Goal: Task Accomplishment & Management: Complete application form

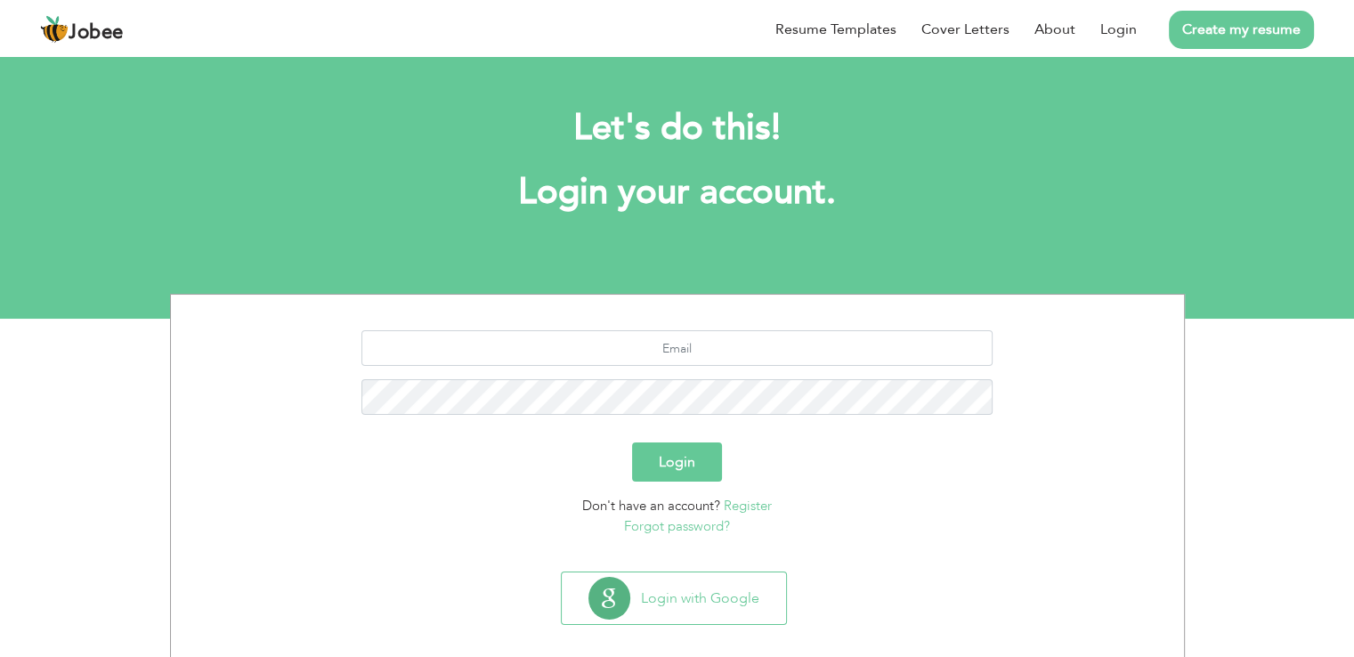
click at [1245, 26] on link "Create my resume" at bounding box center [1241, 30] width 145 height 38
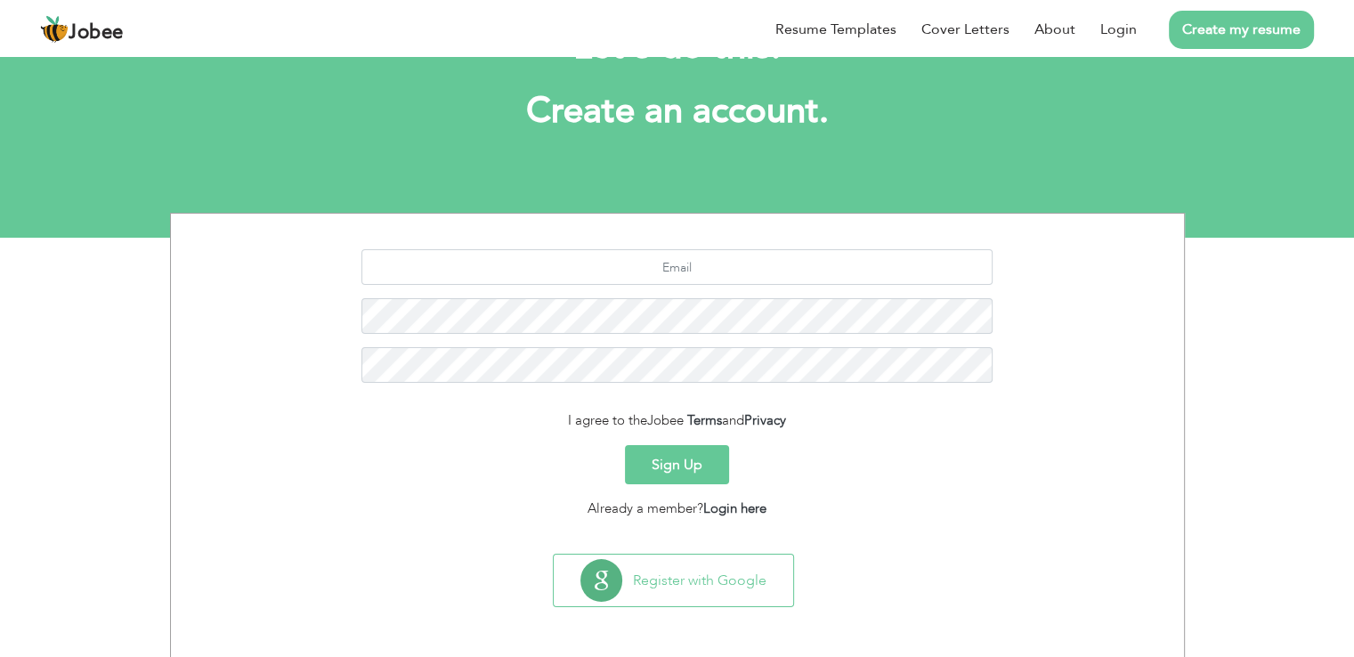
scroll to position [82, 0]
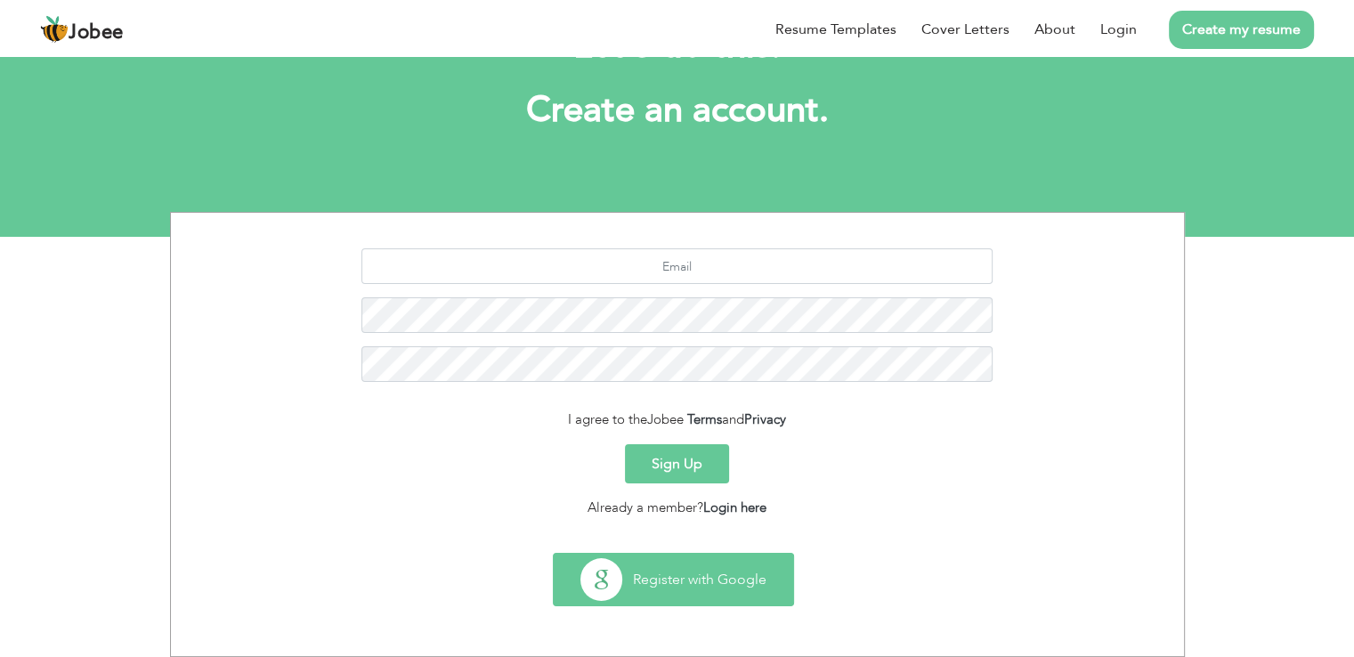
click at [673, 580] on button "Register with Google" at bounding box center [673, 580] width 239 height 52
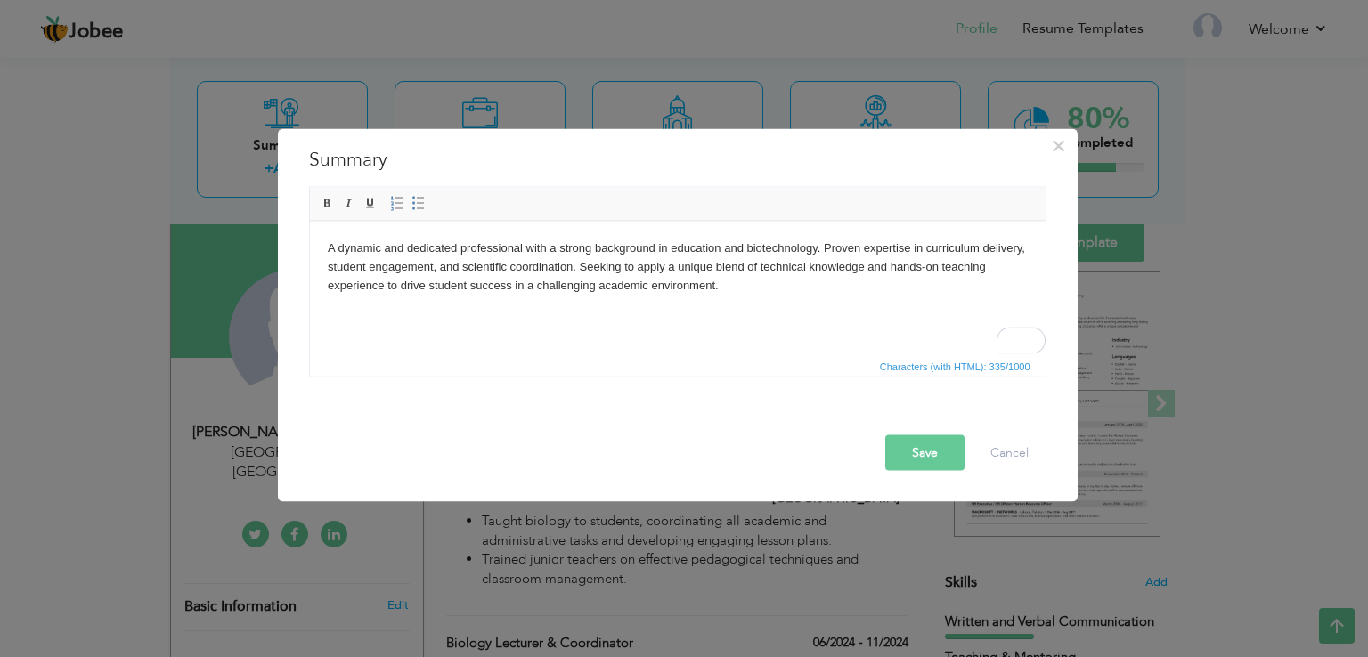
click at [430, 256] on body "A dynamic and dedicated professional with a strong background in education and …" at bounding box center [677, 266] width 700 height 55
click at [433, 256] on body "A dynamic and dedicated professional with a strong background in education and …" at bounding box center [677, 266] width 700 height 55
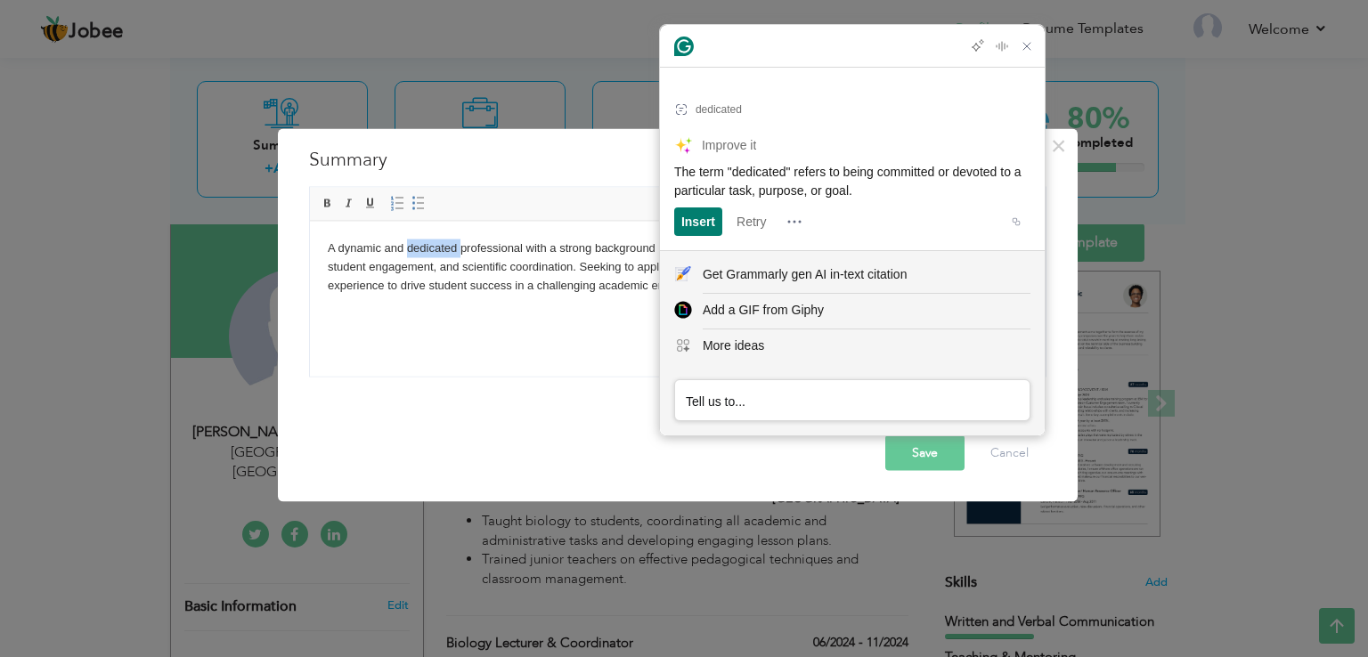
click at [519, 309] on html "A dynamic and dedicated professional with a strong background in education and …" at bounding box center [676, 266] width 735 height 91
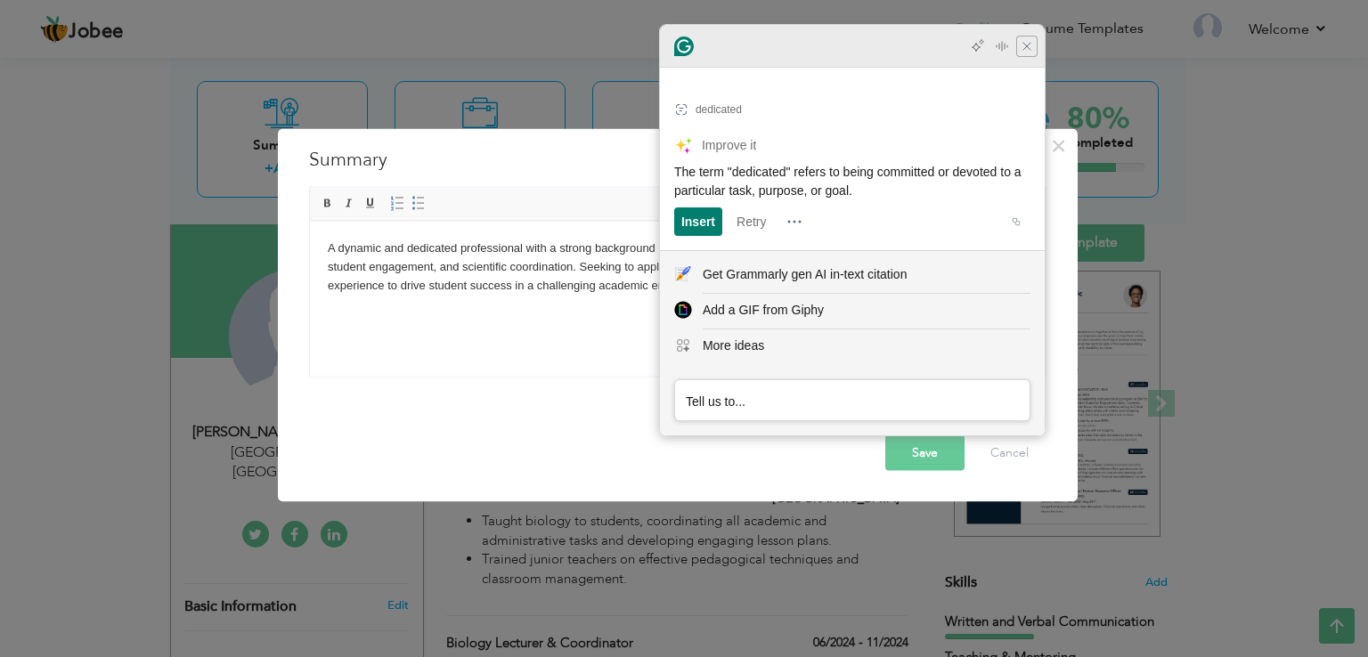
click at [1027, 50] on icon "Close Grammarly Assistant" at bounding box center [1026, 46] width 7 height 7
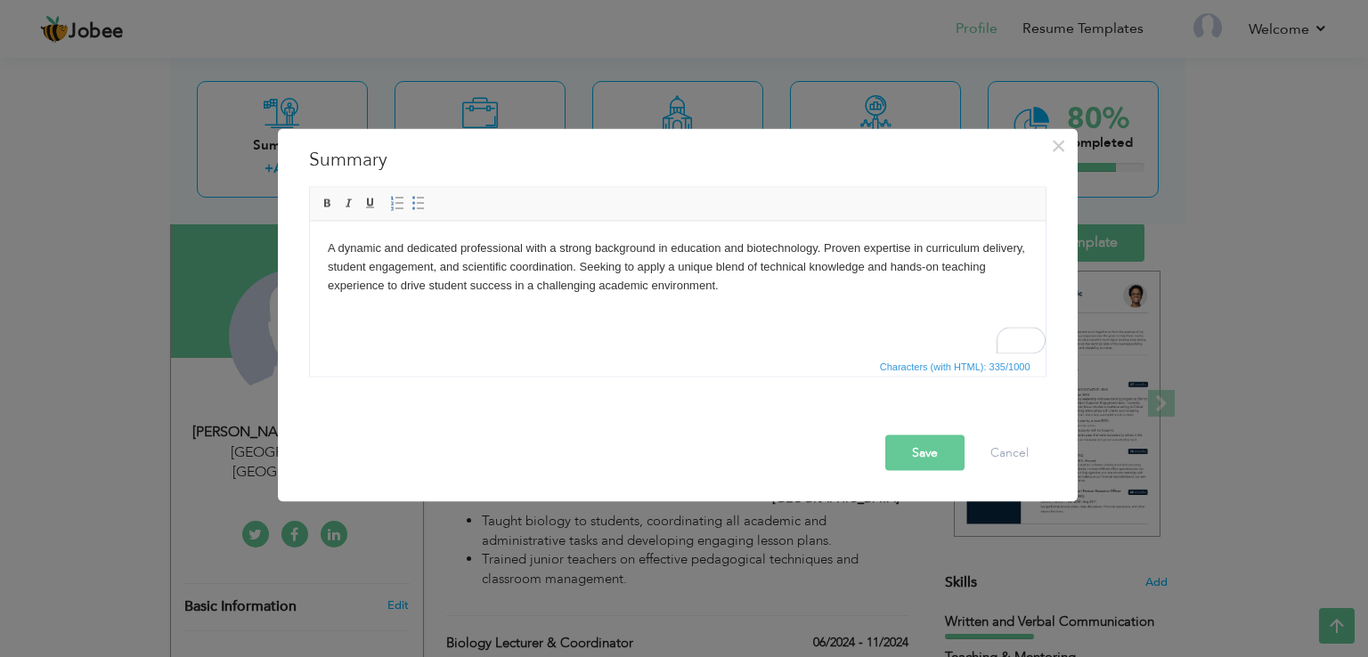
click at [538, 264] on body "A dynamic and dedicated professional with a strong background in education and …" at bounding box center [677, 266] width 700 height 55
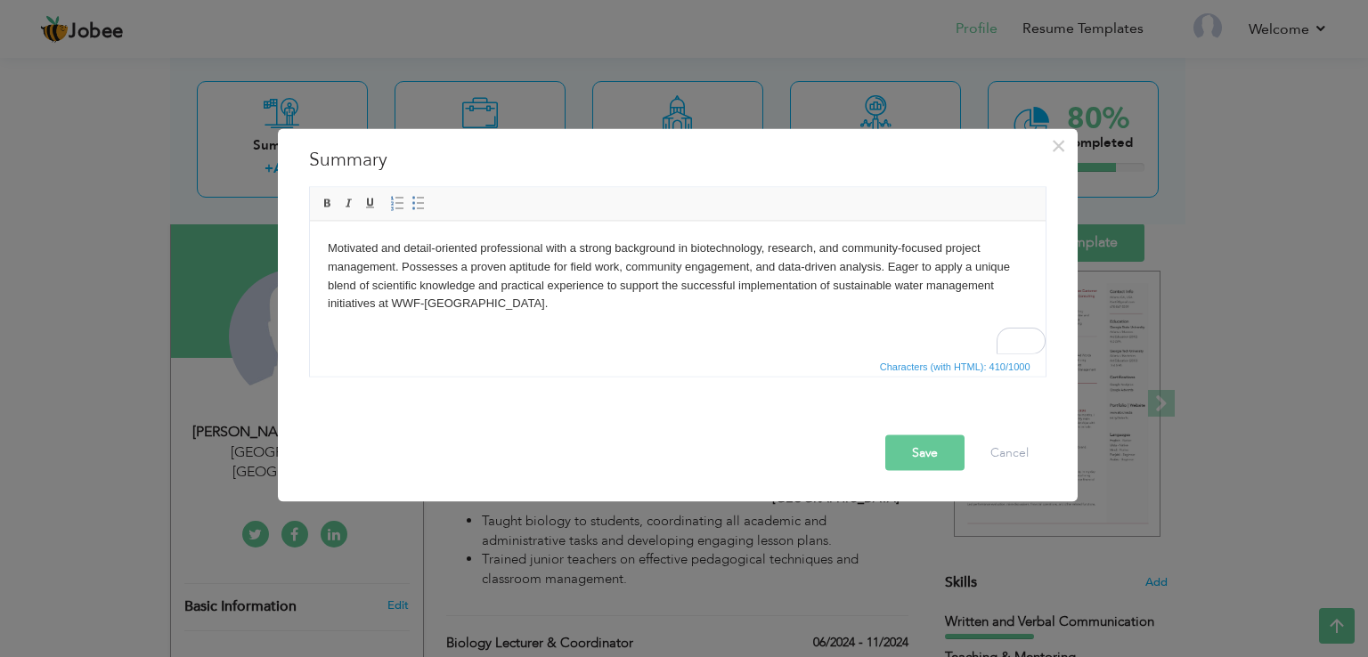
click at [916, 438] on button "Save" at bounding box center [924, 453] width 79 height 36
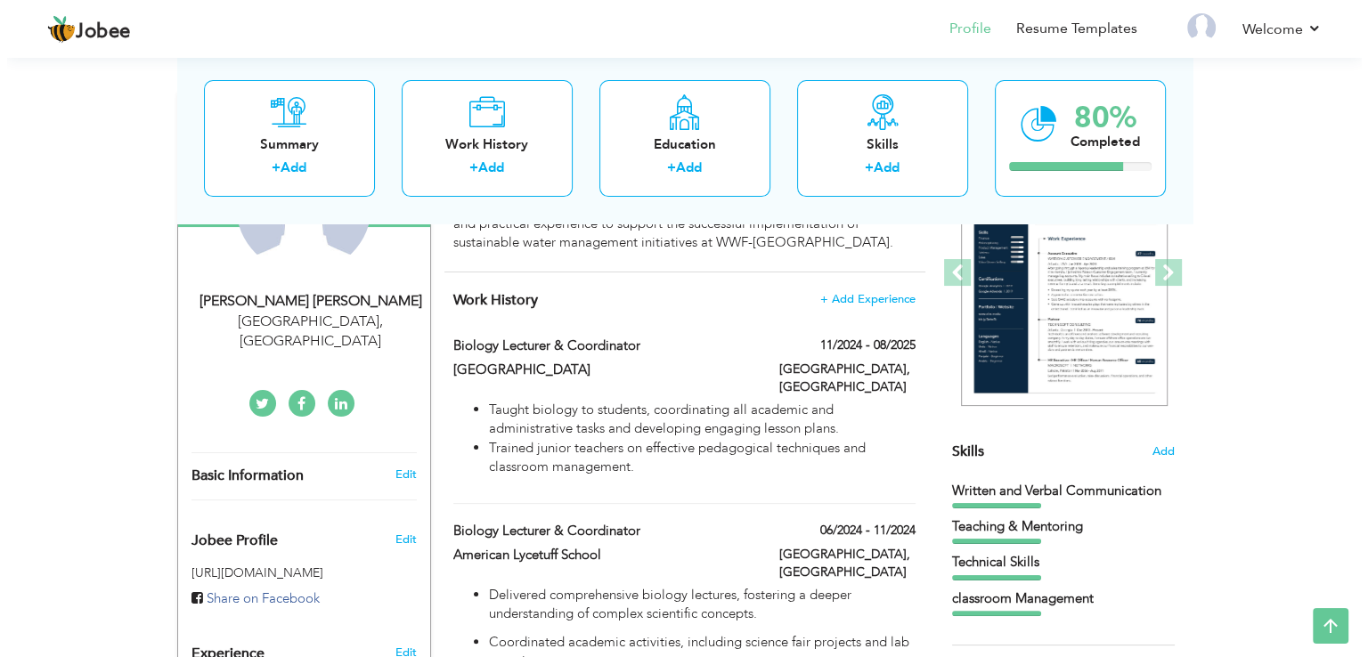
scroll to position [240, 0]
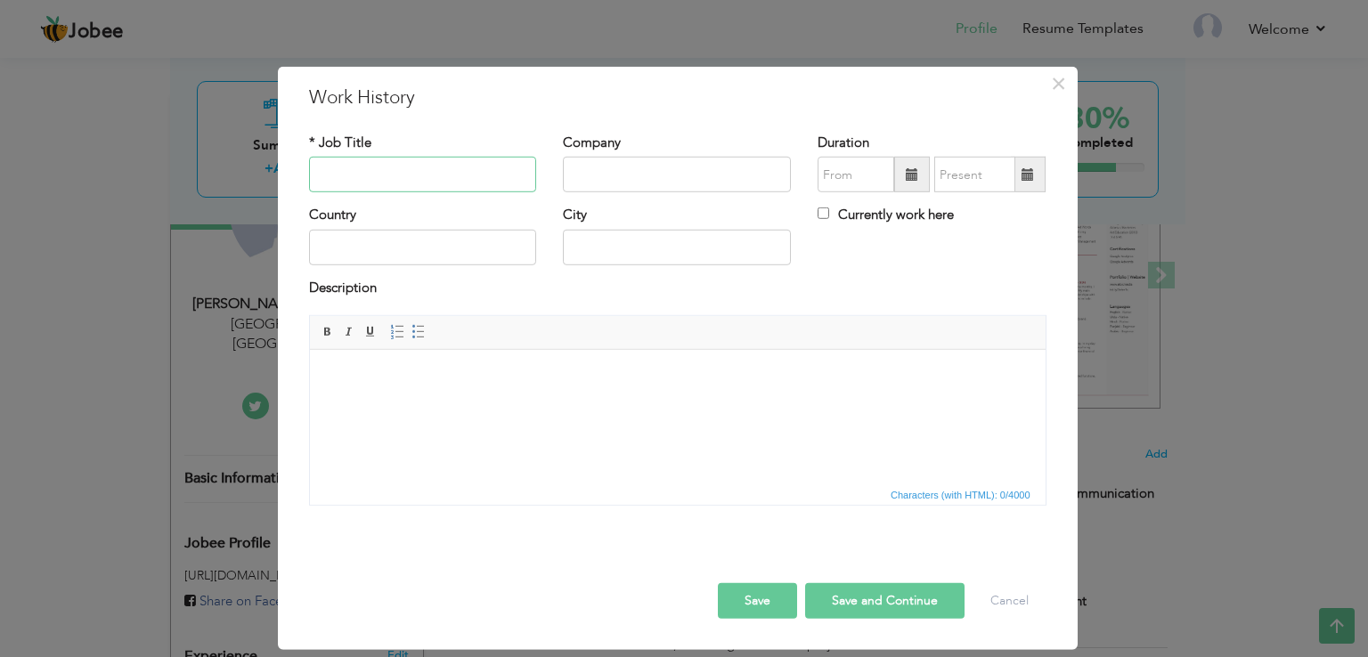
click at [427, 166] on input "text" at bounding box center [423, 175] width 228 height 36
paste input "Leadership and Teaching Fellow"
type input "Leadership and Teaching Fellow"
click at [642, 174] on input "text" at bounding box center [677, 175] width 228 height 36
paste input "Teach for Pakistan | Islamabad Model College for Boys (IMCB)"
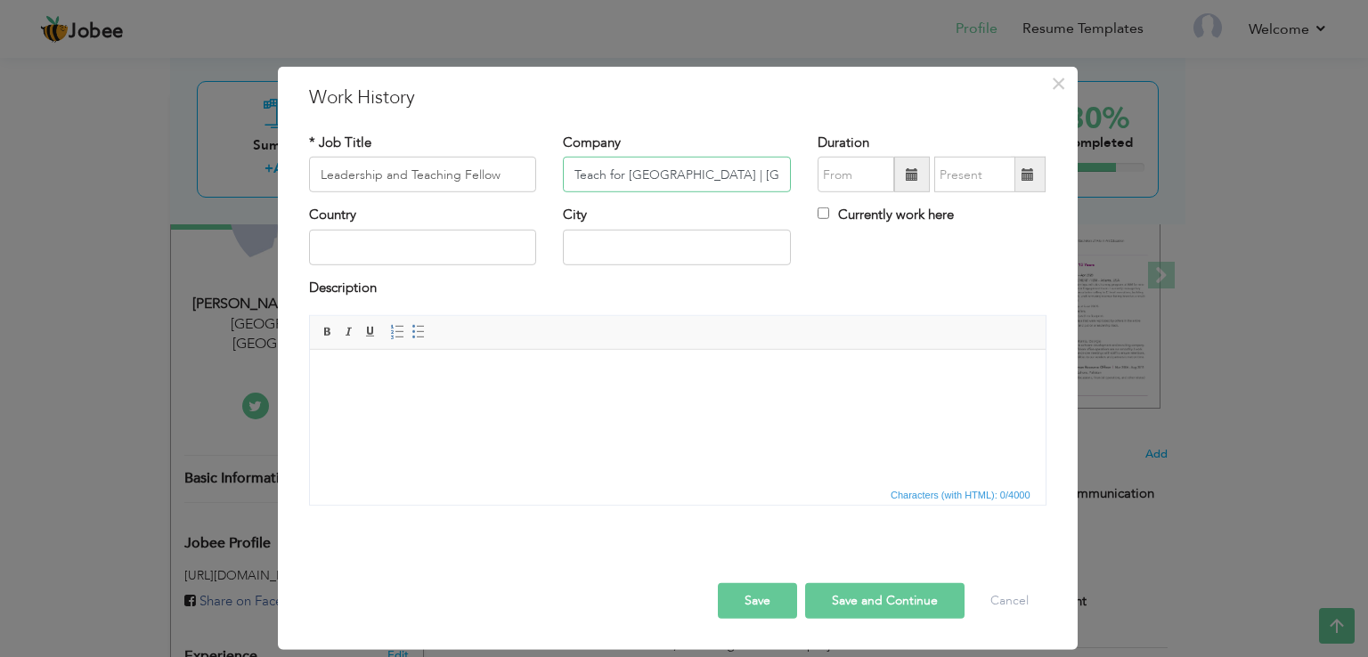
scroll to position [0, 133]
type input "Teach for Pakistan | Islamabad Model College for Boys (IMCB)"
click at [845, 172] on input "text" at bounding box center [855, 175] width 77 height 36
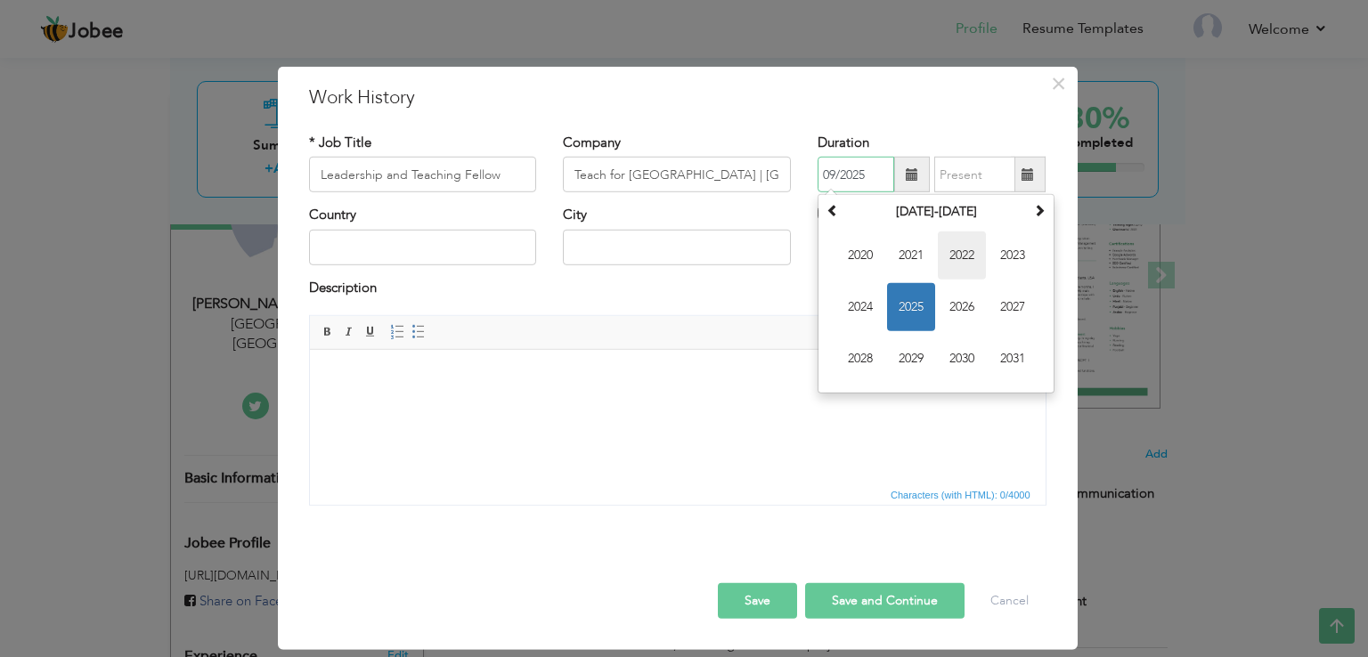
click at [965, 261] on span "2022" at bounding box center [961, 255] width 48 height 48
click at [965, 301] on span "Jul" at bounding box center [961, 307] width 48 height 48
type input "07/2022"
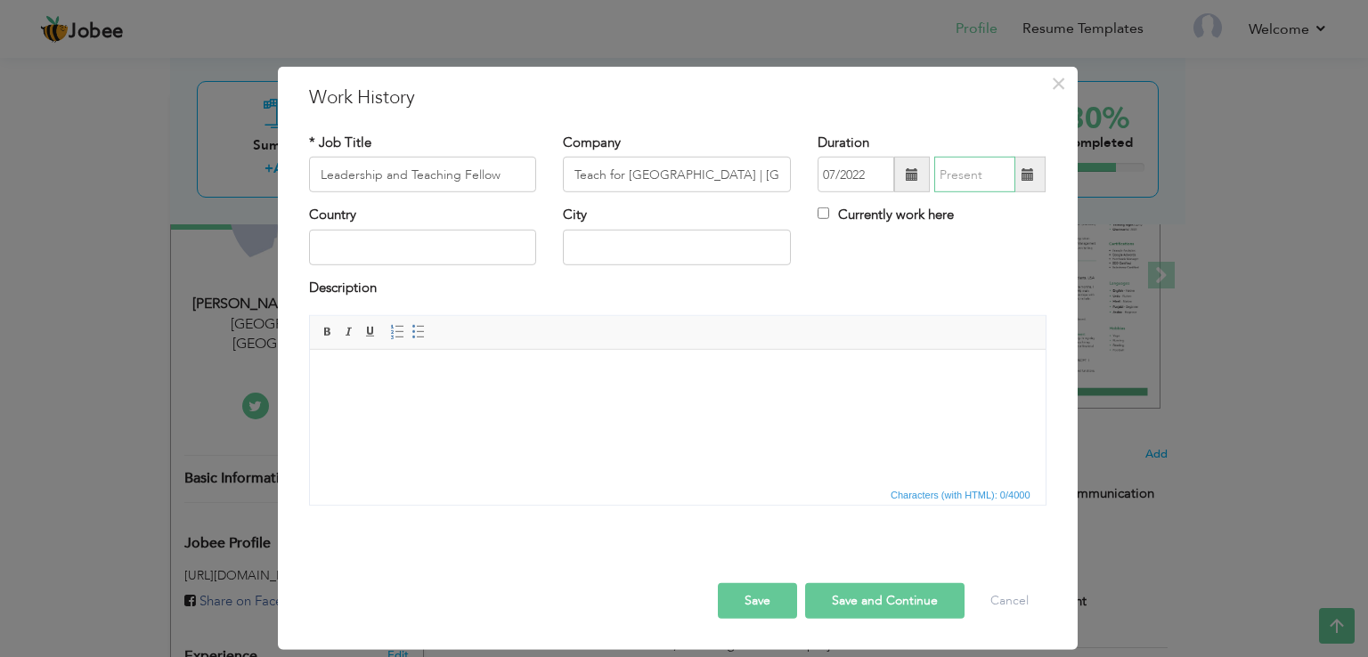
click at [965, 175] on input "text" at bounding box center [974, 175] width 81 height 36
click at [966, 178] on input "09/2025" at bounding box center [974, 175] width 81 height 36
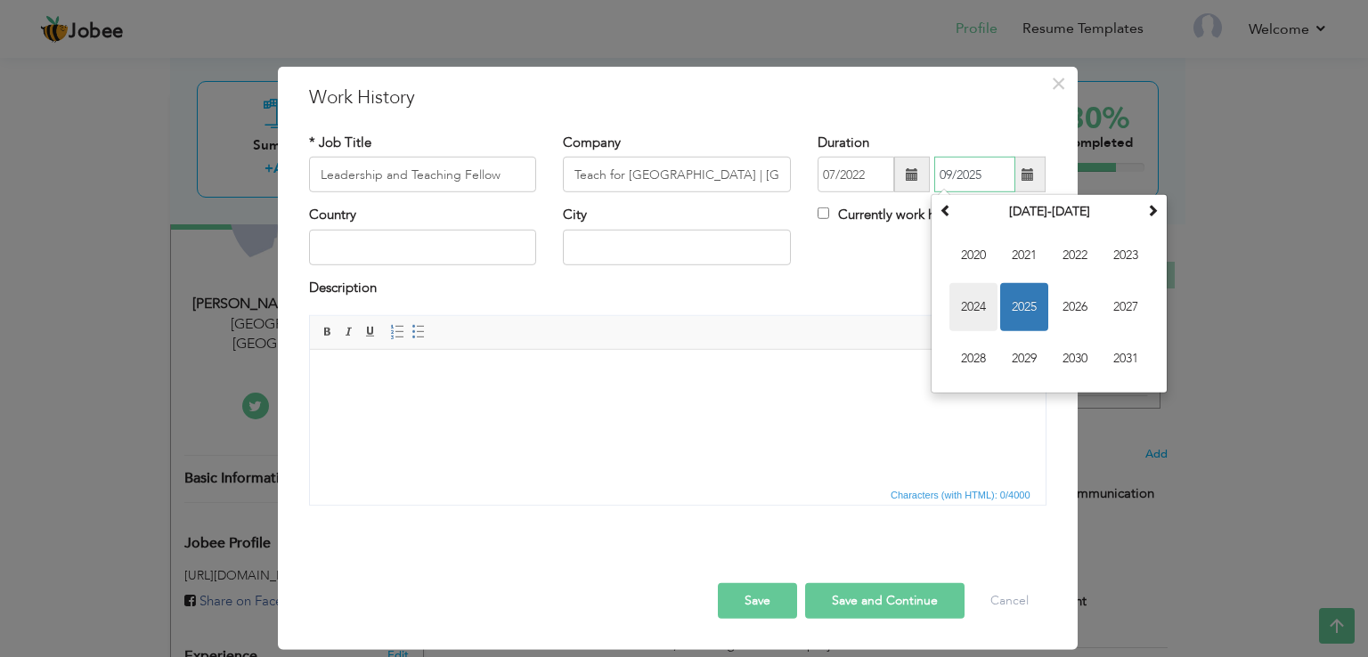
click at [979, 303] on span "2024" at bounding box center [973, 307] width 48 height 48
click at [979, 307] on span "May" at bounding box center [973, 307] width 48 height 48
type input "05/2024"
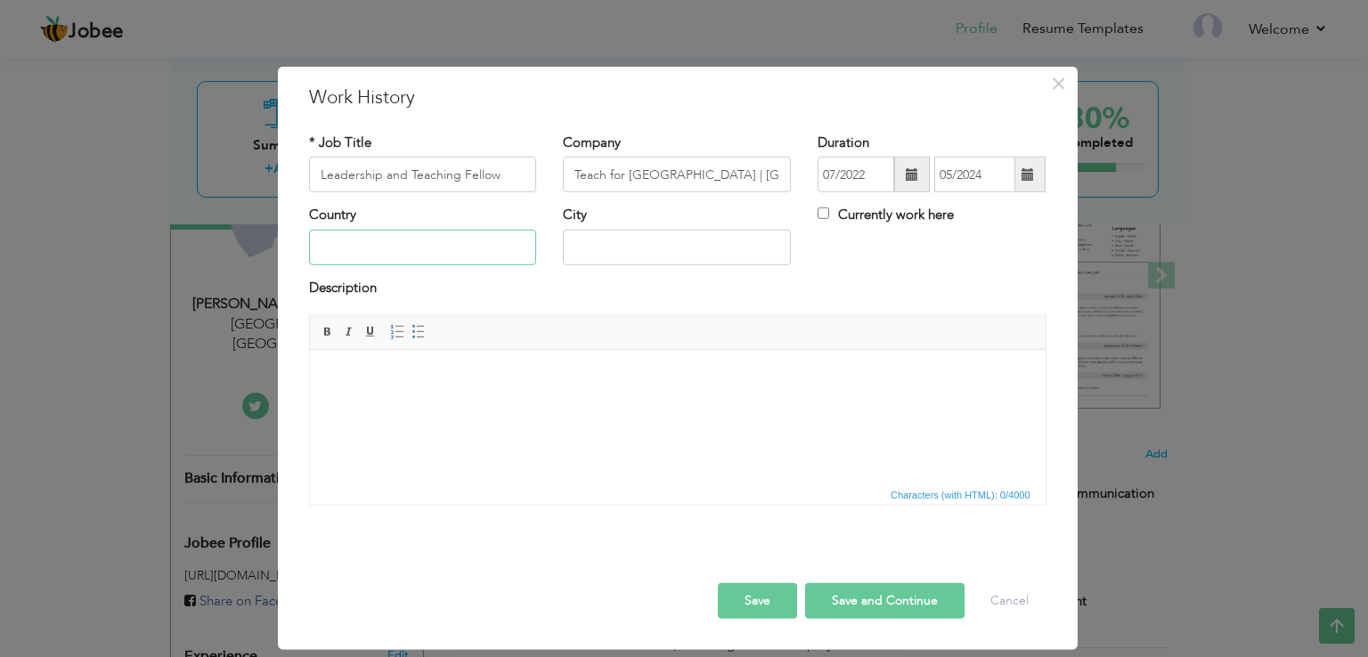
click at [435, 251] on input "text" at bounding box center [423, 248] width 228 height 36
type input "[GEOGRAPHIC_DATA]"
click at [504, 404] on html at bounding box center [676, 377] width 735 height 54
click at [501, 404] on html at bounding box center [676, 377] width 735 height 54
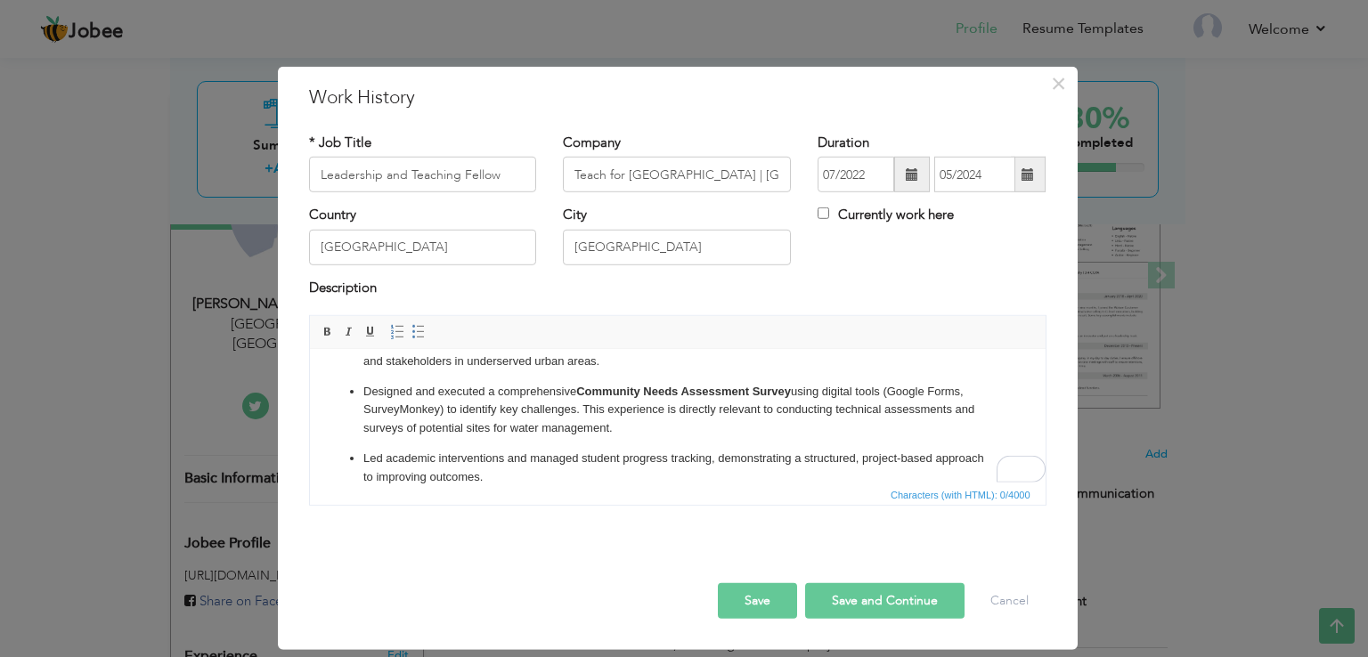
scroll to position [34, 0]
click at [0, 0] on span "button" at bounding box center [0, 0] width 0 height 0
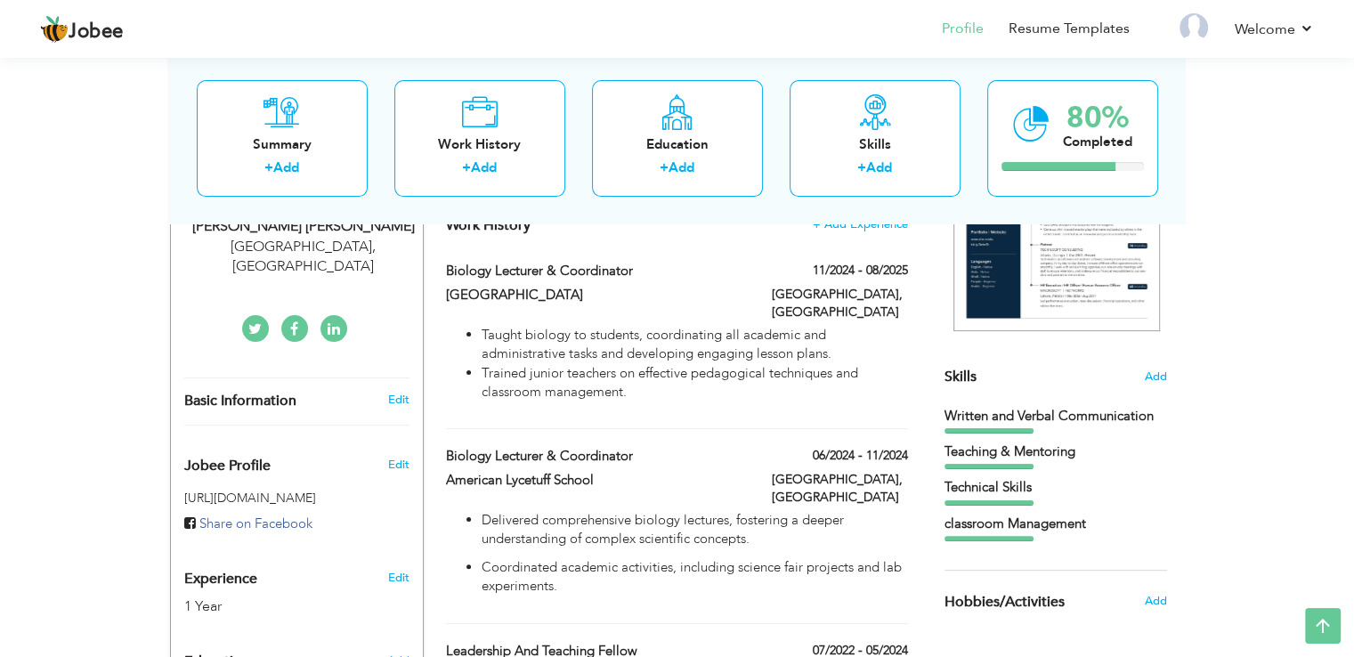
scroll to position [335, 0]
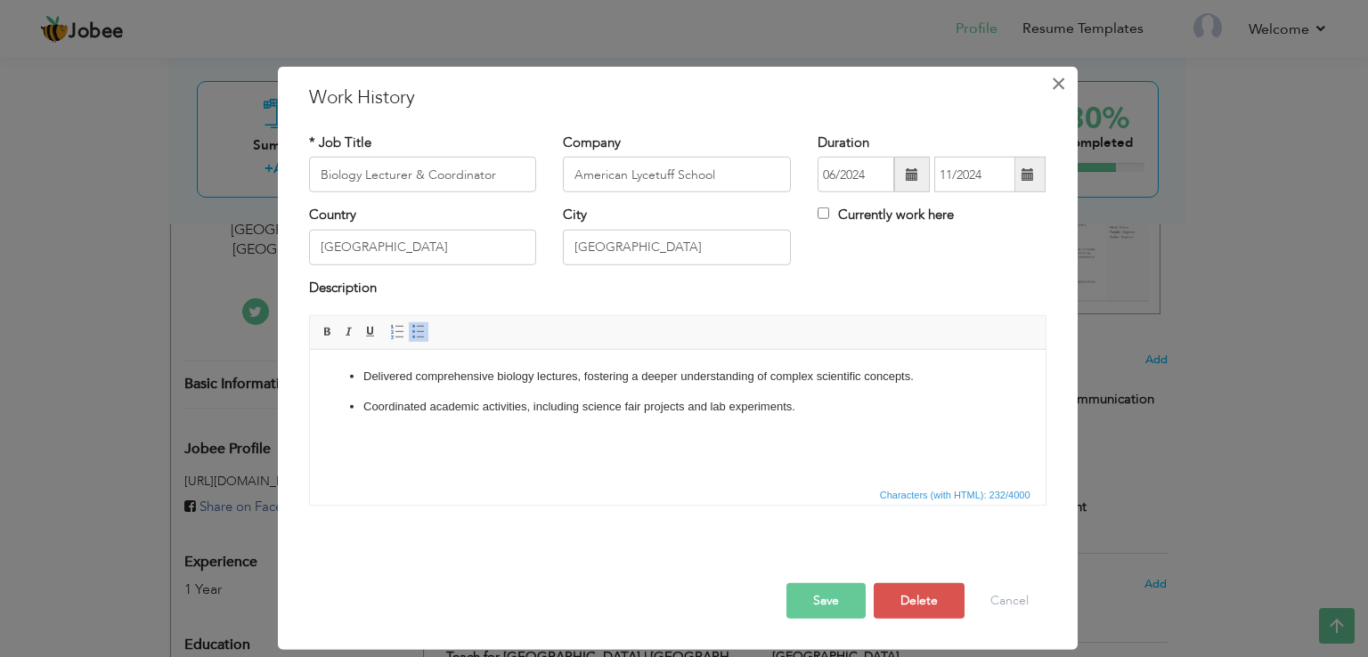
click at [1066, 85] on button "×" at bounding box center [1058, 83] width 28 height 28
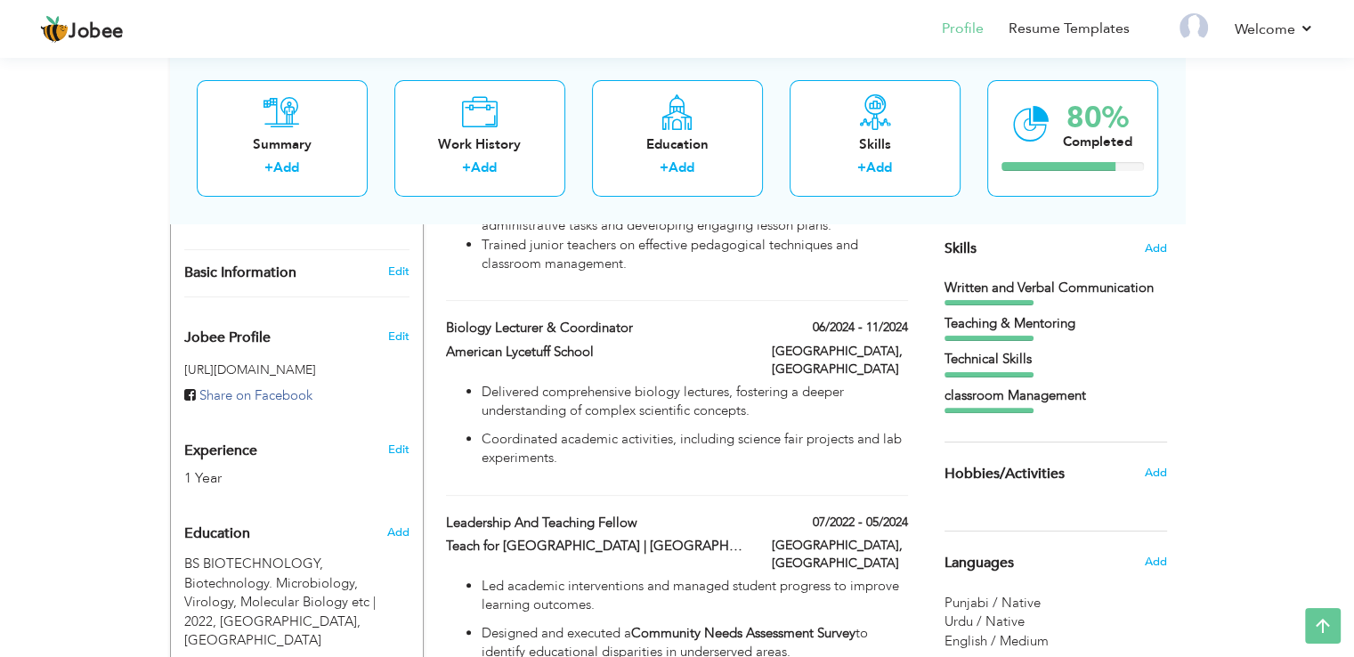
scroll to position [441, 0]
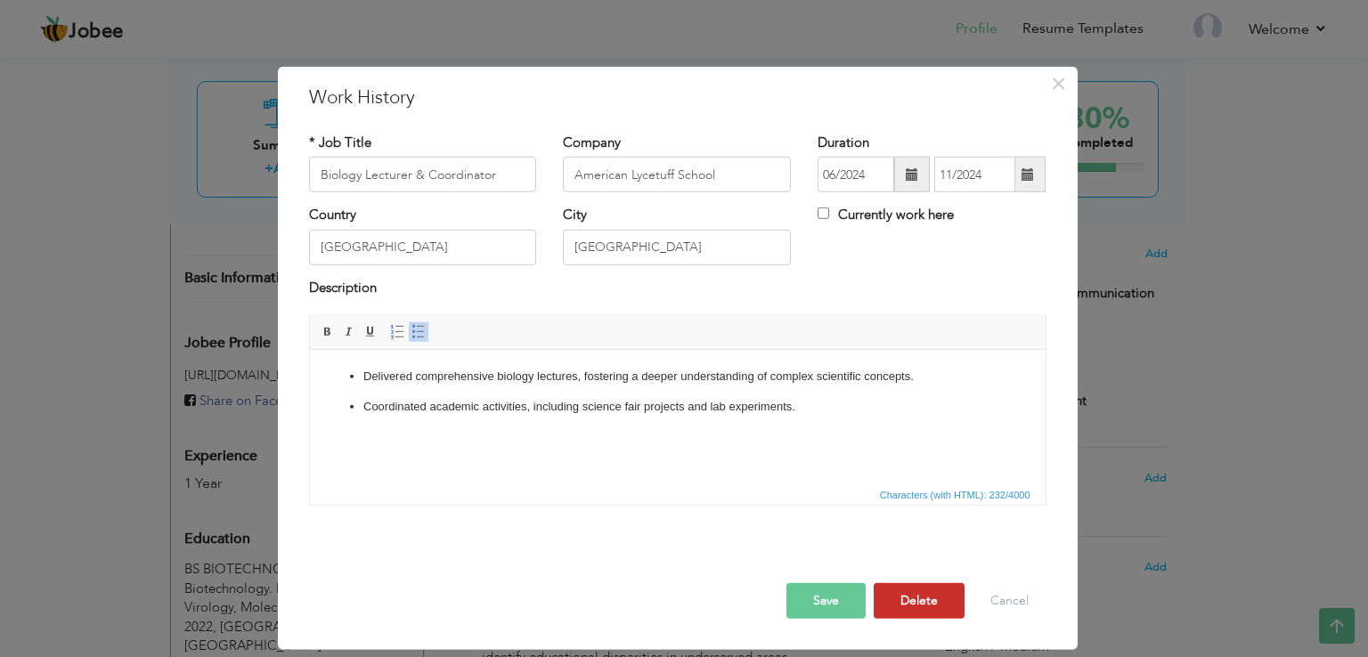
click at [918, 601] on button "Delete" at bounding box center [918, 601] width 91 height 36
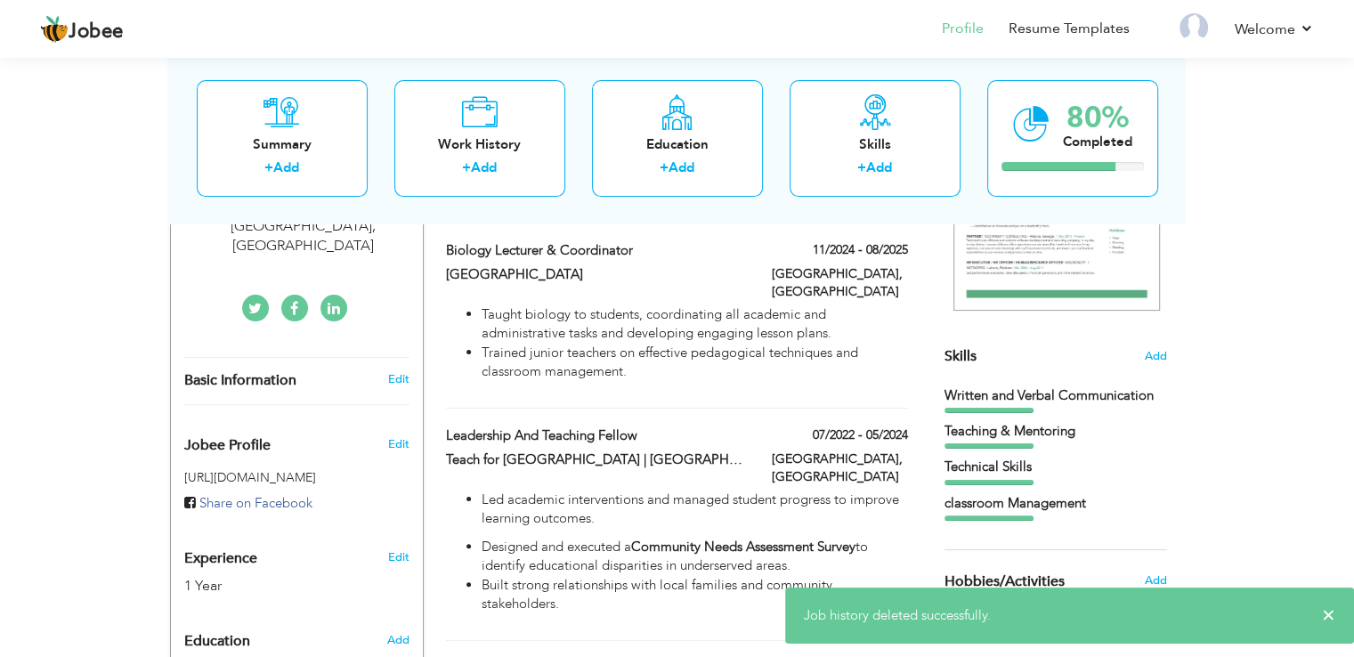
scroll to position [248, 0]
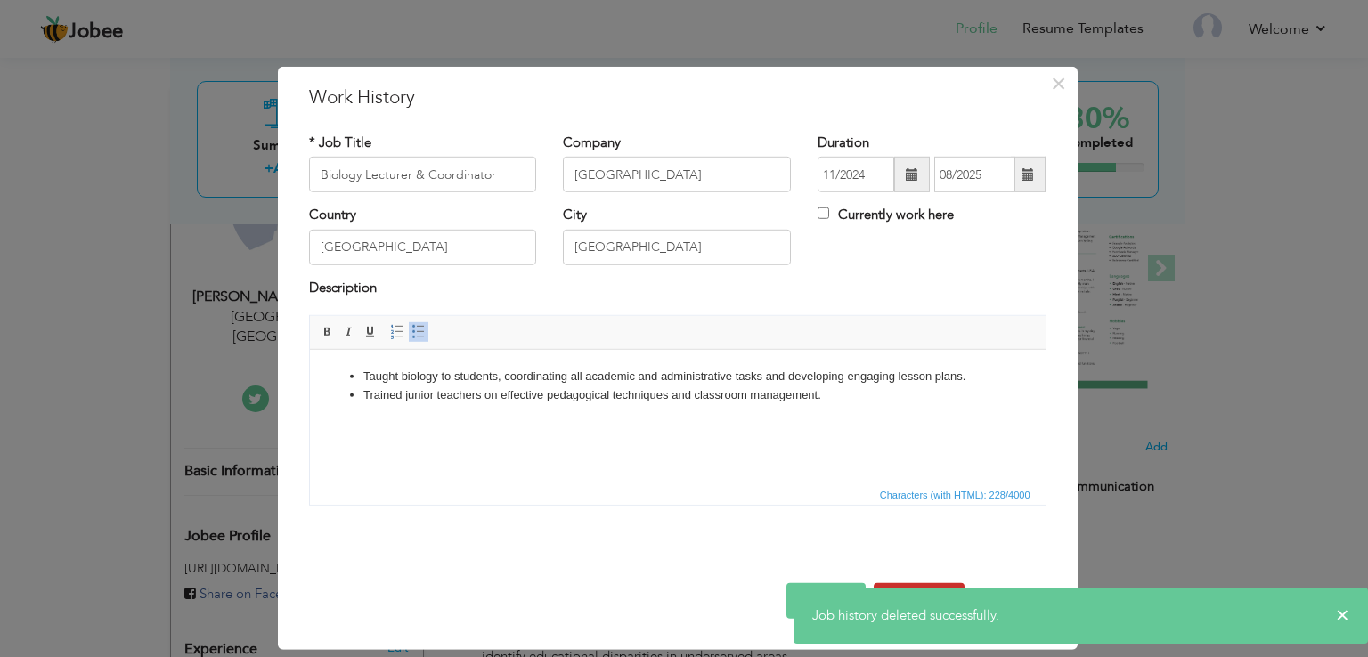
click at [915, 583] on button "Delete" at bounding box center [918, 601] width 91 height 36
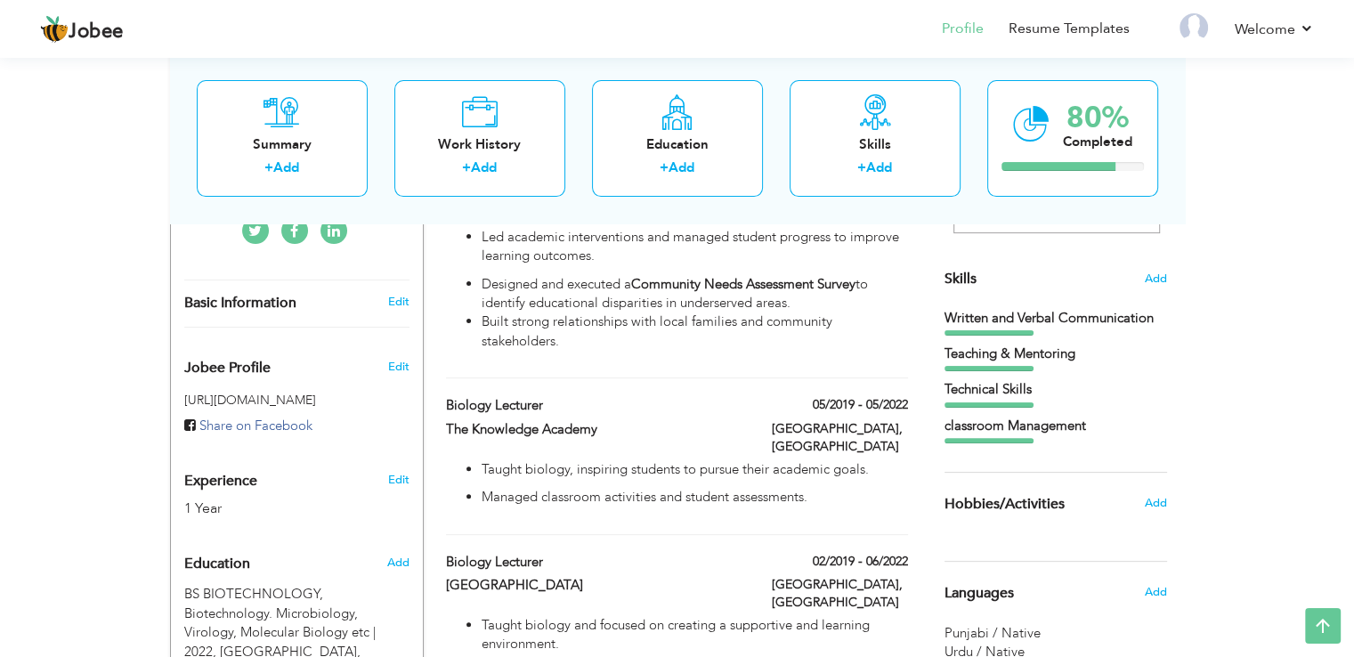
scroll to position [415, 0]
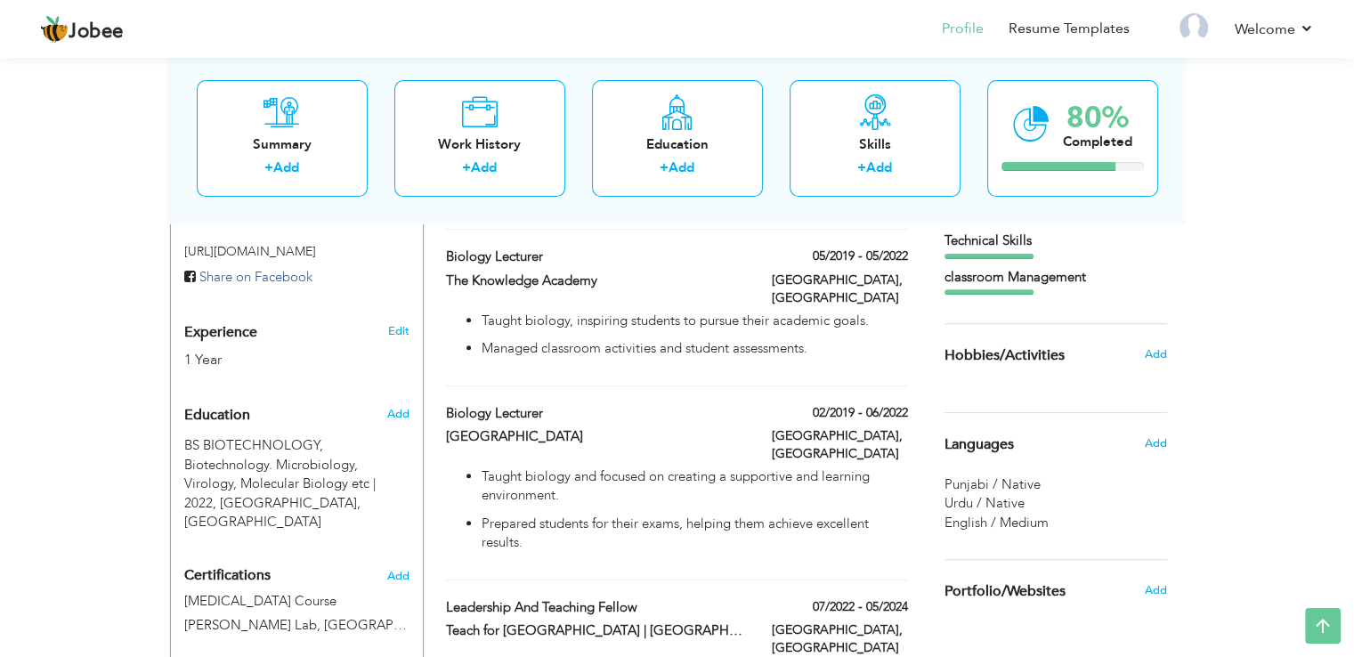
scroll to position [547, 0]
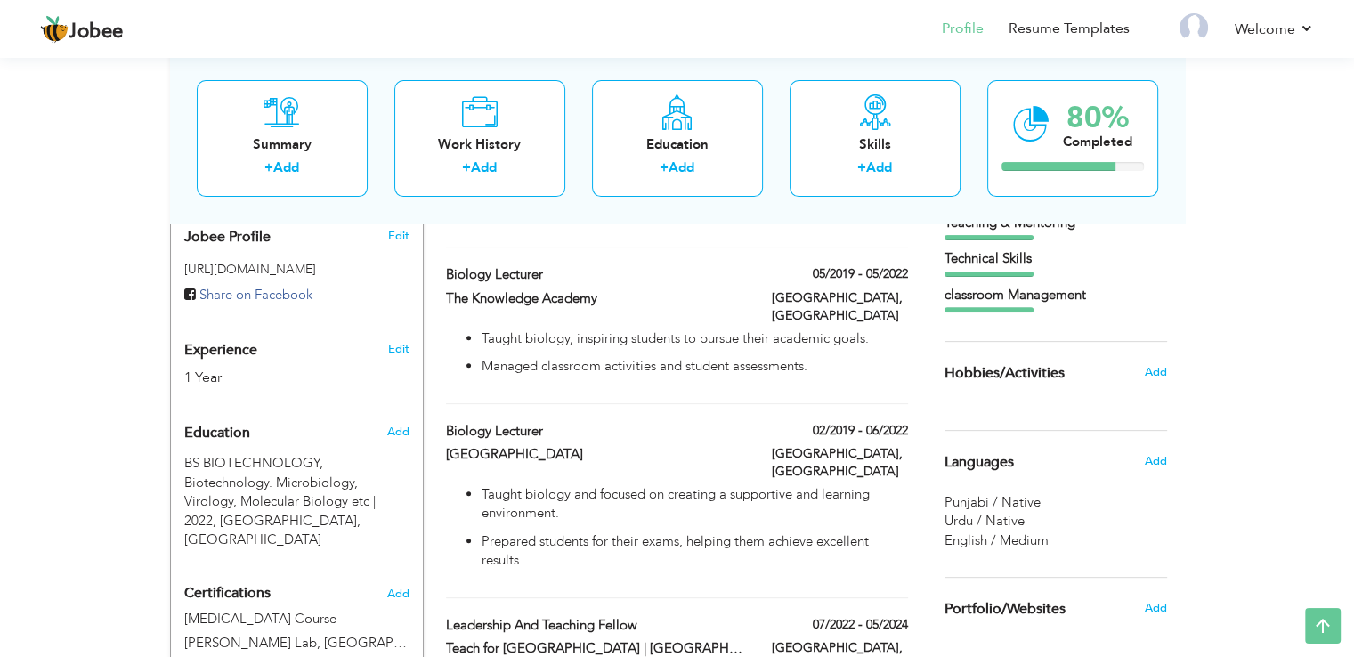
type input "Biology Lecturer"
type input "Al Hajvery Academy"
type input "02/2019"
type input "06/2022"
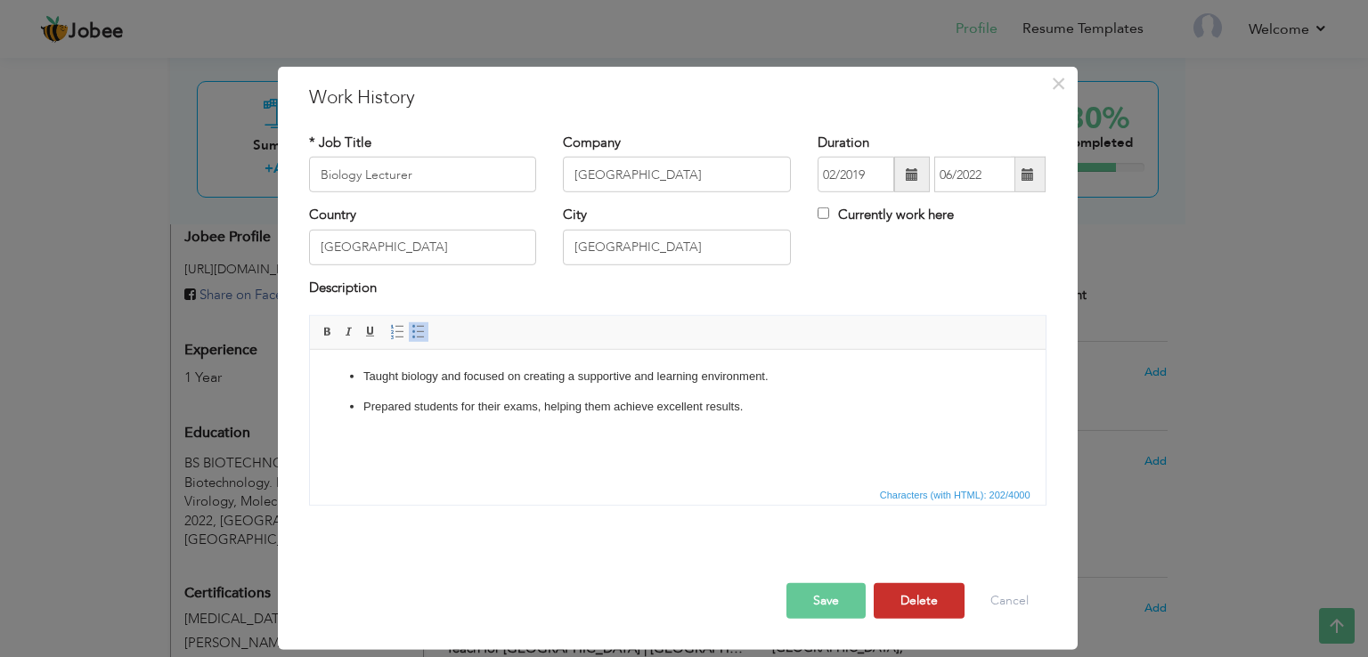
click at [919, 607] on button "Delete" at bounding box center [918, 601] width 91 height 36
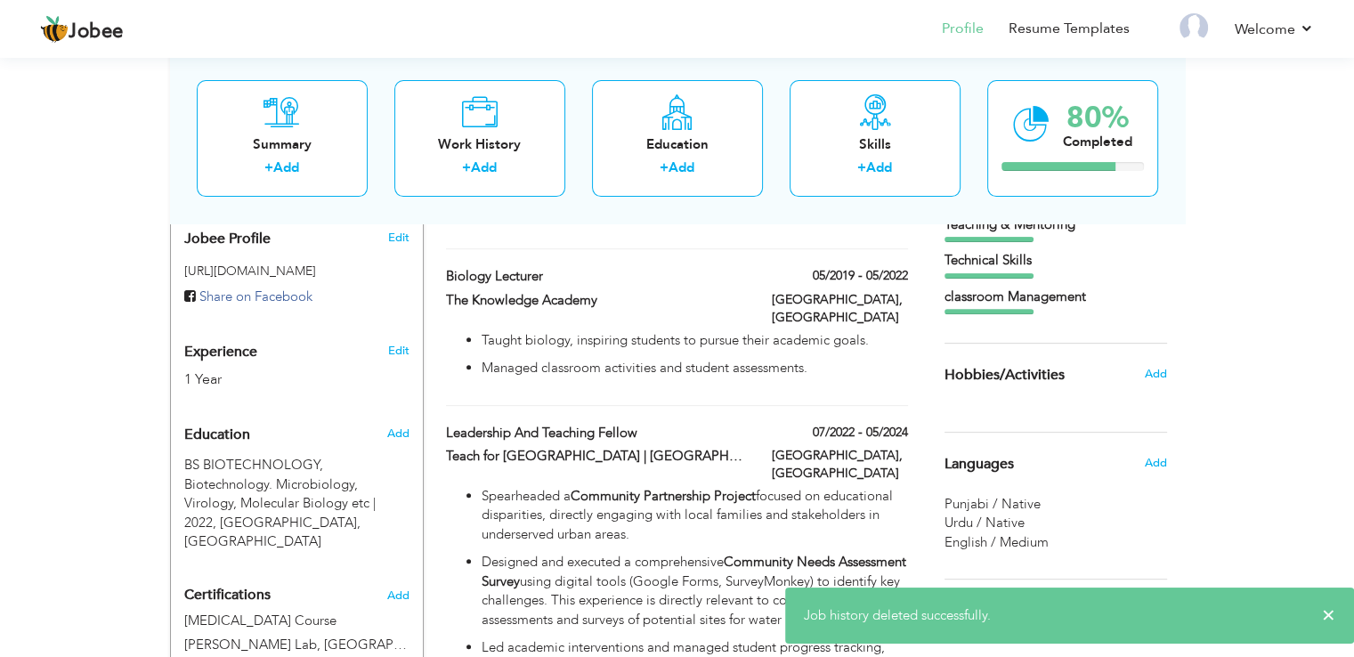
scroll to position [415, 0]
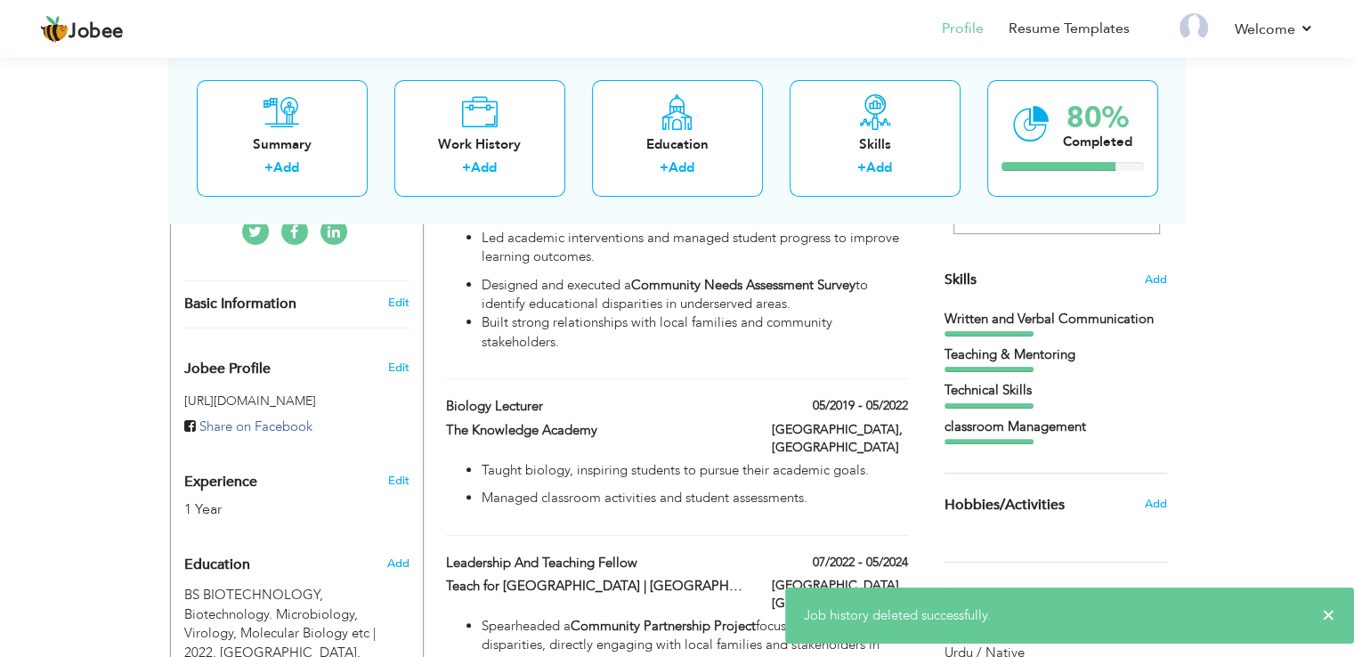
type input "The Knowledge Academy"
type input "05/2019"
type input "05/2022"
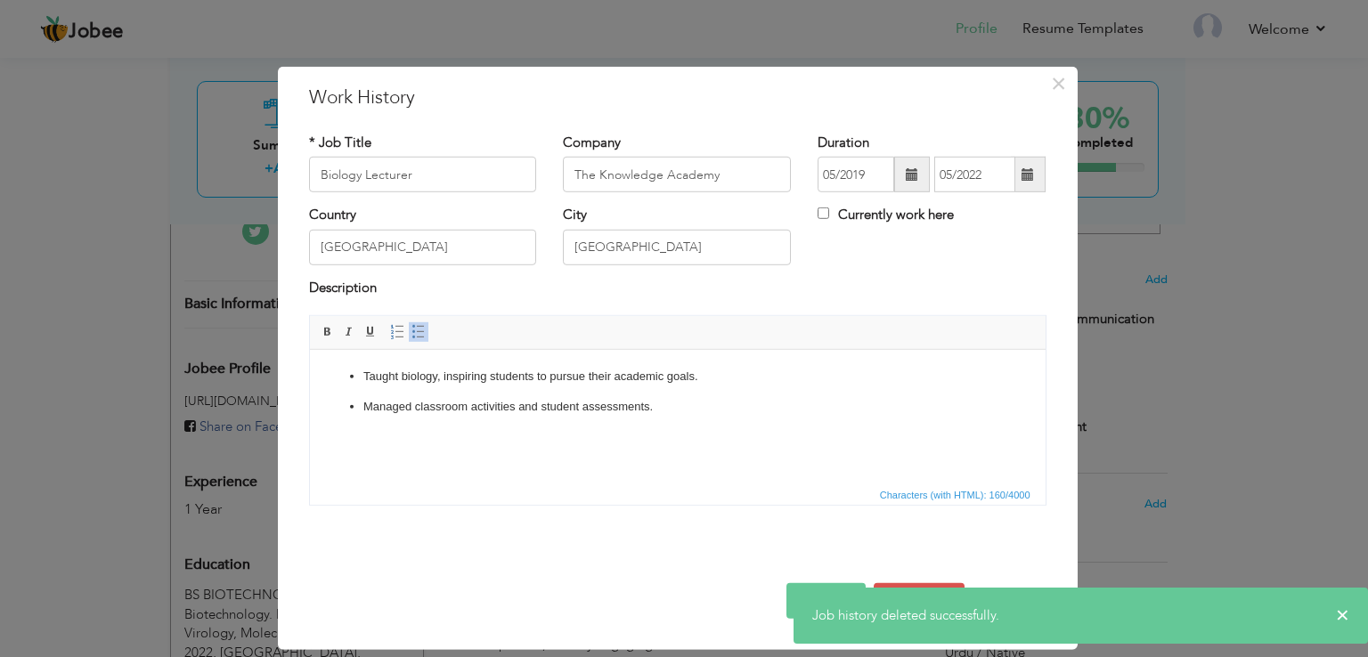
click at [926, 588] on div "× Job history deleted successfully." at bounding box center [1080, 616] width 574 height 56
click at [932, 593] on div "× Job history deleted successfully." at bounding box center [1080, 616] width 574 height 56
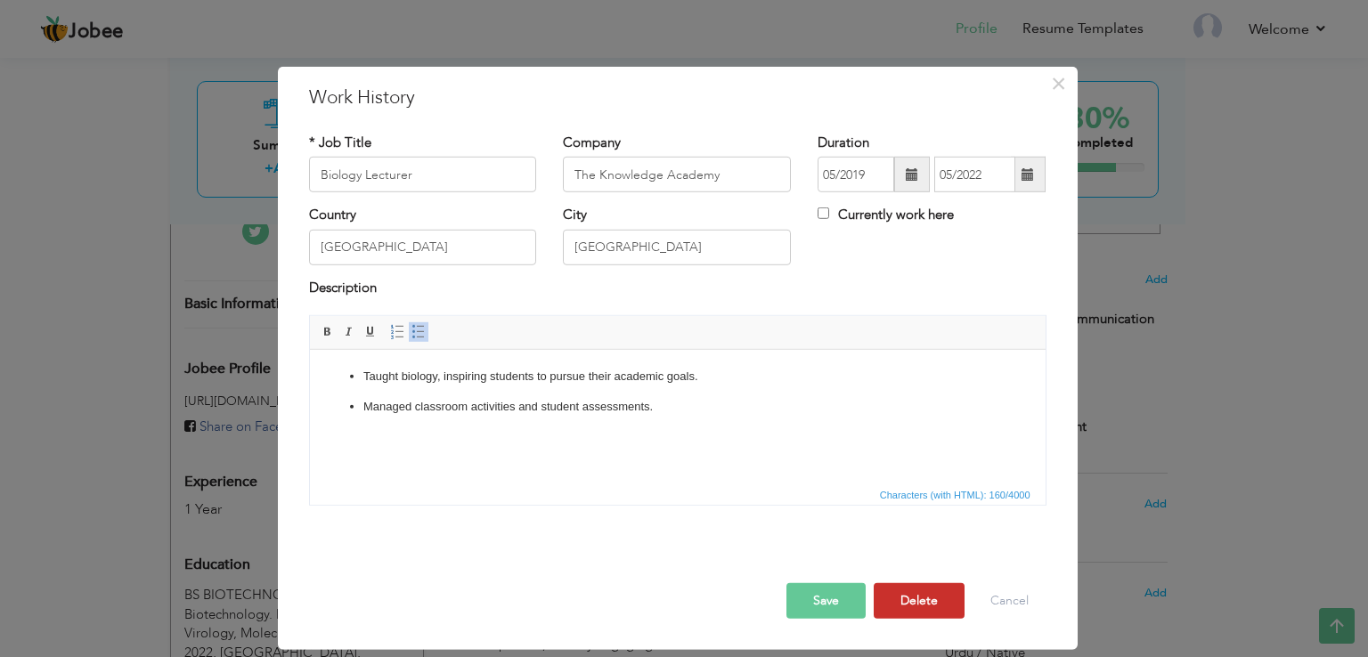
click at [912, 605] on button "Delete" at bounding box center [918, 601] width 91 height 36
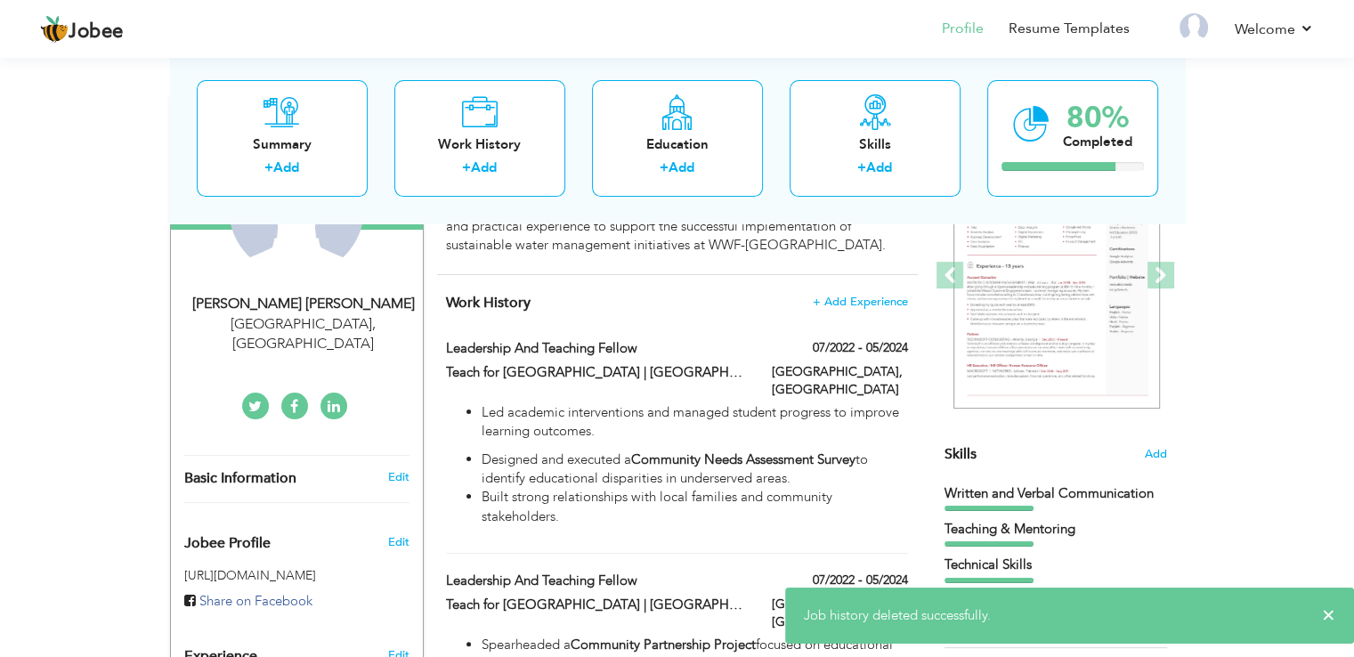
scroll to position [221, 0]
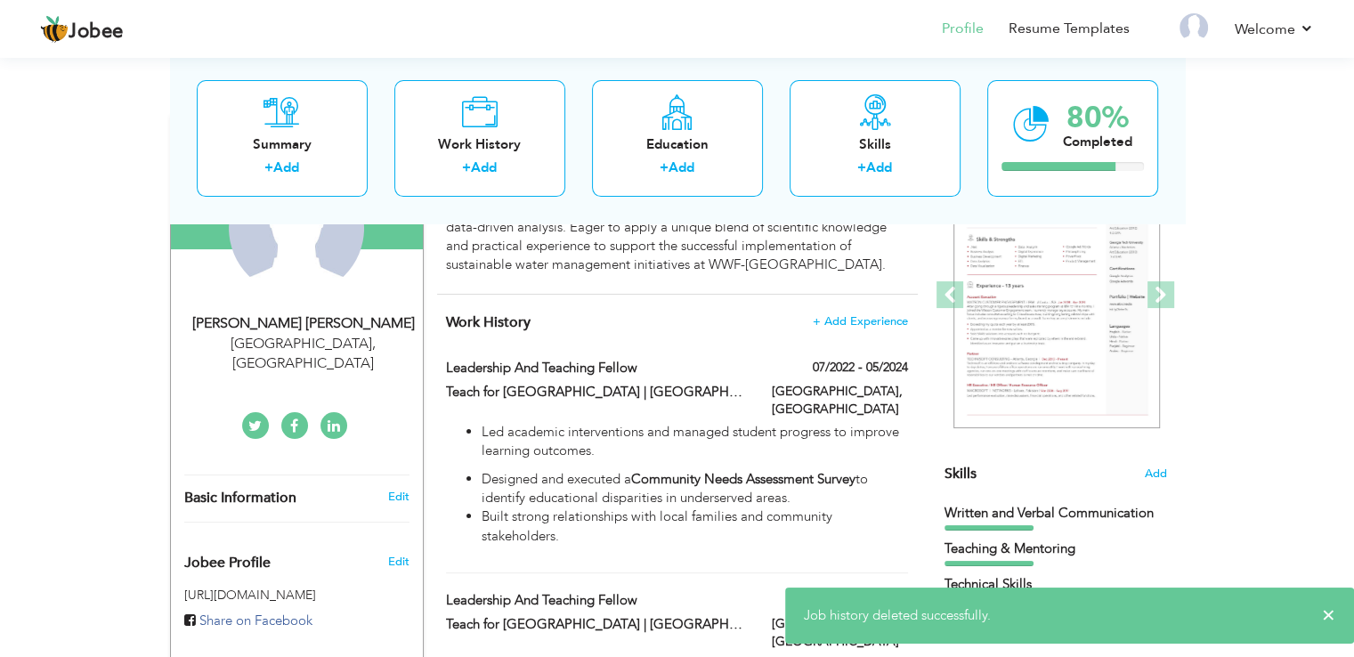
type input "Leadership and Teaching Fellow"
type input "Teach for Pakistan | Islamabad Model College for Boys (IMCB)"
type input "07/2022"
type input "05/2024"
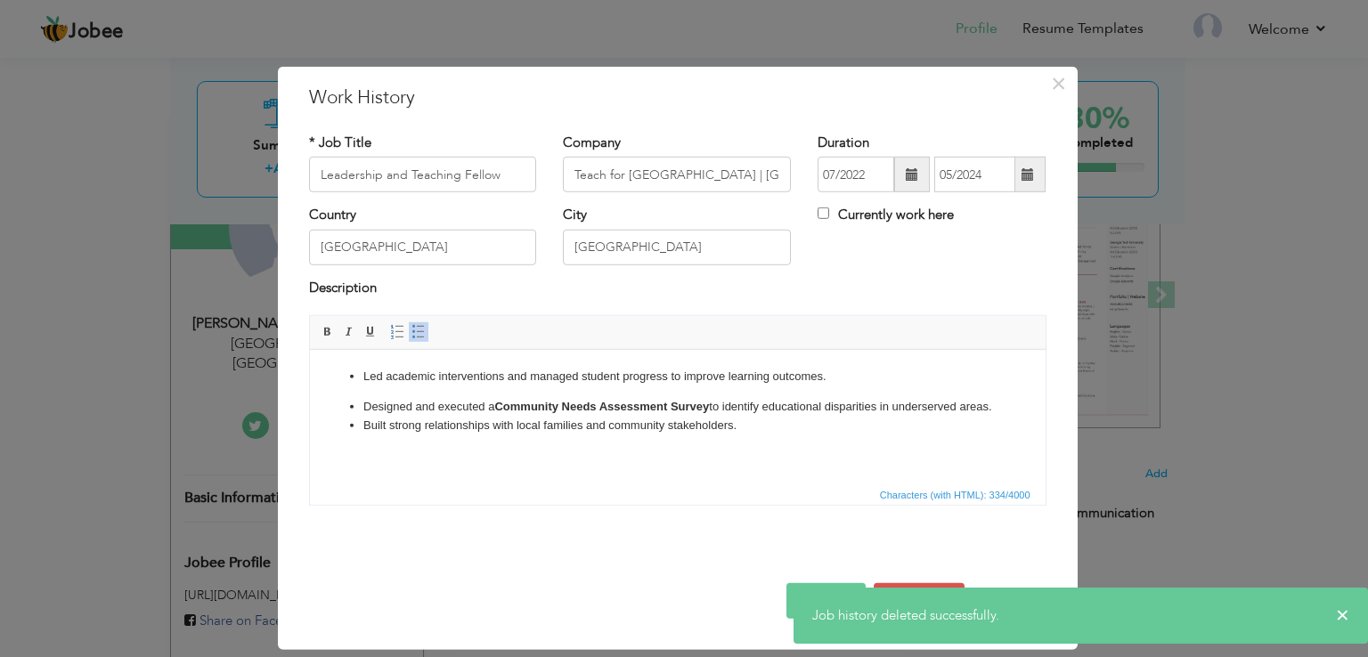
click at [917, 588] on div "× Job history deleted successfully." at bounding box center [1080, 616] width 574 height 56
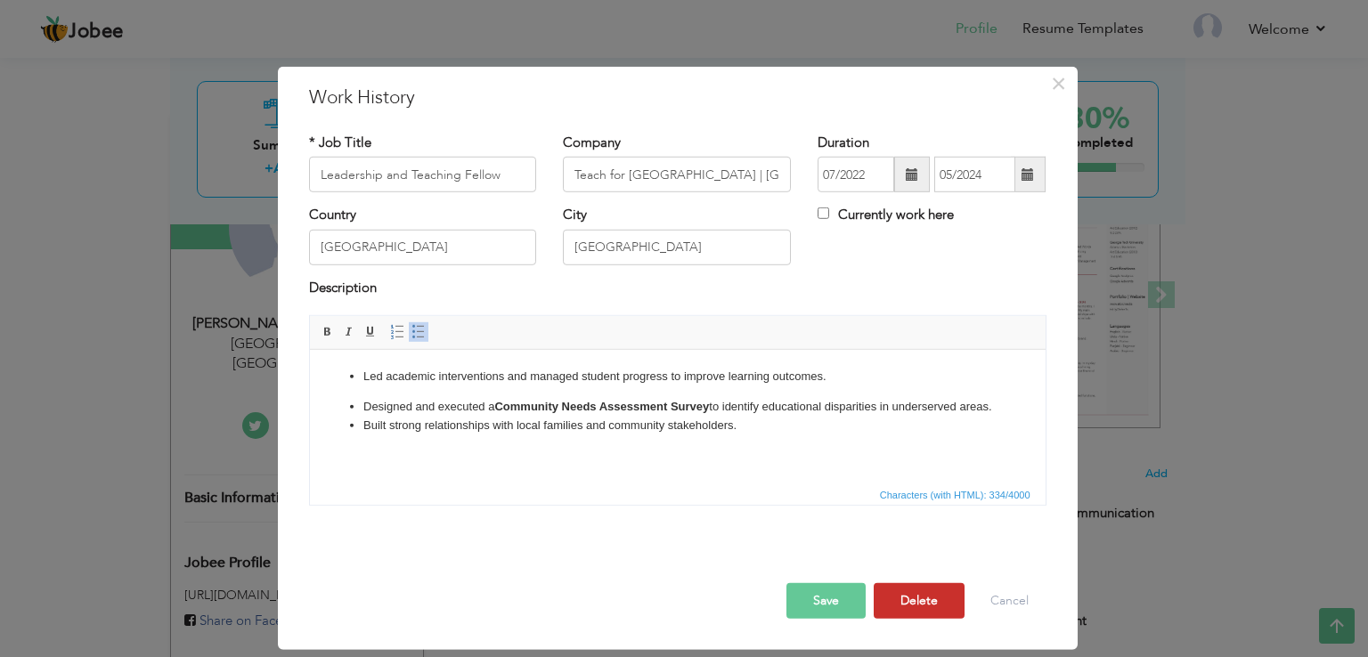
click at [0, 0] on span "button" at bounding box center [0, 0] width 0 height 0
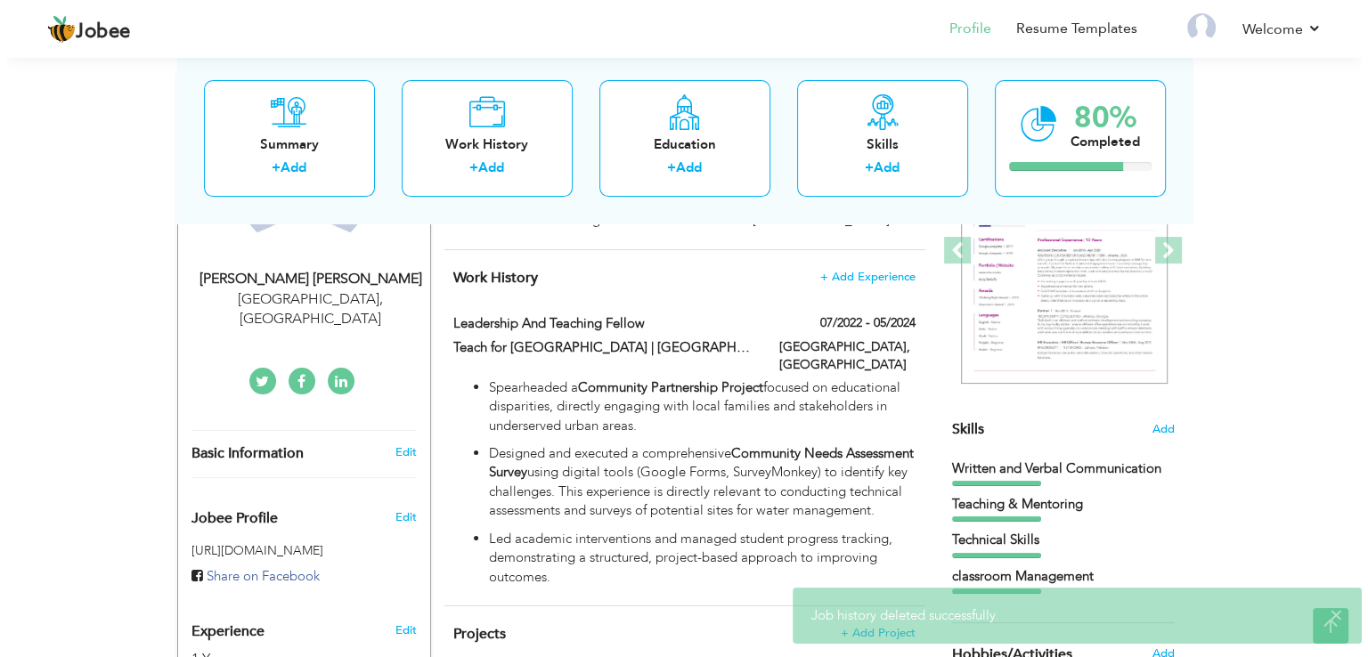
scroll to position [290, 0]
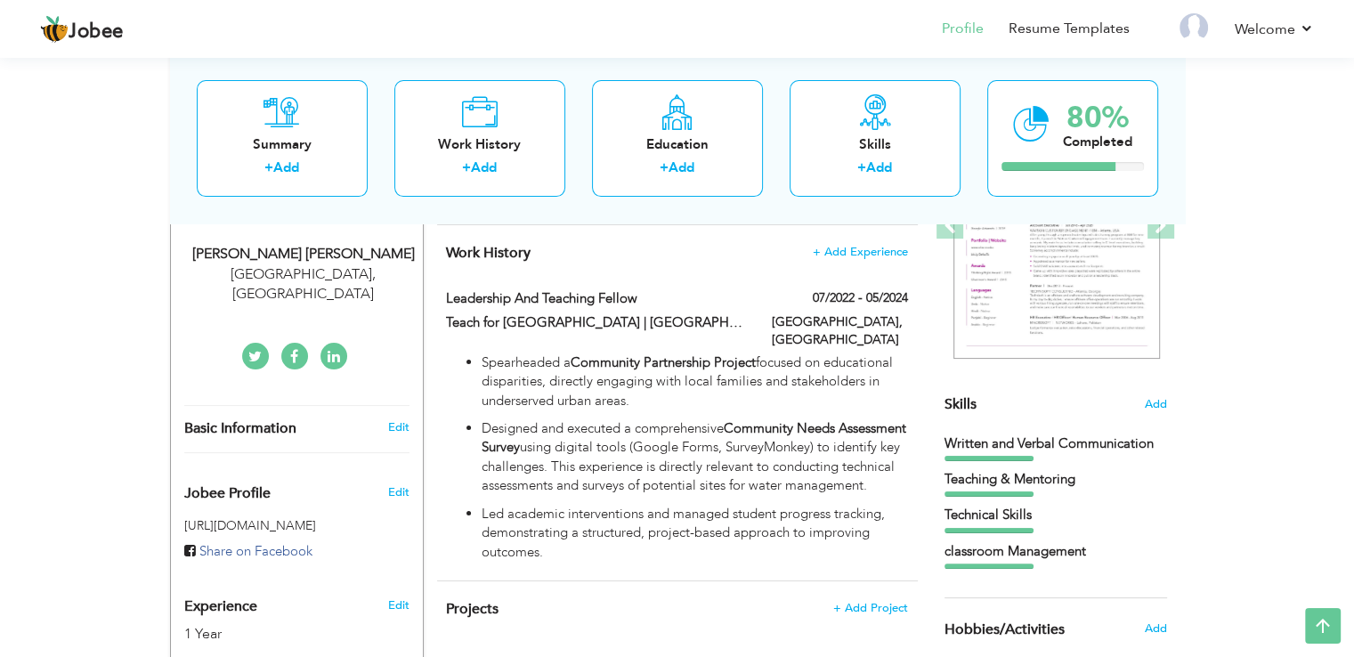
click at [677, 599] on div "Projects + Add Project × Projects * Project Title Company Tools" at bounding box center [677, 618] width 481 height 74
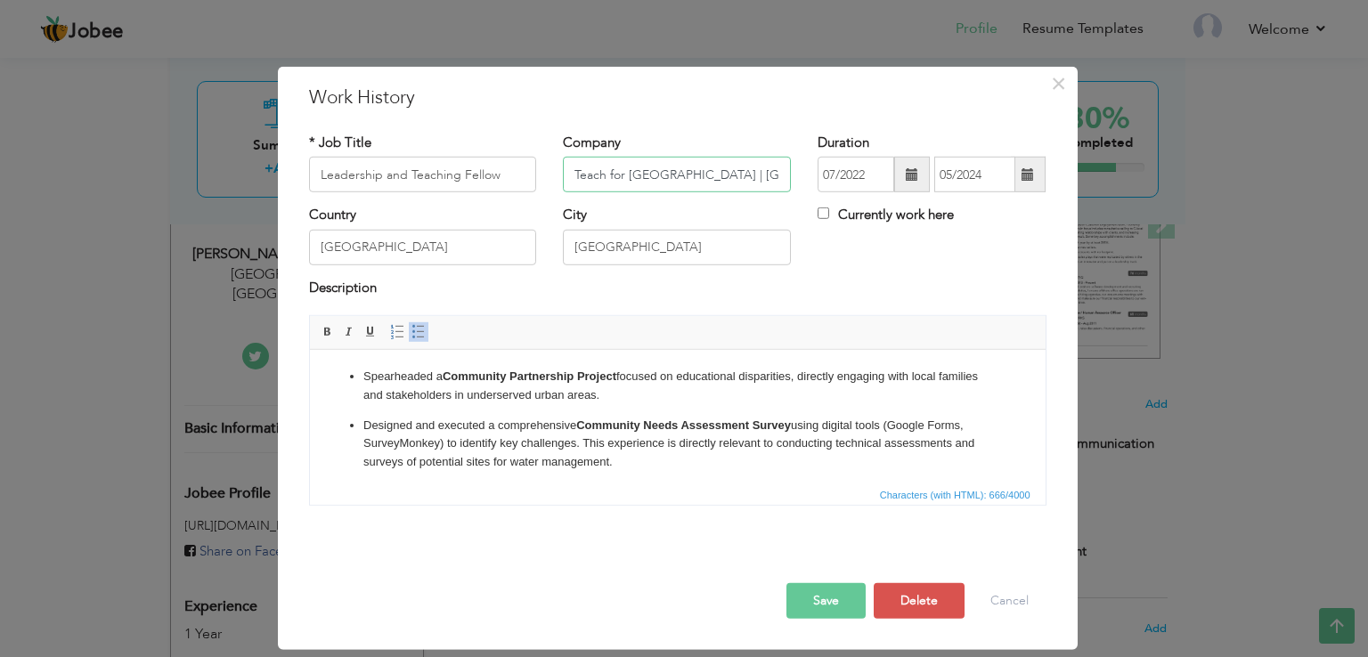
click at [729, 167] on input "Teach for Pakistan | Islamabad Model College for Boys (IMCB)" at bounding box center [677, 175] width 228 height 36
click at [0, 0] on div "× Job history deleted successfully." at bounding box center [0, 0] width 0 height 0
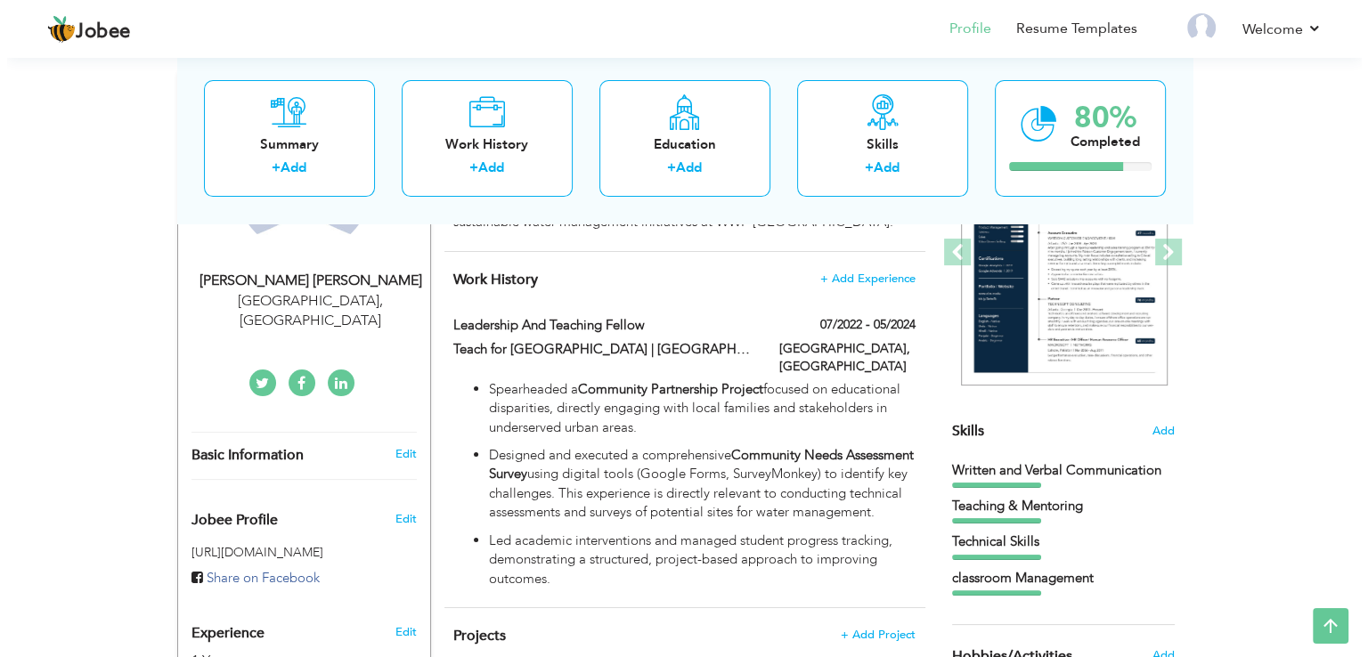
scroll to position [262, 0]
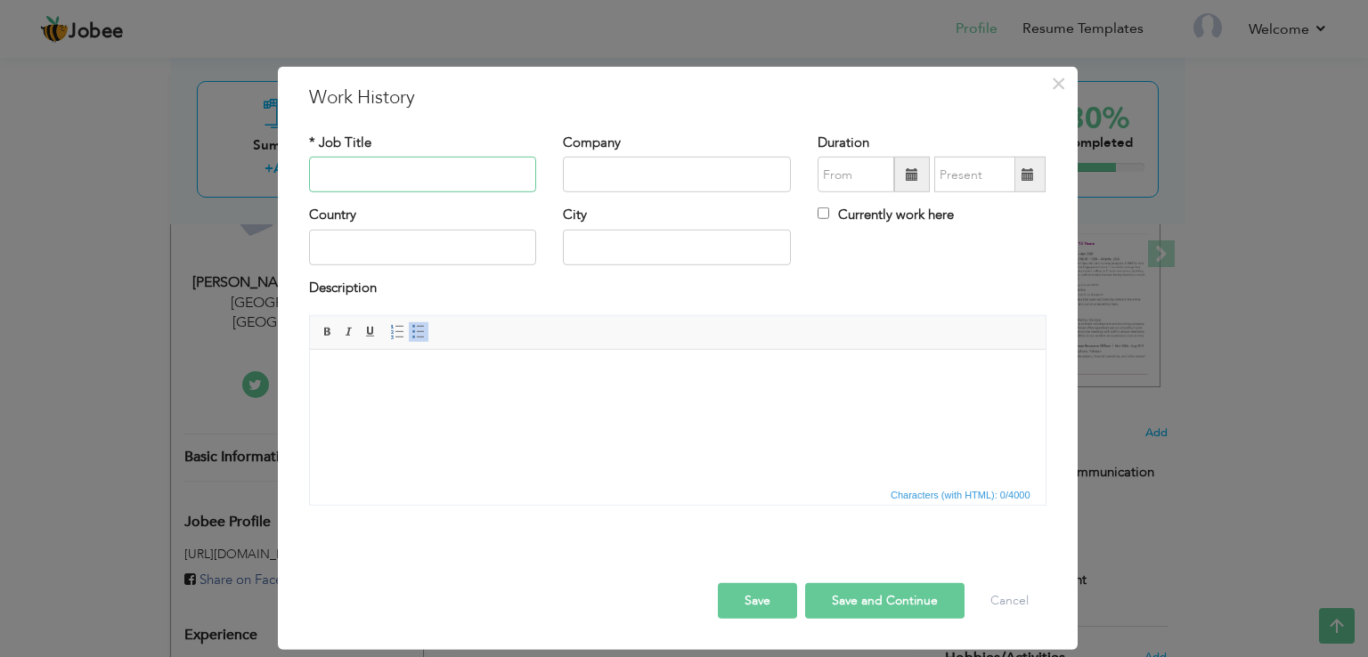
paste input "Co-Founder & Operations Lead"
type input "Co-Founder & Operations Lead"
click at [661, 183] on input "text" at bounding box center [677, 175] width 228 height 36
paste input "U.S. Academy |"
type input "U.S. Academy |"
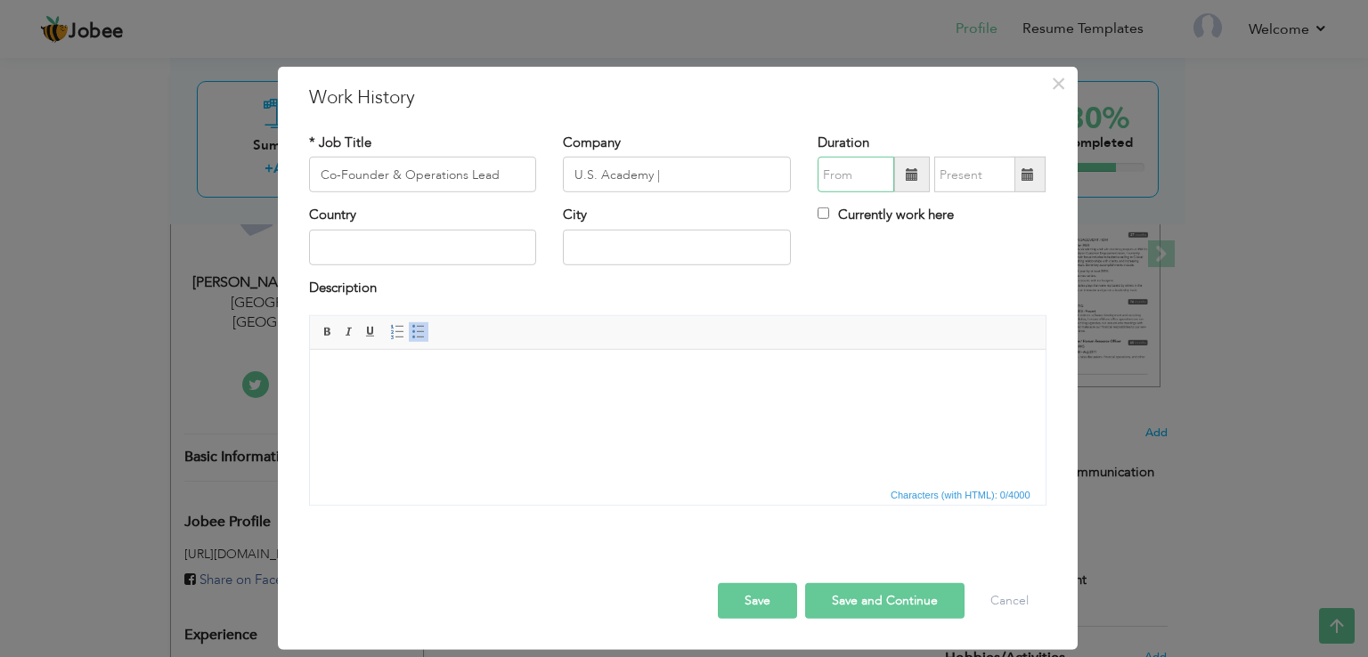
click at [853, 171] on input "text" at bounding box center [855, 175] width 77 height 36
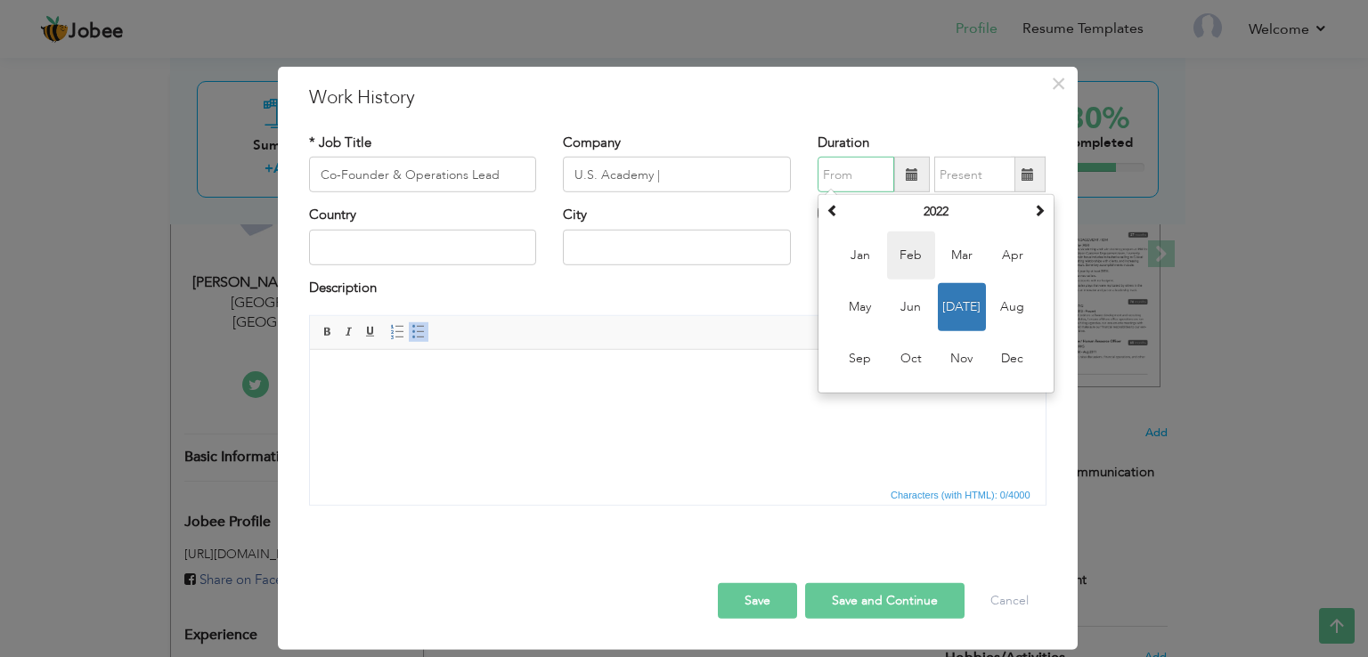
click at [895, 262] on span "Feb" at bounding box center [911, 255] width 48 height 48
type input "02/2022"
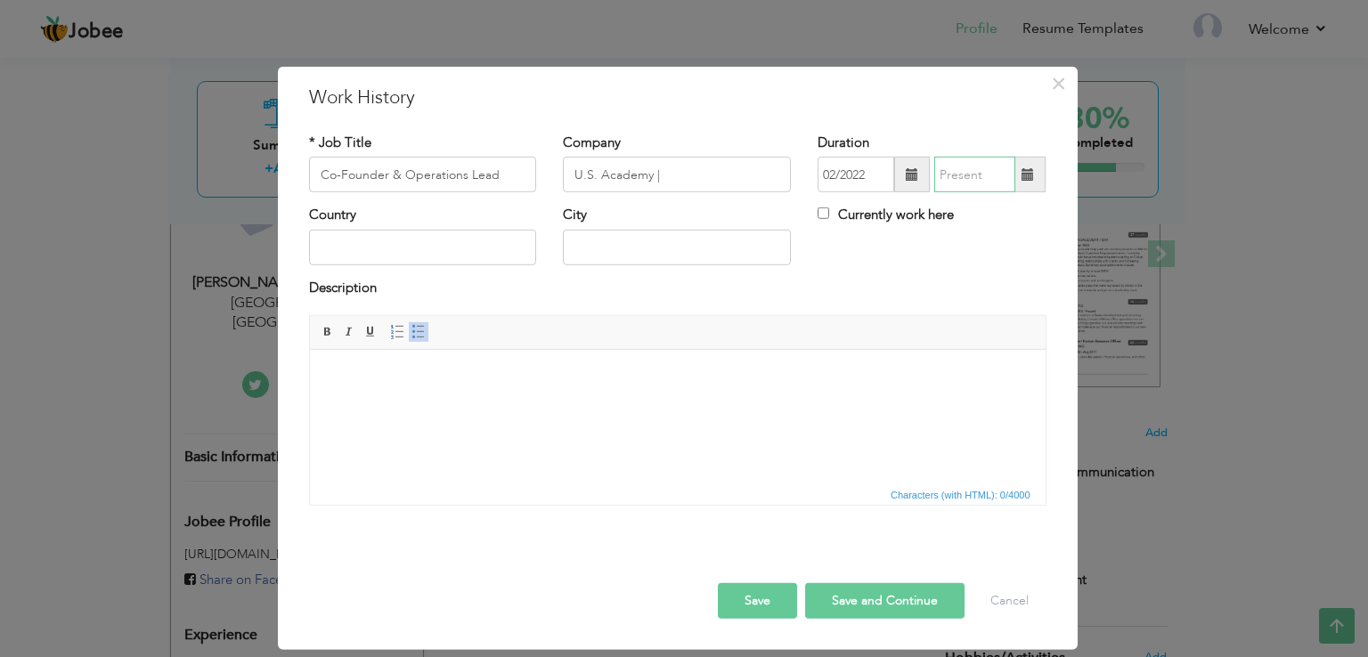
click at [957, 174] on input "text" at bounding box center [974, 175] width 81 height 36
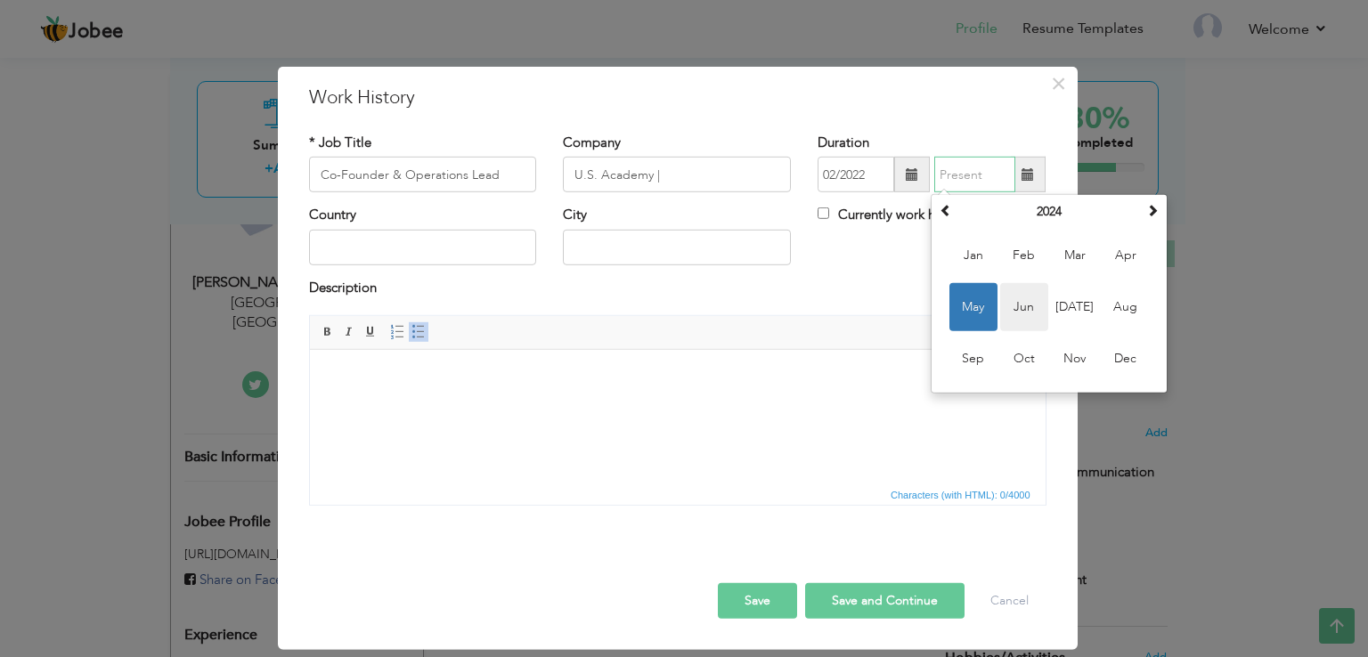
click at [1038, 311] on span "Jun" at bounding box center [1024, 307] width 48 height 48
type input "06/2024"
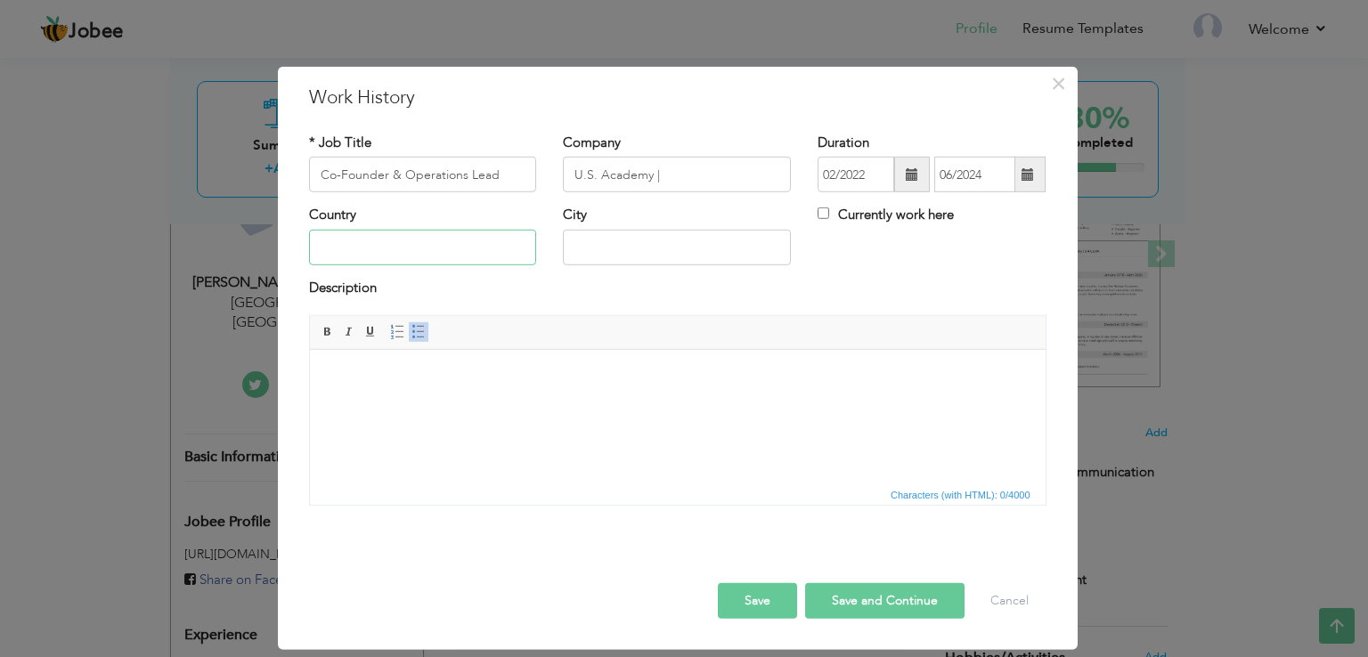
click at [489, 245] on input "text" at bounding box center [423, 248] width 228 height 36
click at [668, 238] on input "text" at bounding box center [677, 248] width 228 height 36
click at [470, 240] on input "text" at bounding box center [423, 248] width 228 height 36
type input "[GEOGRAPHIC_DATA]"
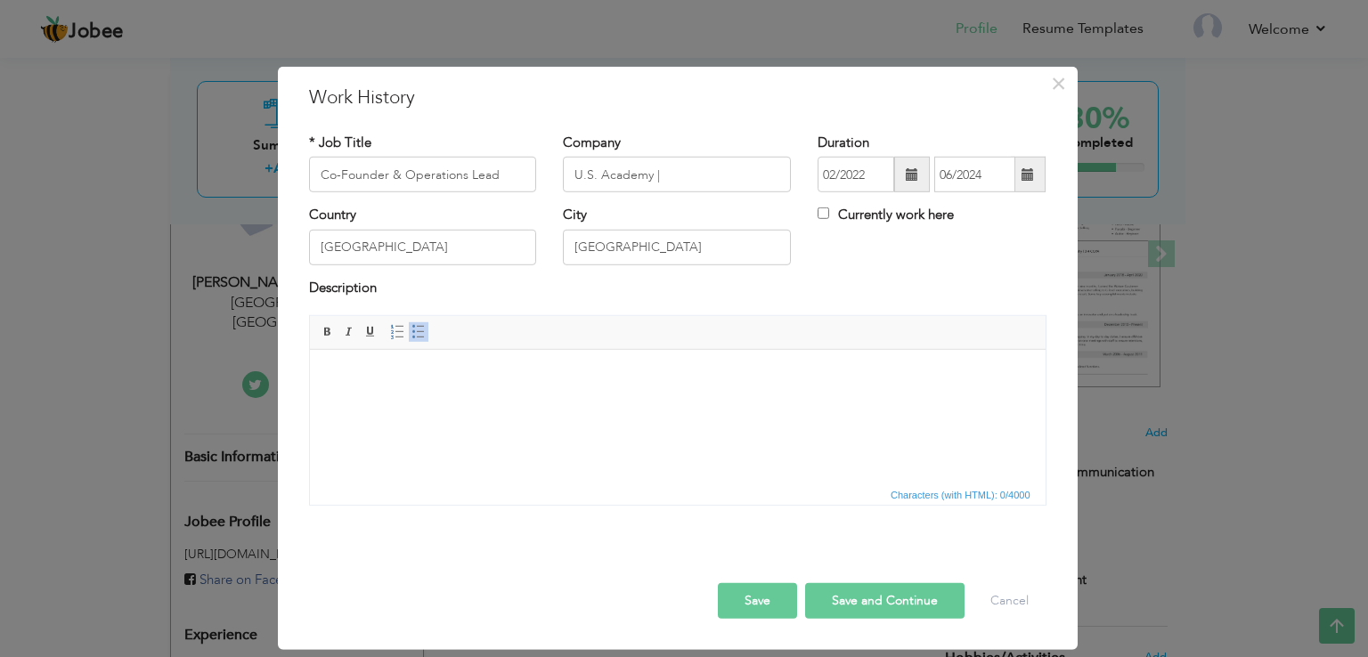
click at [556, 404] on html at bounding box center [676, 377] width 735 height 54
click at [467, 398] on html at bounding box center [676, 377] width 735 height 54
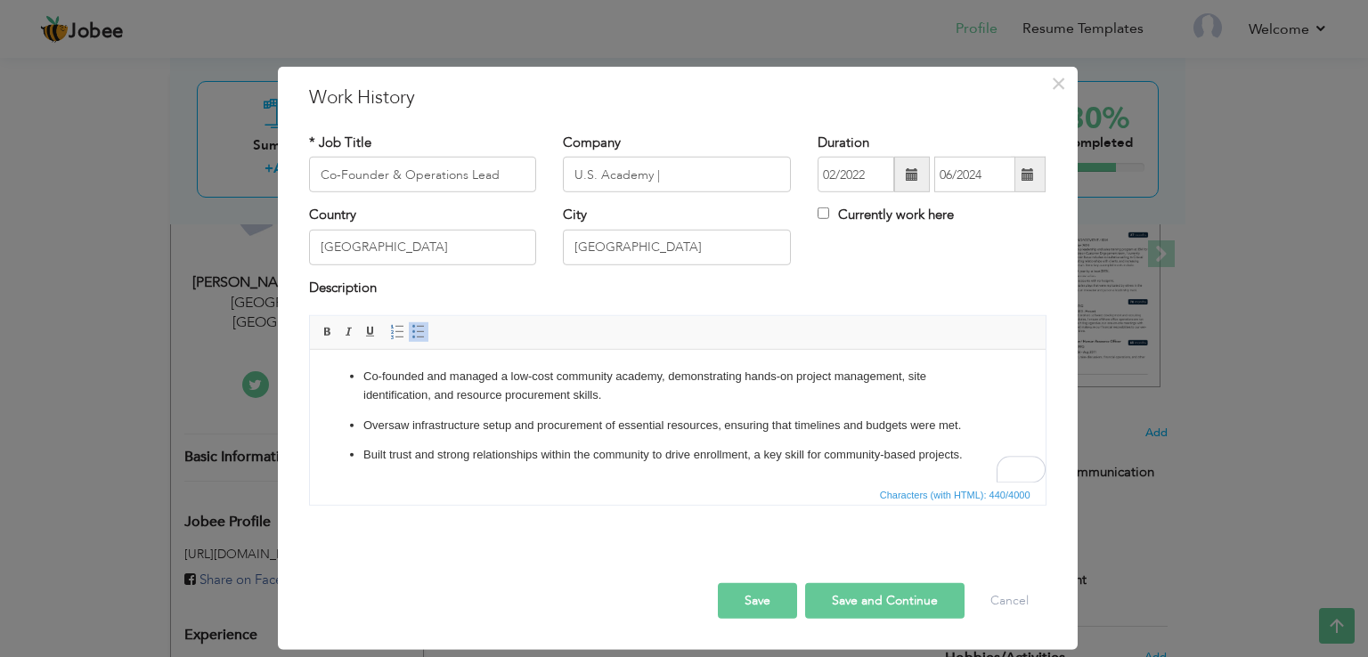
click at [766, 588] on button "Save" at bounding box center [757, 601] width 79 height 36
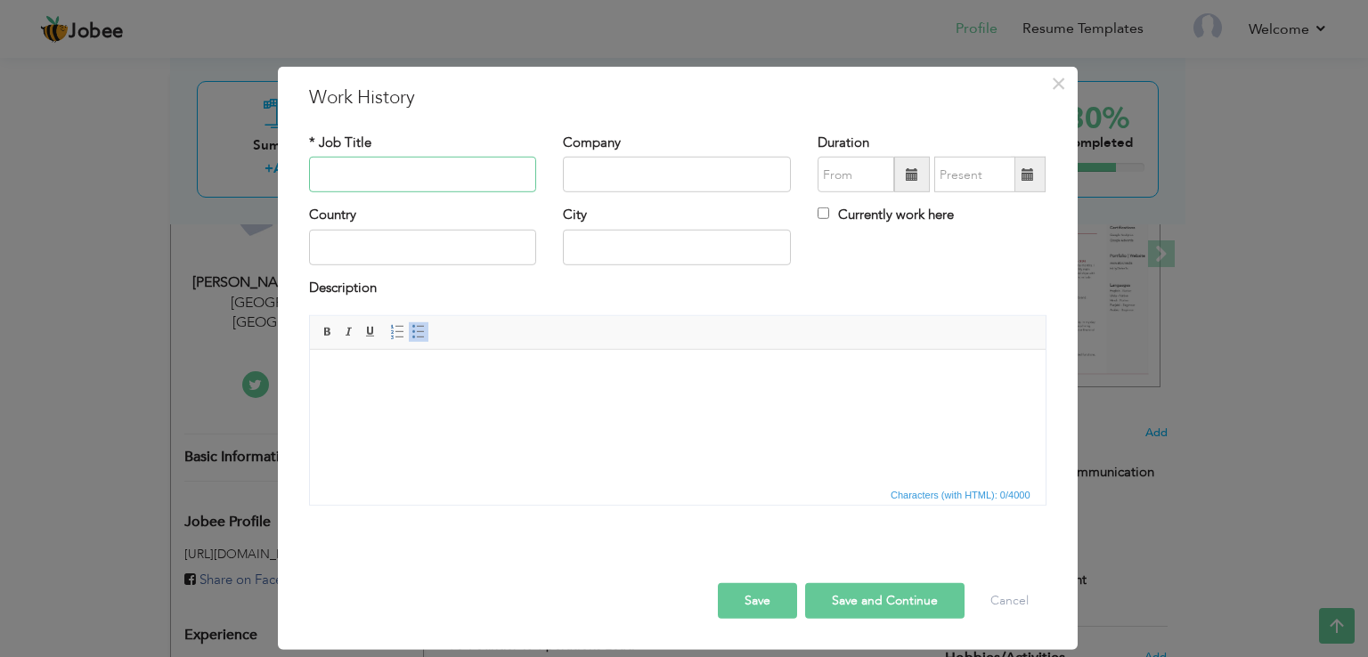
paste input "Head of Section & Biology Lecturer"
type input "Head of Section & Biology Lecturer"
click at [663, 179] on input "text" at bounding box center [677, 175] width 228 height 36
paste input "[GEOGRAPHIC_DATA]"
type input "[GEOGRAPHIC_DATA]"
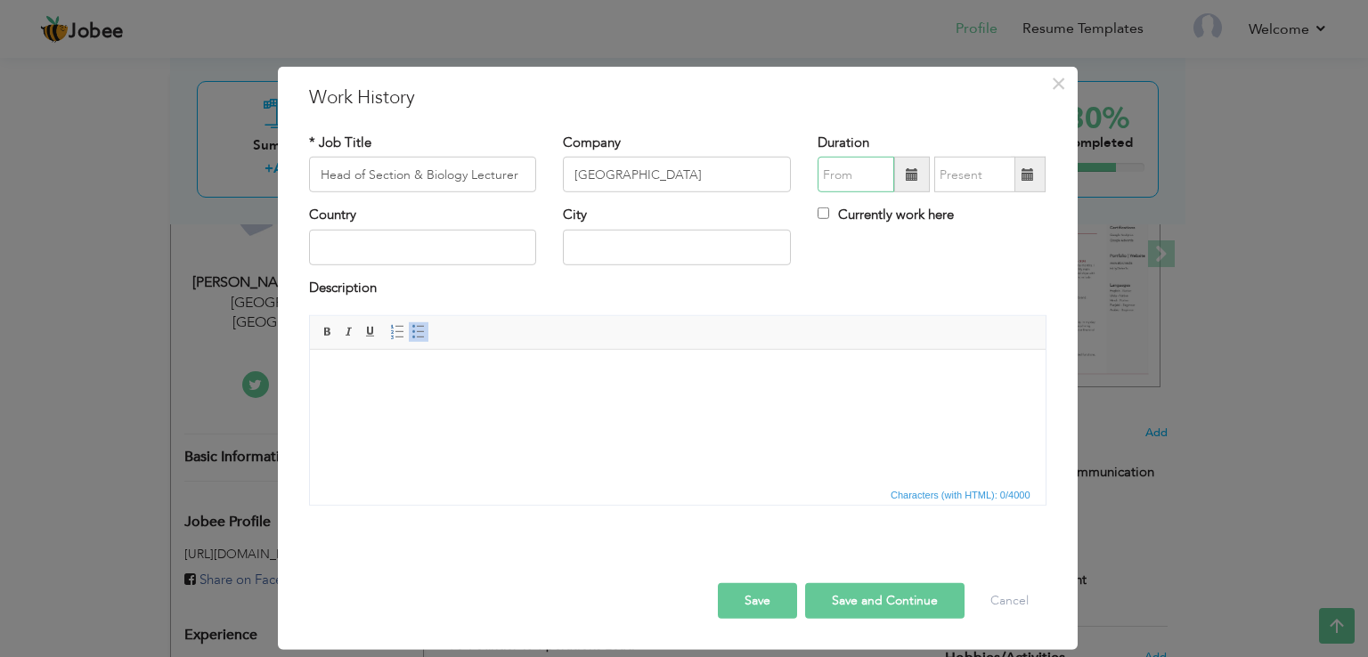
click at [848, 170] on input "text" at bounding box center [855, 175] width 77 height 36
click at [858, 173] on input "text" at bounding box center [855, 175] width 77 height 36
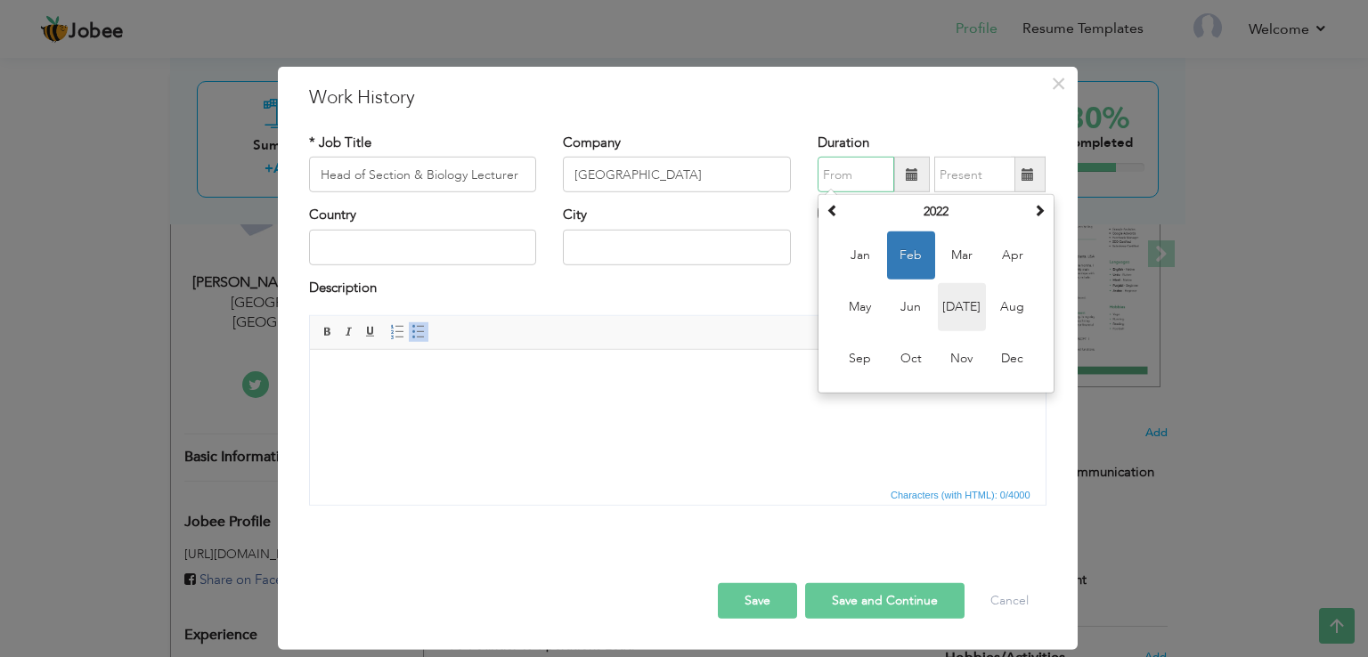
click at [959, 306] on span "Jul" at bounding box center [961, 307] width 48 height 48
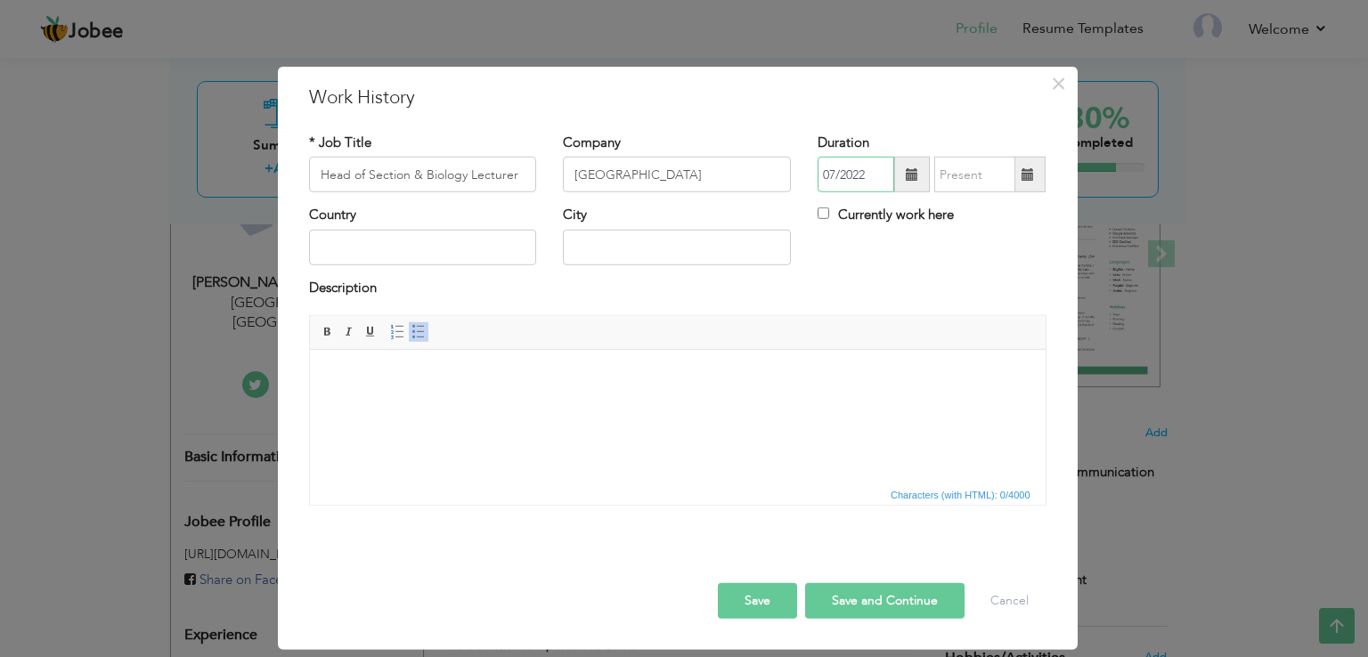
click at [858, 174] on input "07/2022" at bounding box center [855, 175] width 77 height 36
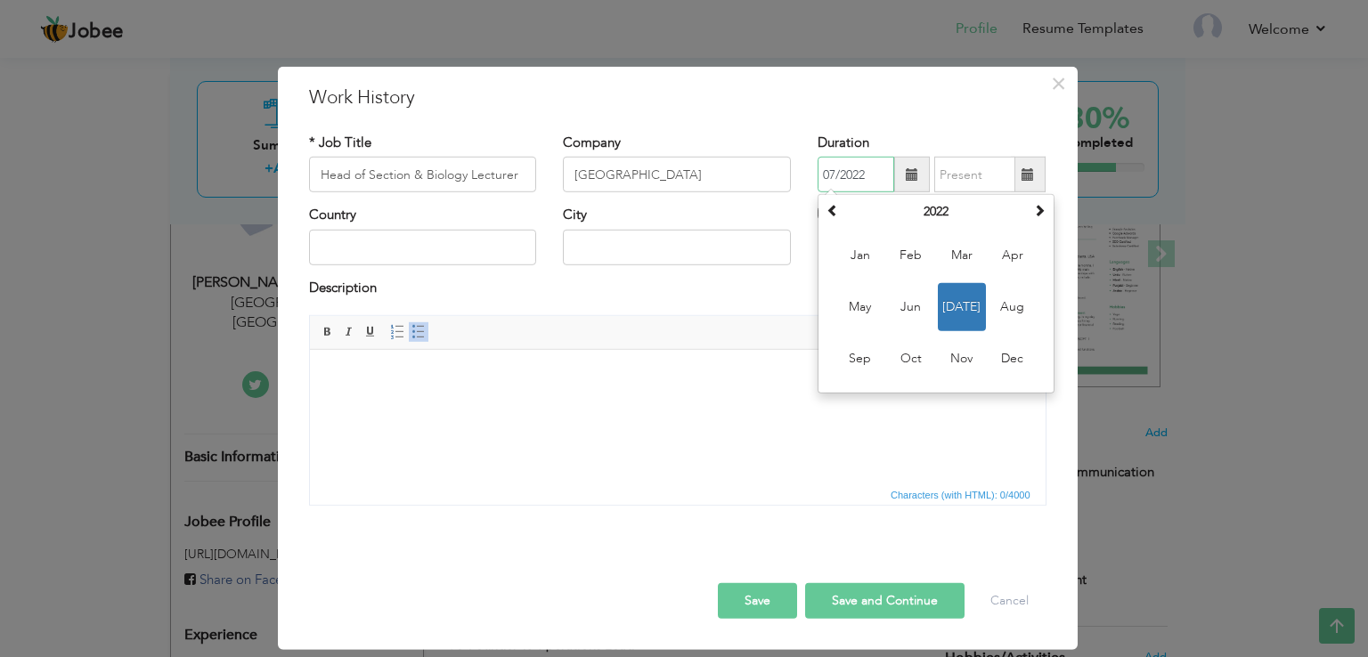
click at [933, 219] on th "2022" at bounding box center [935, 212] width 185 height 27
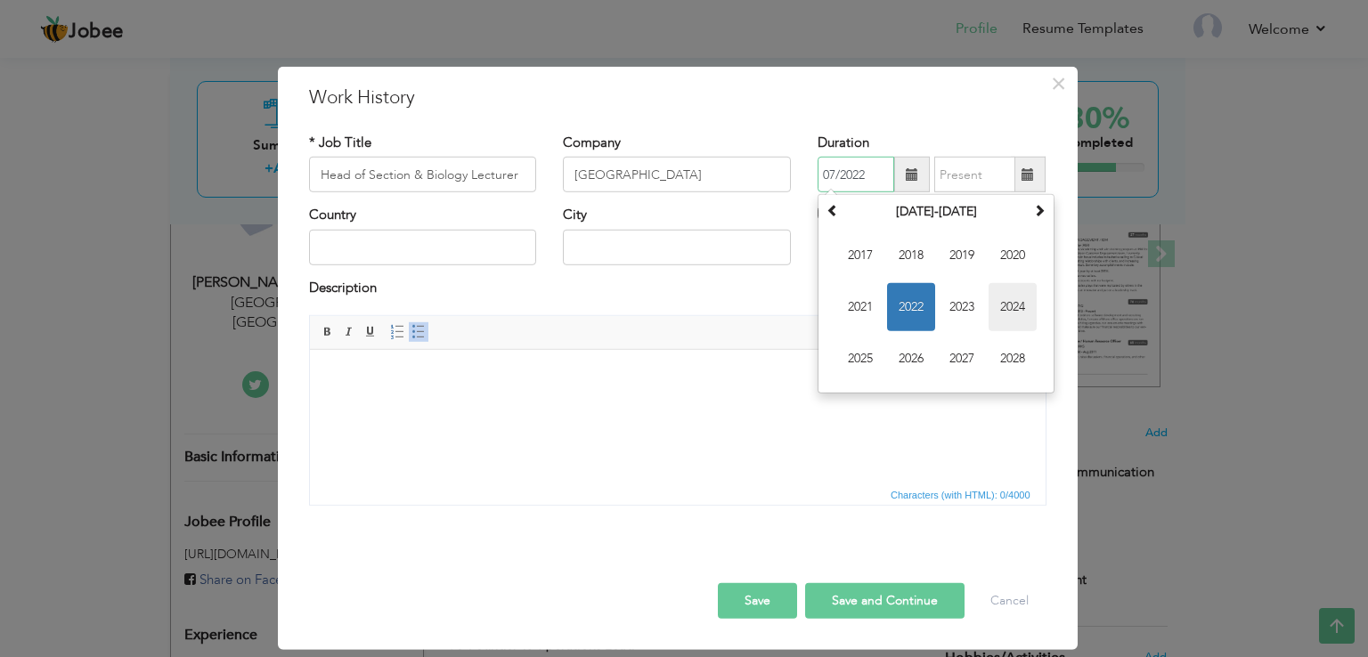
click at [1019, 305] on span "2024" at bounding box center [1012, 307] width 48 height 48
click at [963, 303] on span "Jul" at bounding box center [961, 307] width 48 height 48
type input "07/2024"
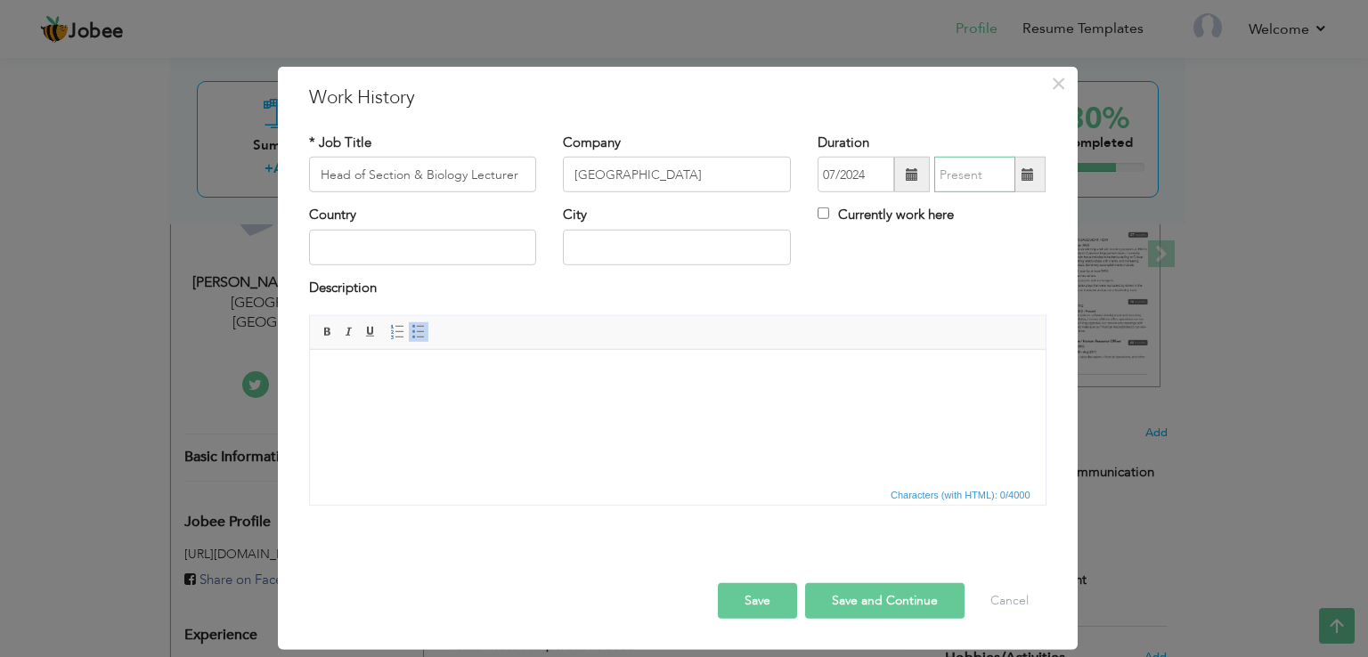
click at [979, 170] on input "text" at bounding box center [974, 175] width 81 height 36
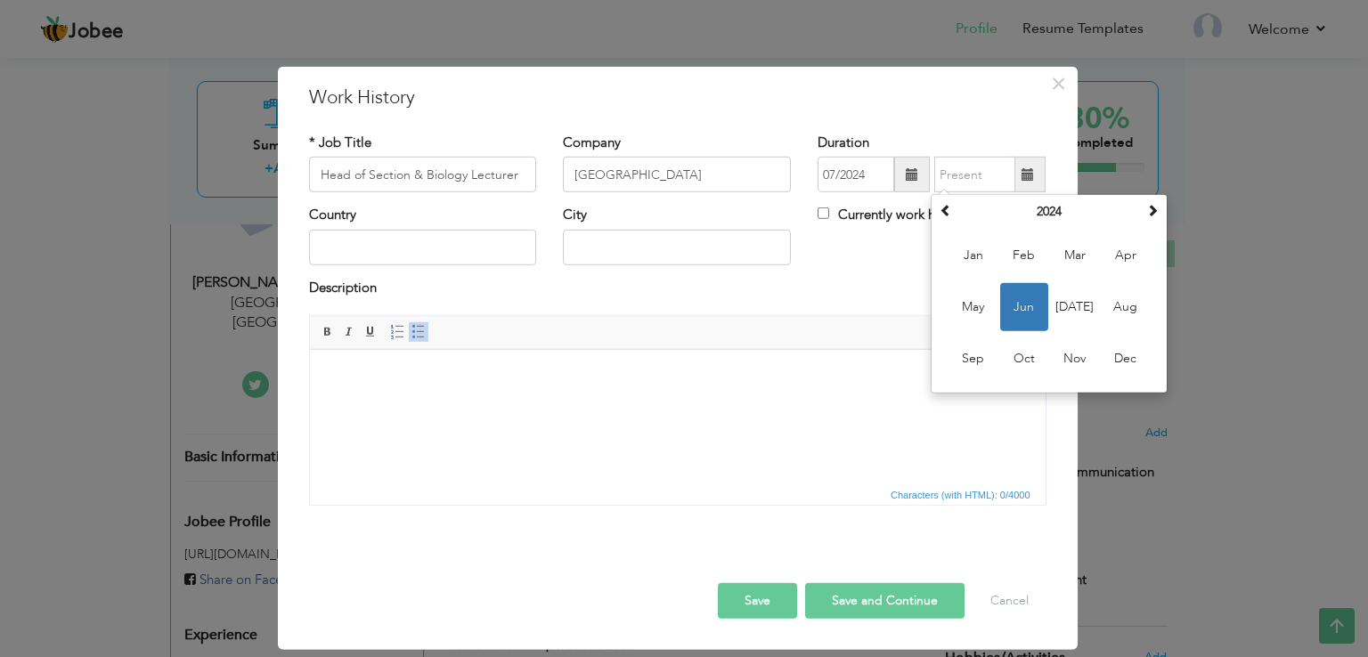
click at [1070, 311] on span "[DATE]" at bounding box center [1075, 307] width 48 height 48
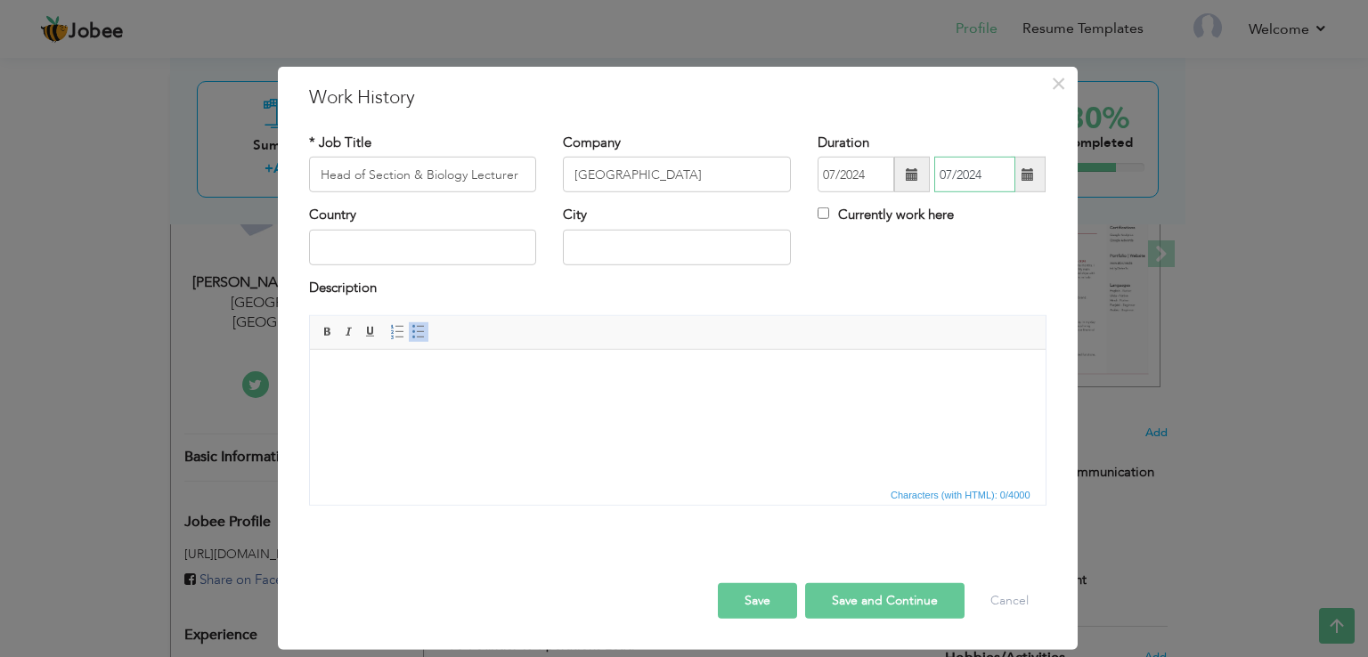
click at [986, 176] on input "07/2024" at bounding box center [974, 175] width 81 height 36
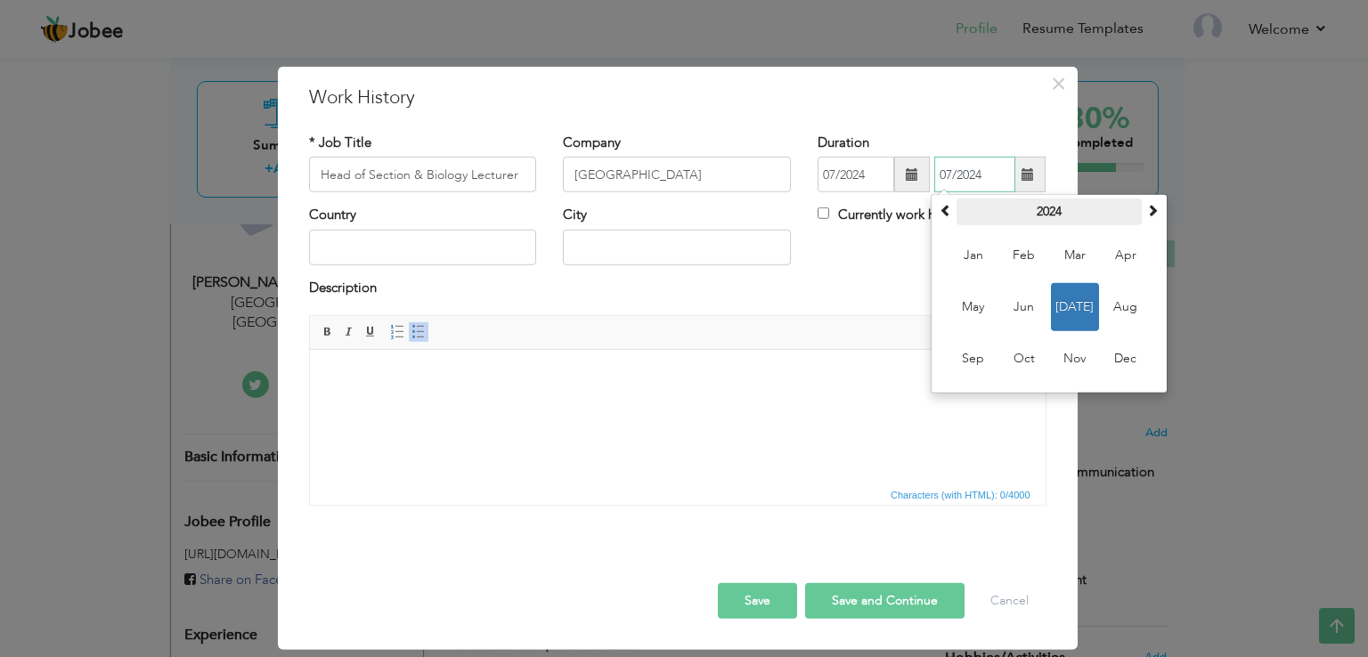
click at [1047, 205] on th "2024" at bounding box center [1048, 212] width 185 height 27
click at [1075, 308] on span "2025" at bounding box center [1075, 307] width 48 height 48
click at [1076, 304] on span "[DATE]" at bounding box center [1075, 307] width 48 height 48
type input "07/2025"
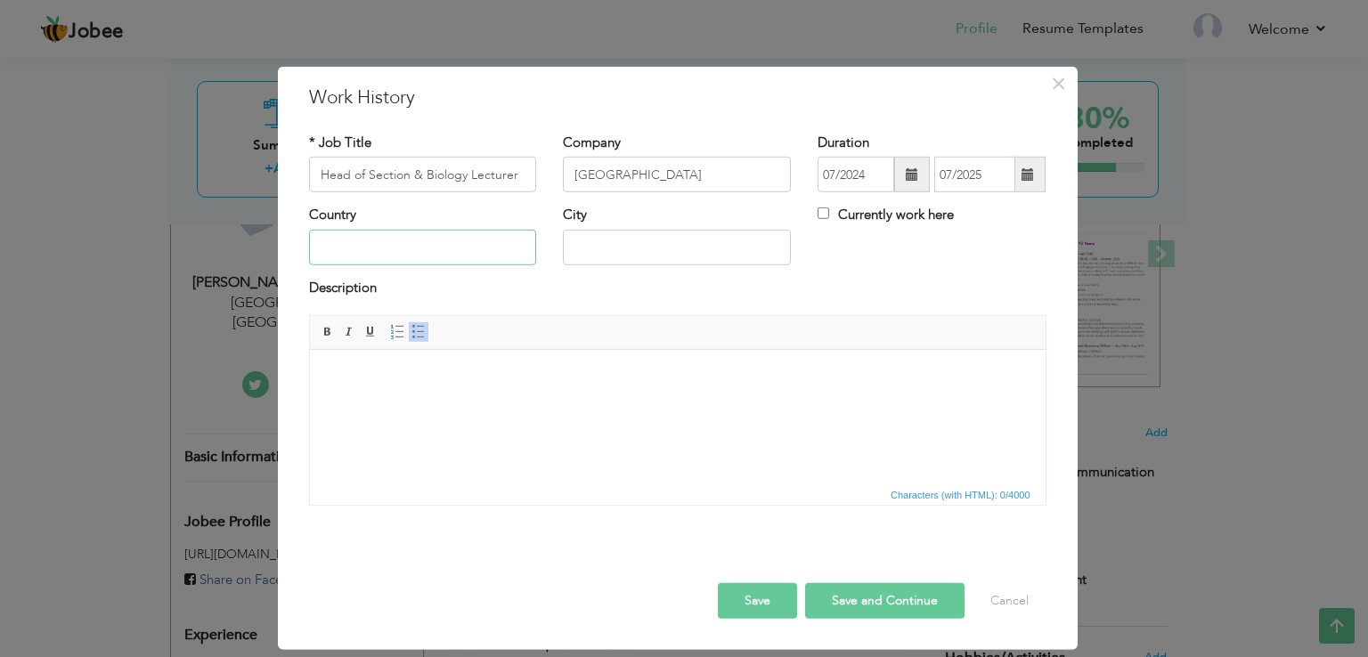
click at [463, 250] on input "text" at bounding box center [423, 248] width 228 height 36
type input "[GEOGRAPHIC_DATA]"
click at [507, 404] on html at bounding box center [676, 377] width 735 height 54
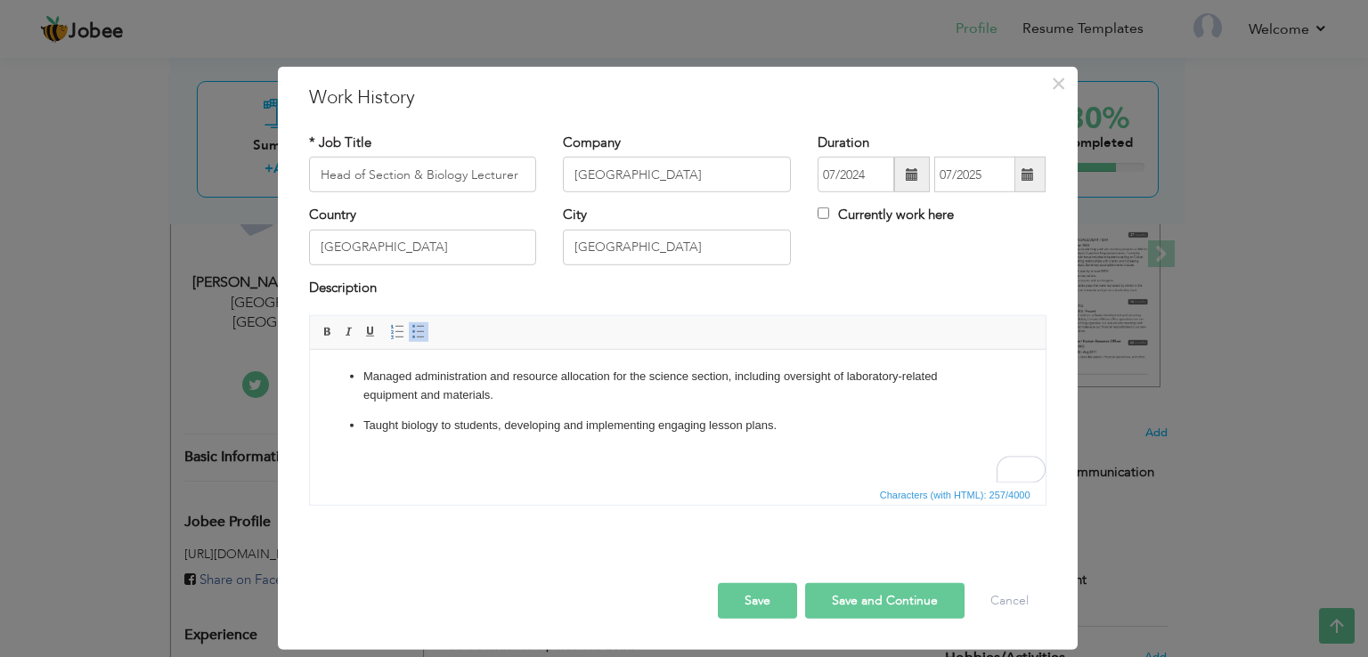
click at [0, 0] on span "button" at bounding box center [0, 0] width 0 height 0
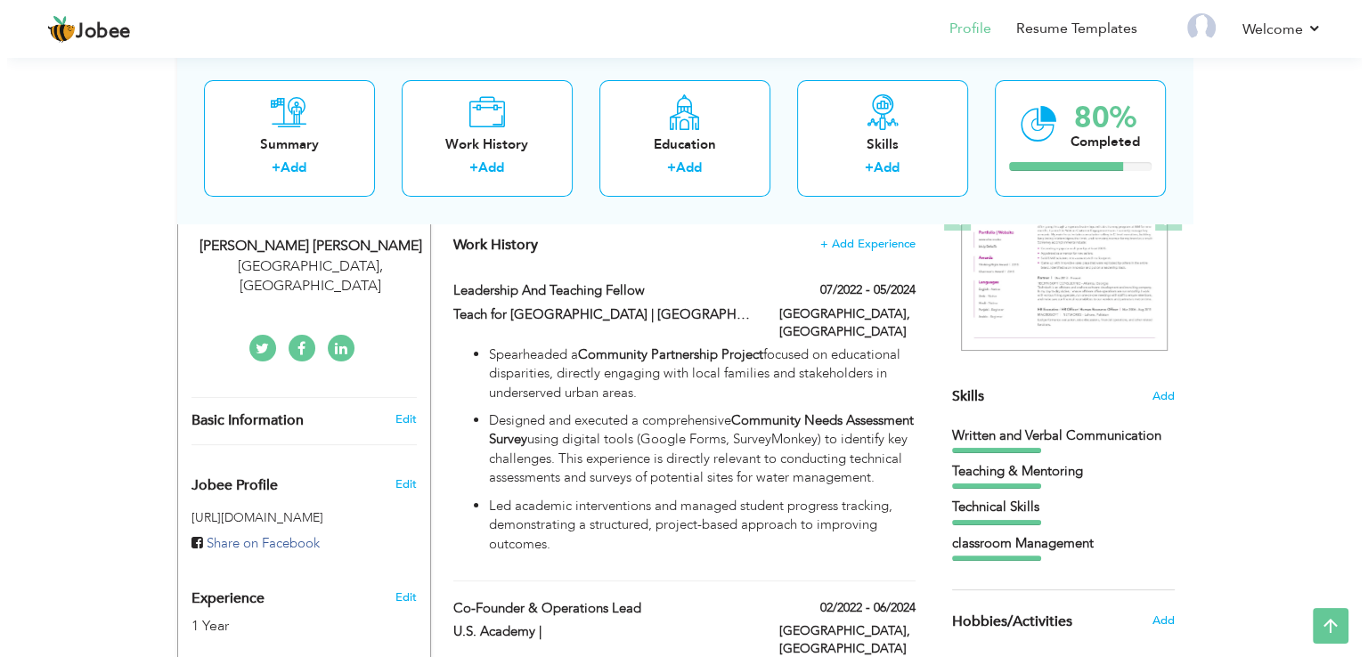
scroll to position [272, 0]
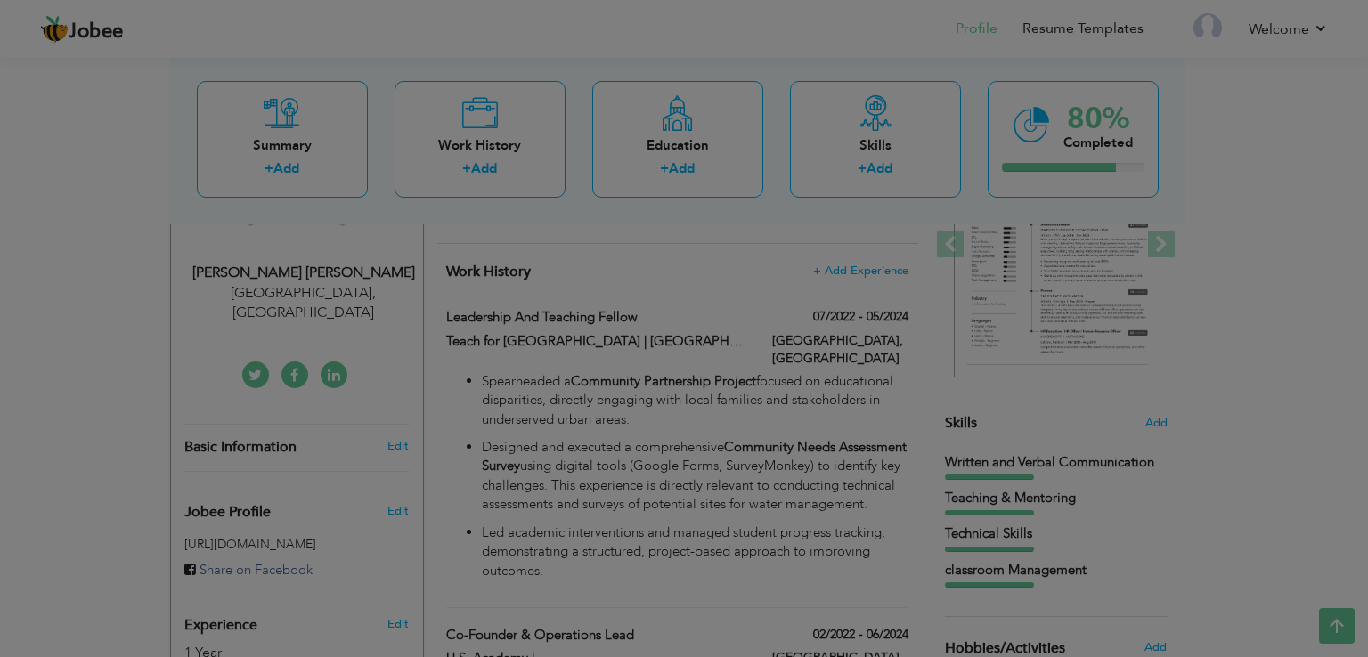
type input "Leadership and Teaching Fellow"
type input "Teach for [GEOGRAPHIC_DATA] | [GEOGRAPHIC_DATA] for Boys (IMCB)"
type input "07/2022"
type input "05/2024"
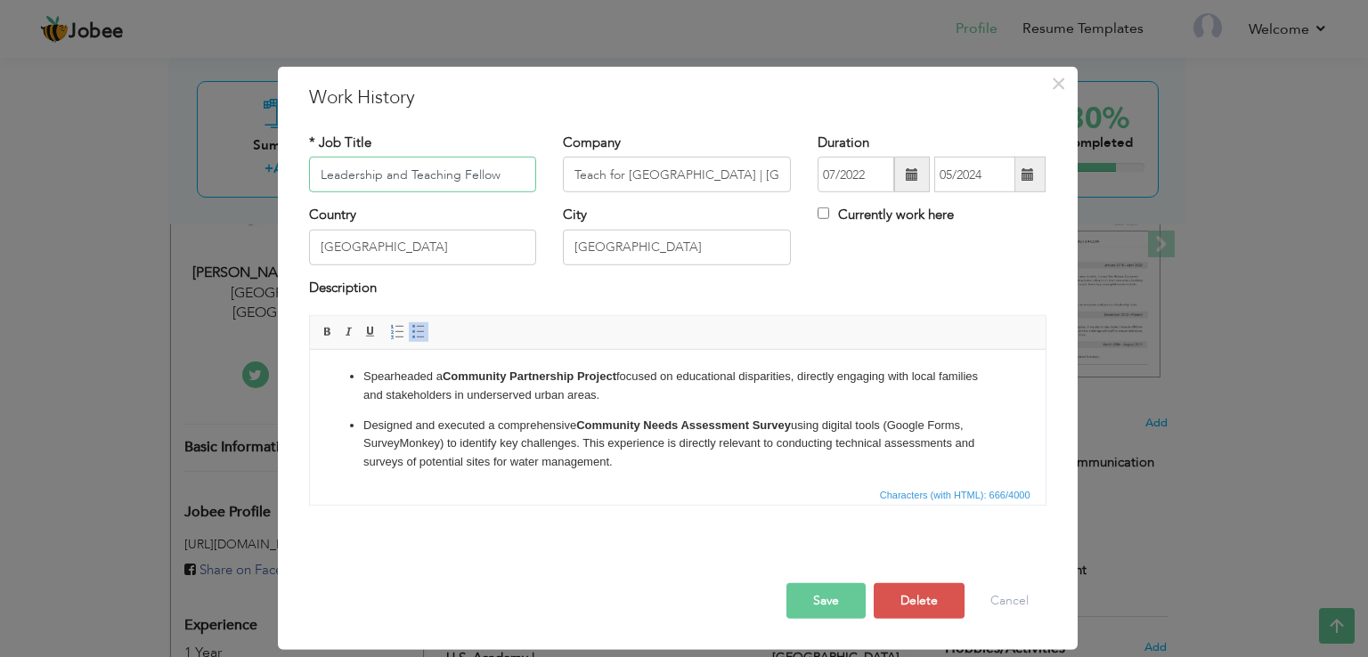
scroll to position [272, 0]
click at [415, 172] on input "Leadership and Teaching Fellow" at bounding box center [423, 175] width 228 height 36
click at [410, 172] on input "Leadership and Teaching Fellow" at bounding box center [423, 175] width 228 height 36
click at [403, 182] on input "Leadership and Teaching Fellow" at bounding box center [423, 175] width 228 height 36
paste input "Enumerator & Survey Supervisor"
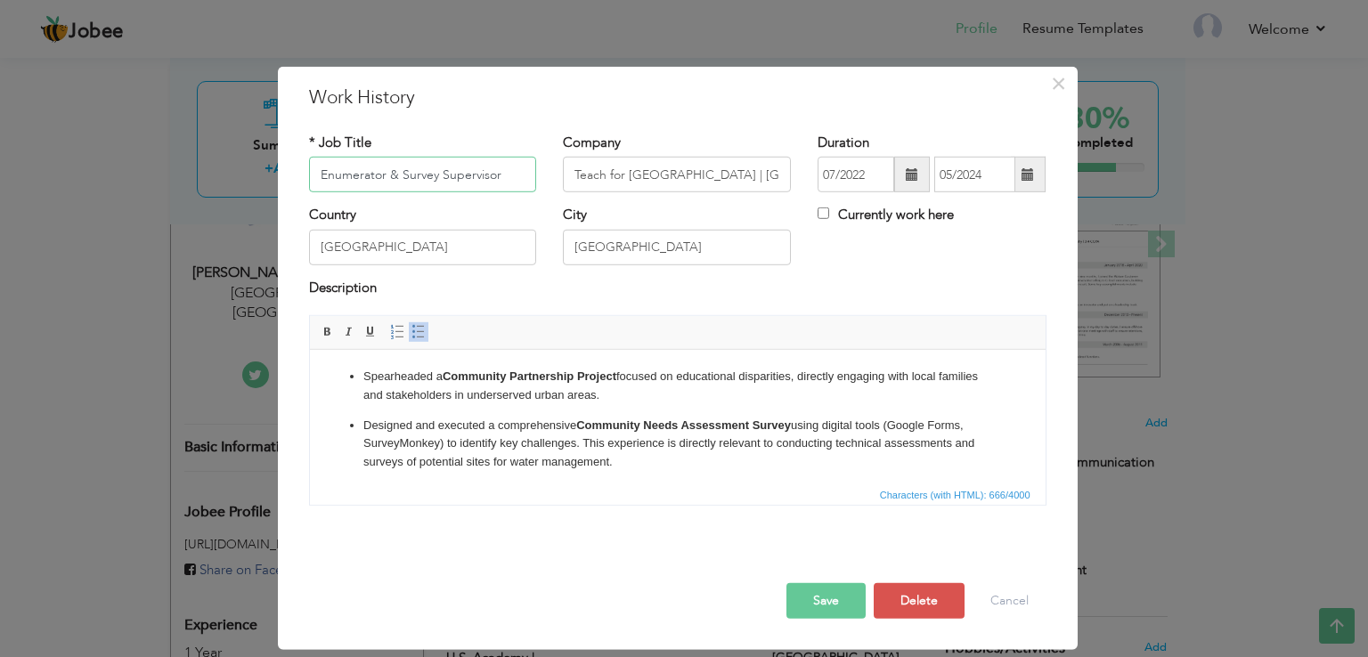
type input "Enumerator & Survey Supervisor"
click at [603, 175] on input "Teach for [GEOGRAPHIC_DATA] | [GEOGRAPHIC_DATA] for Boys (IMCB)" at bounding box center [677, 175] width 228 height 36
click at [602, 174] on input "Teach for [GEOGRAPHIC_DATA] | [GEOGRAPHIC_DATA] for Boys (IMCB)" at bounding box center [677, 175] width 228 height 36
paste input "Government Contract"
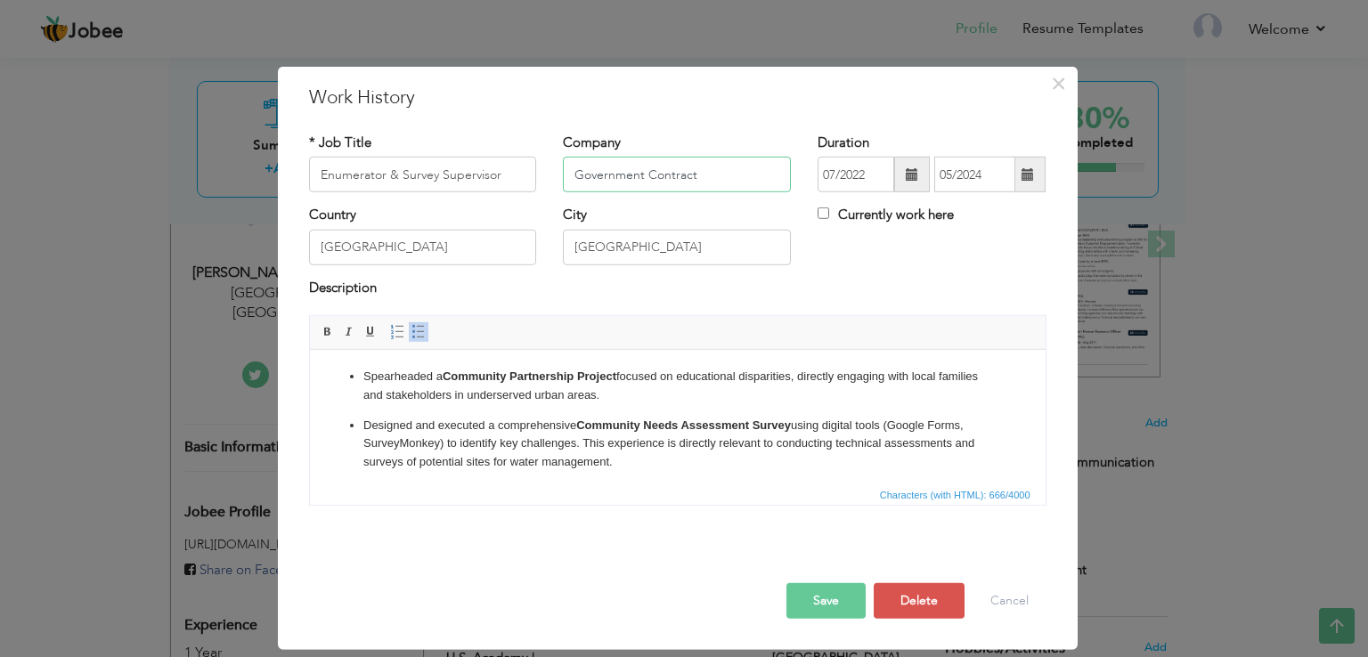
scroll to position [0, 0]
type input "Government Contract"
click at [874, 174] on input "07/2022" at bounding box center [855, 175] width 77 height 36
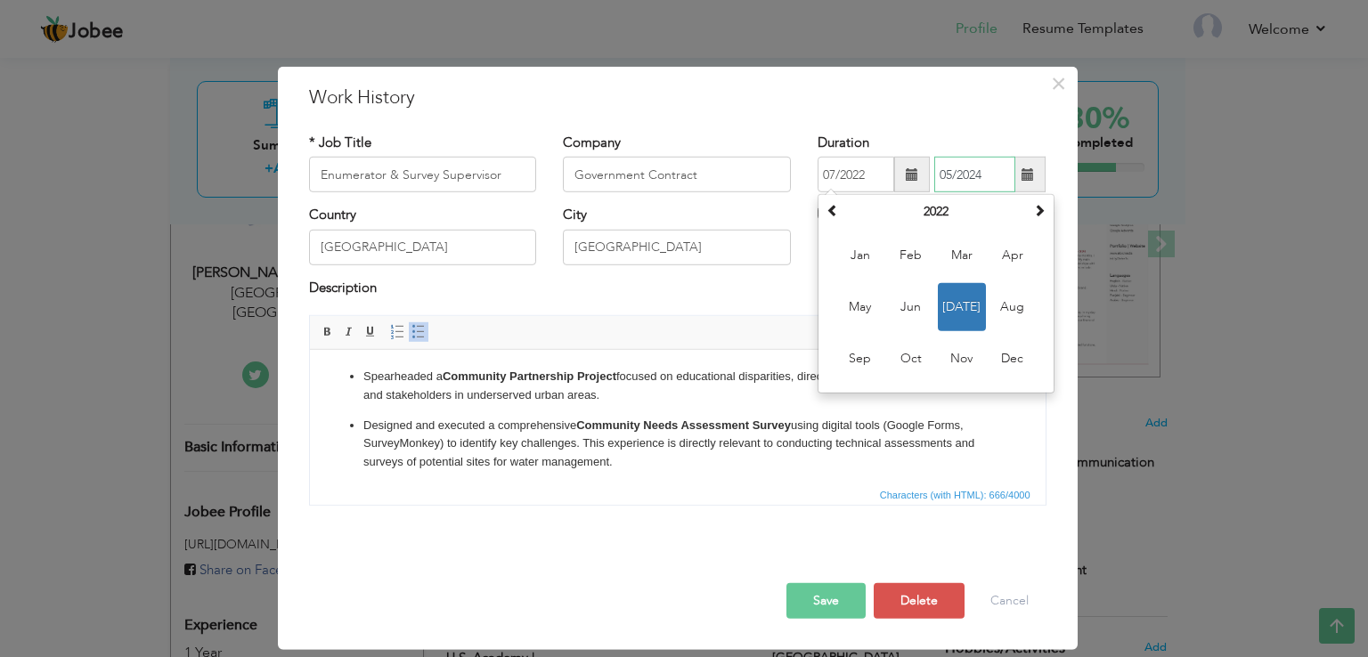
click at [981, 175] on input "05/2024" at bounding box center [974, 175] width 81 height 36
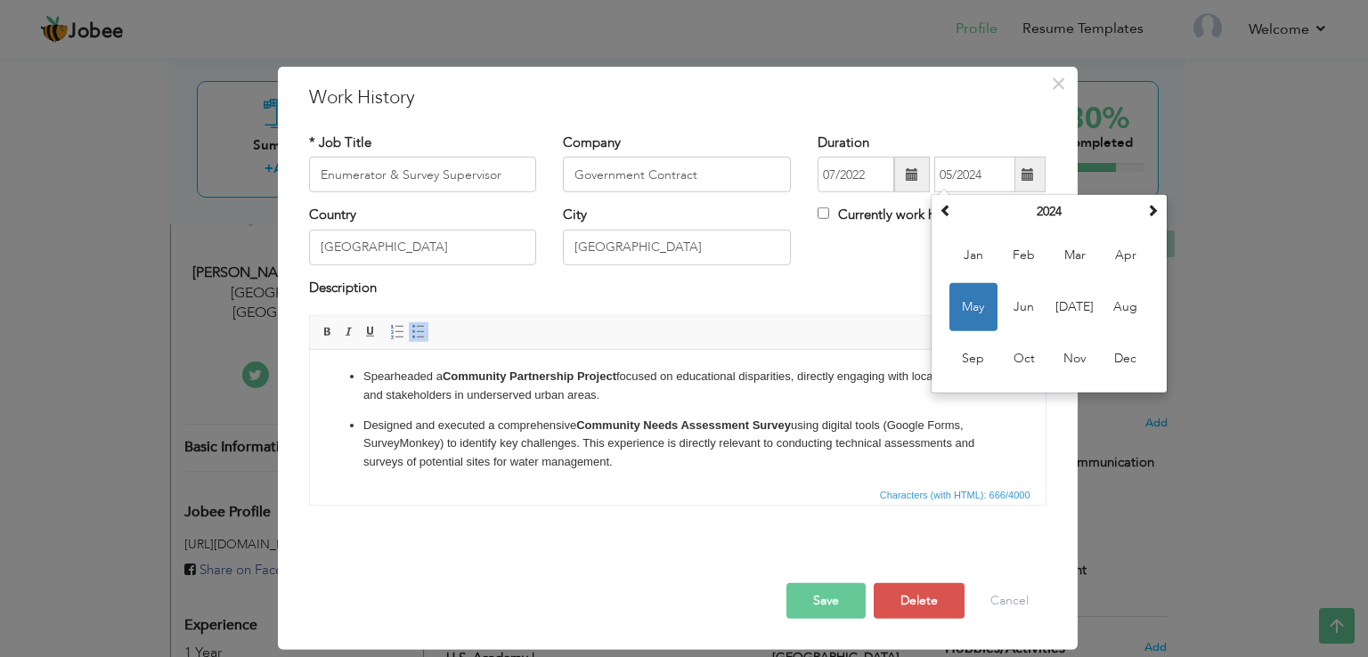
click at [843, 261] on div "Country Pakistan City Lahore Currently work here" at bounding box center [678, 242] width 764 height 72
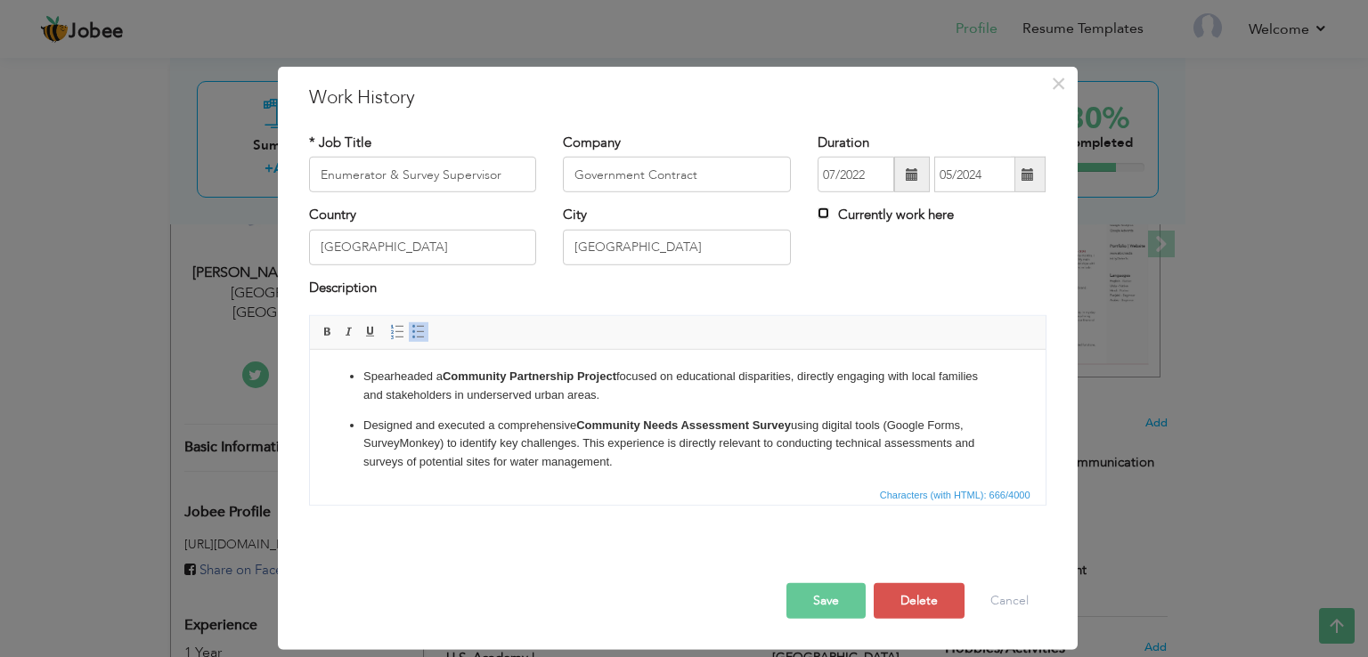
click at [823, 215] on input "Currently work here" at bounding box center [823, 213] width 12 height 12
checkbox input "true"
click at [897, 174] on span at bounding box center [912, 175] width 36 height 36
click at [909, 176] on span at bounding box center [911, 174] width 12 height 12
click at [837, 171] on input "07/2022" at bounding box center [855, 175] width 77 height 36
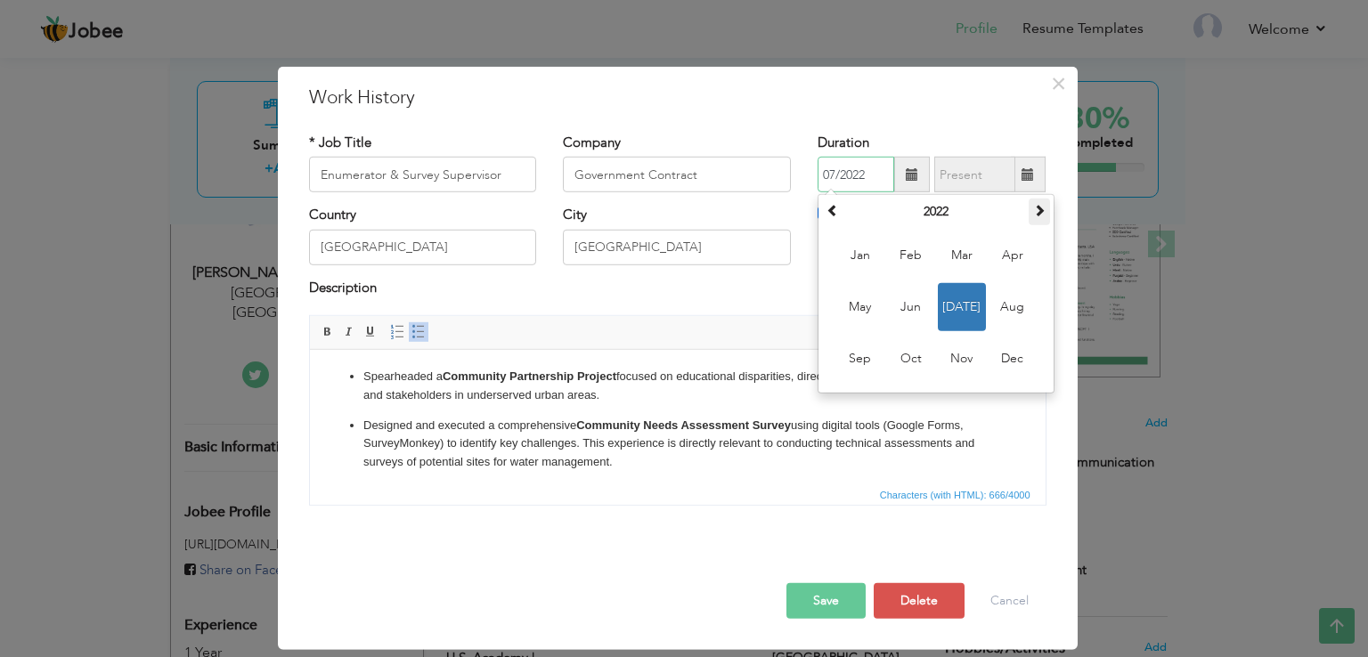
click at [1045, 219] on th at bounding box center [1038, 212] width 21 height 27
click at [943, 215] on th "2023" at bounding box center [935, 212] width 185 height 27
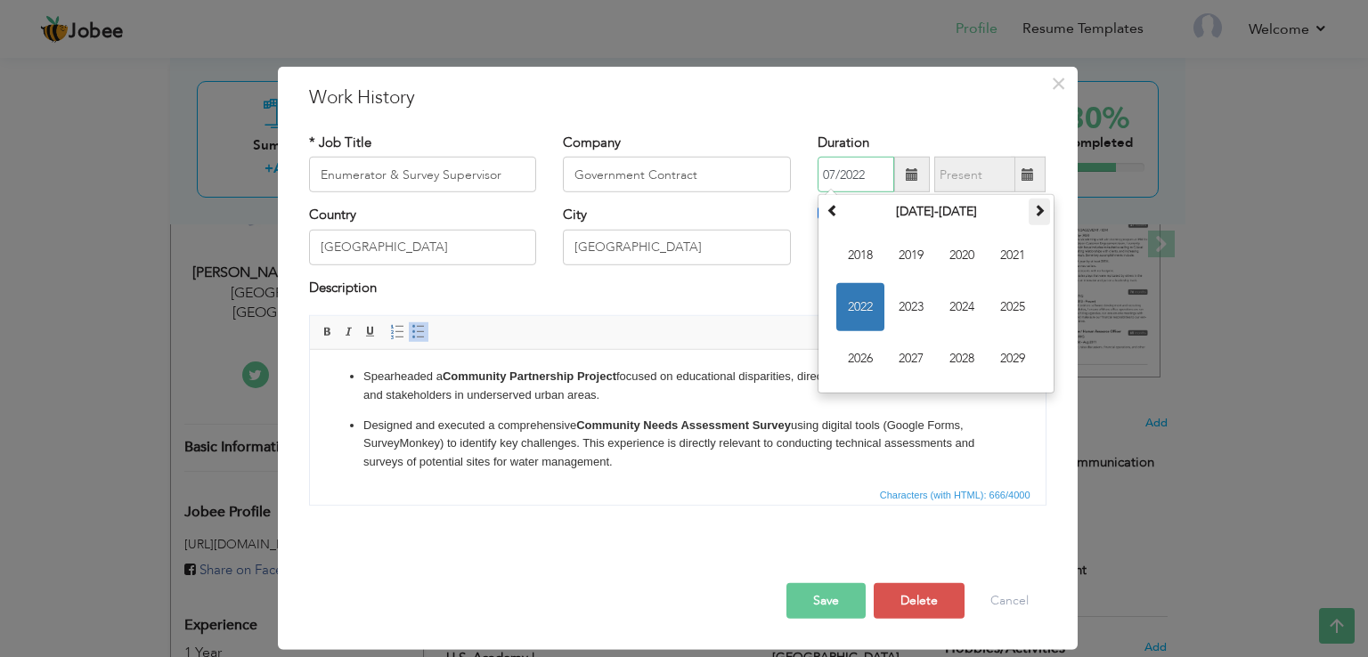
click at [1036, 215] on span at bounding box center [1039, 210] width 12 height 12
click at [894, 214] on th "2028-2039" at bounding box center [935, 212] width 185 height 27
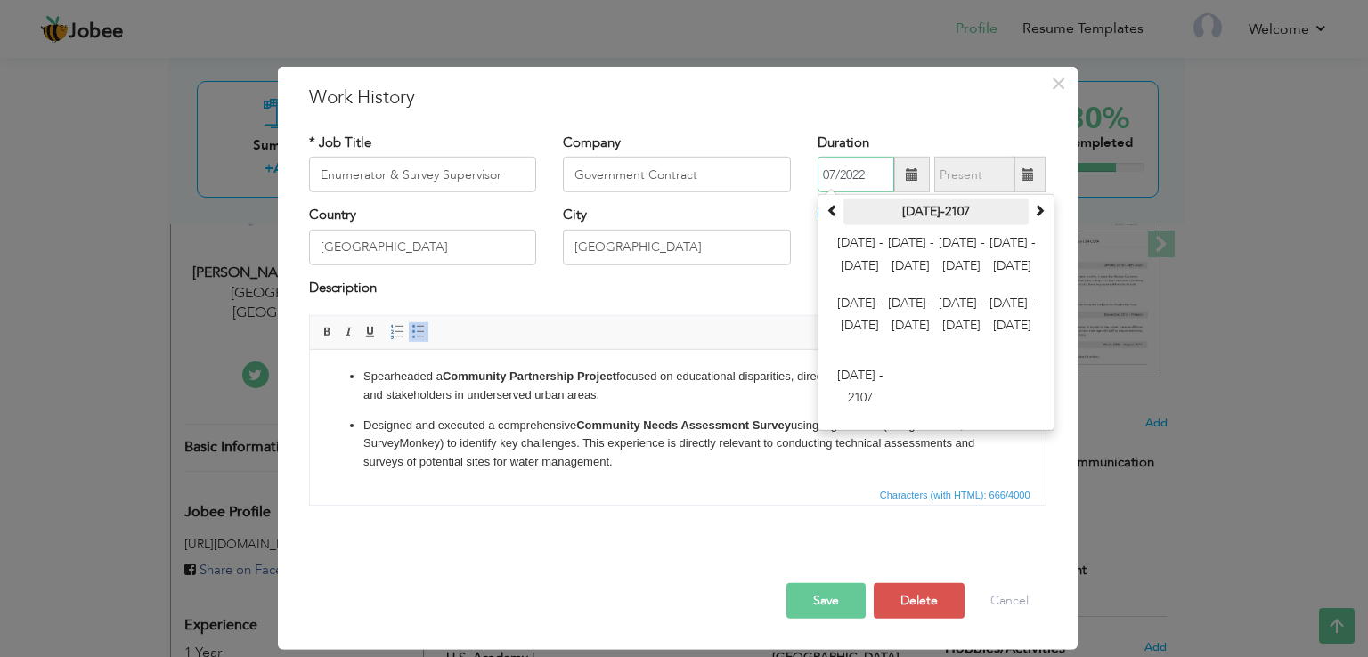
click at [946, 207] on th "2000-2107" at bounding box center [935, 212] width 185 height 27
click at [957, 273] on span "2024 - 2035" at bounding box center [961, 255] width 48 height 48
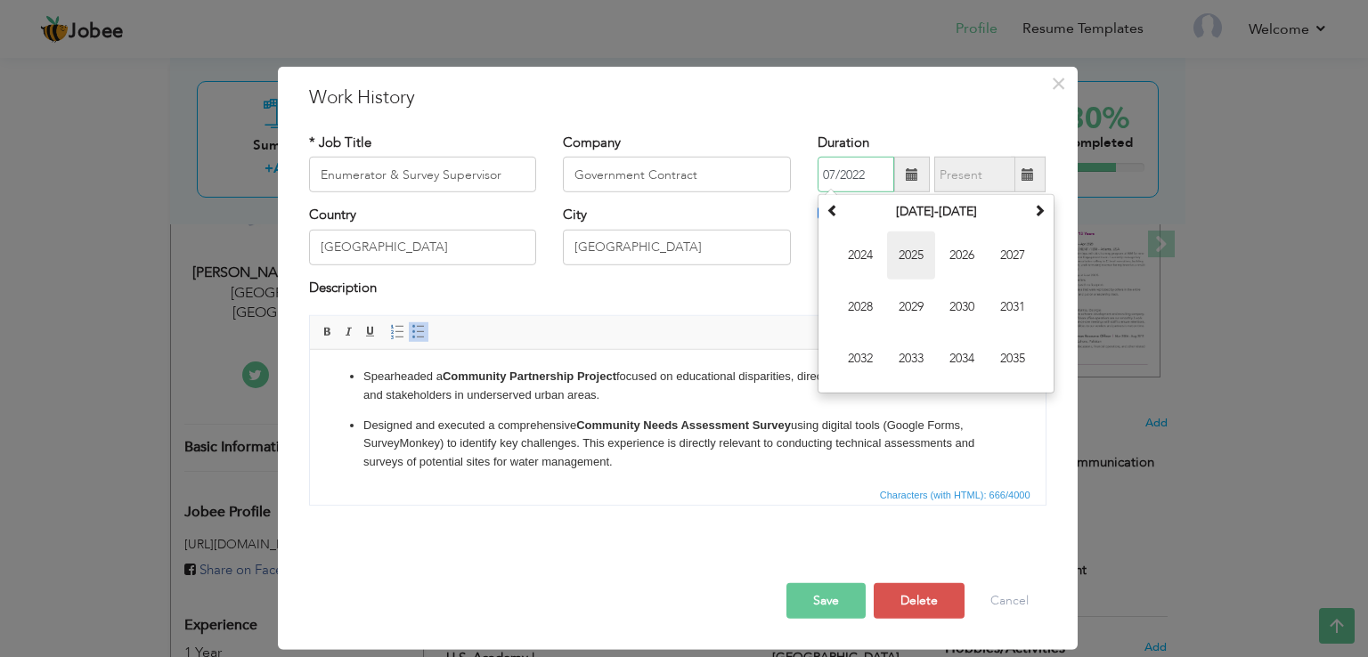
click at [915, 264] on span "2025" at bounding box center [911, 255] width 48 height 48
click at [1013, 312] on span "Aug" at bounding box center [1012, 307] width 48 height 48
type input "08/2025"
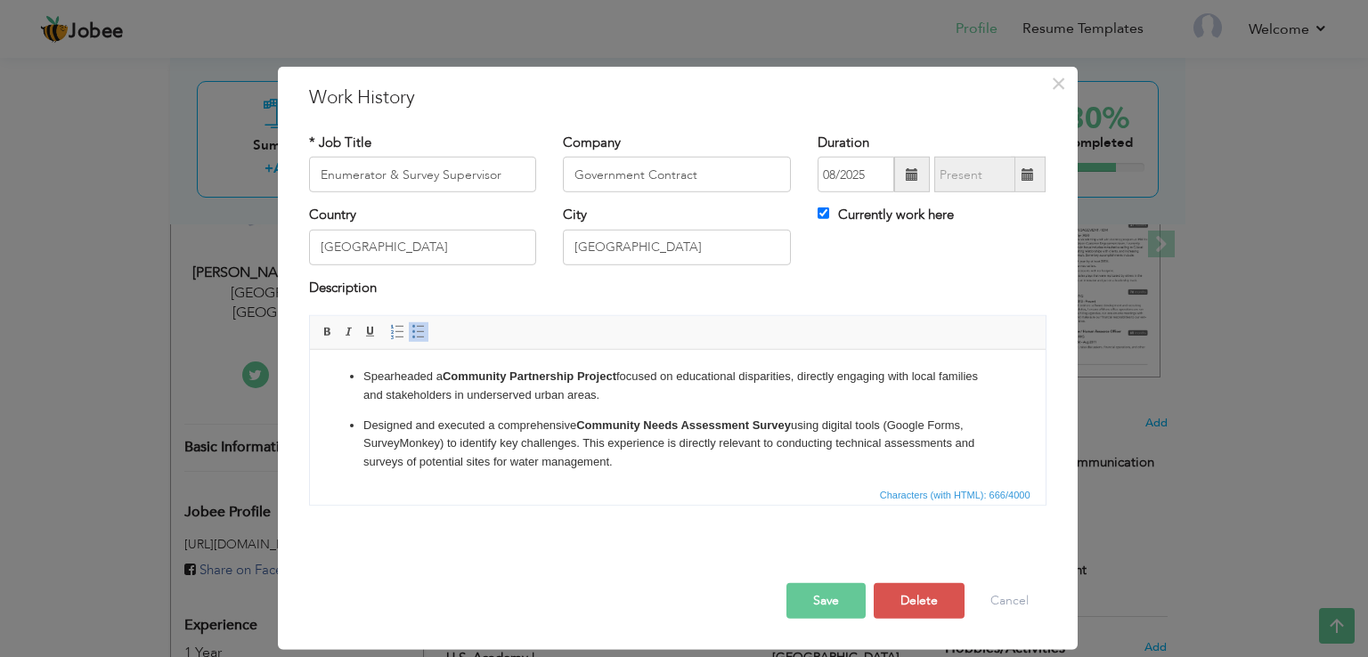
click at [363, 381] on p "Spearheaded a Community Partnership Project focused on educational disparities,…" at bounding box center [676, 386] width 629 height 37
click at [358, 377] on ul "Spearheaded a Community Partnership Project focused on educational disparities,…" at bounding box center [677, 444] width 700 height 153
click at [430, 448] on p "Designed and executed a comprehensive Community Needs Assessment Survey using d…" at bounding box center [676, 444] width 629 height 55
click at [370, 381] on p "Spearheaded a Community Partnership Project focused on educational disparities,…" at bounding box center [676, 386] width 629 height 37
click at [369, 377] on p "Spearheaded a Community Partnership Project focused on educational disparities,…" at bounding box center [676, 386] width 629 height 37
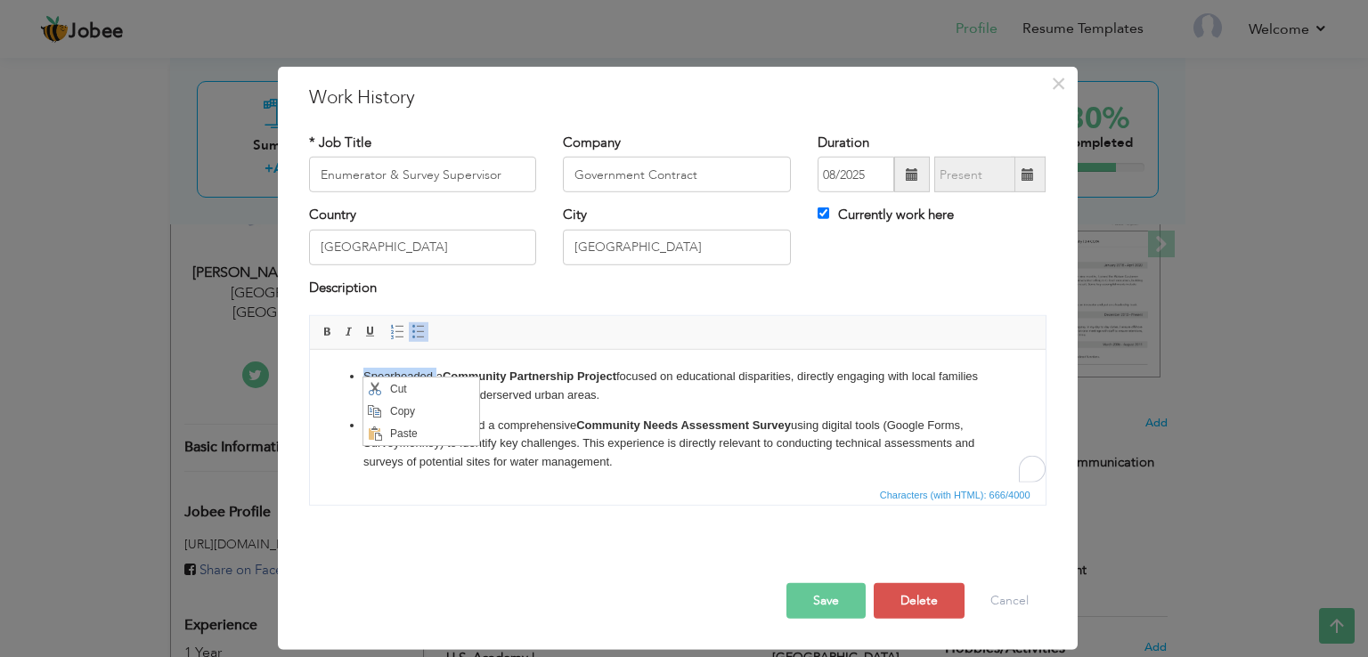
click at [564, 442] on p "Designed and executed a comprehensive Community Needs Assessment Survey using d…" at bounding box center [676, 444] width 629 height 55
click at [366, 385] on p "Spearheaded a Community Partnership Project focused on educational disparities,…" at bounding box center [676, 386] width 629 height 37
click at [374, 383] on p "Spearheaded a Community Partnership Project focused on educational disparities,…" at bounding box center [676, 386] width 629 height 37
click at [566, 412] on ul "Spearheaded a Community Partnership Project focused on educational disparities,…" at bounding box center [677, 444] width 700 height 153
click at [384, 377] on p "Spearheaded a Community Partnership Project focused on educational disparities,…" at bounding box center [676, 386] width 629 height 37
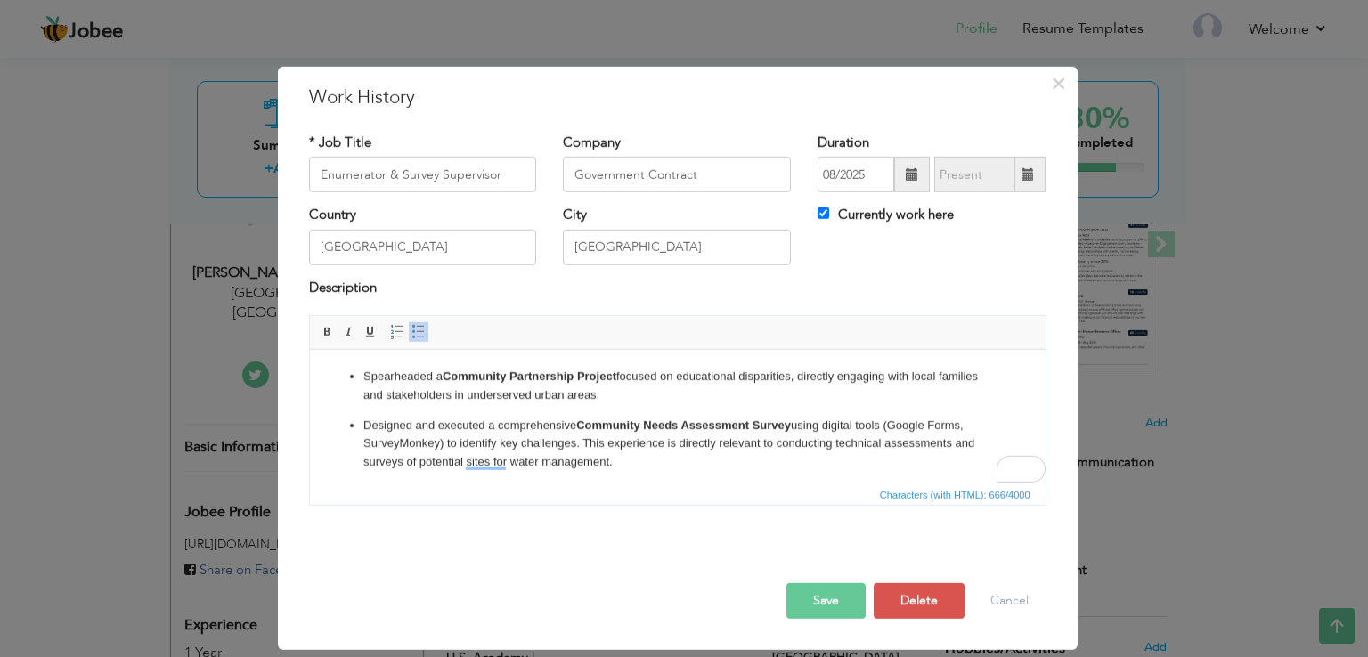
click at [473, 403] on p "Spearheaded a Community Partnership Project focused on educational disparities,…" at bounding box center [676, 386] width 629 height 37
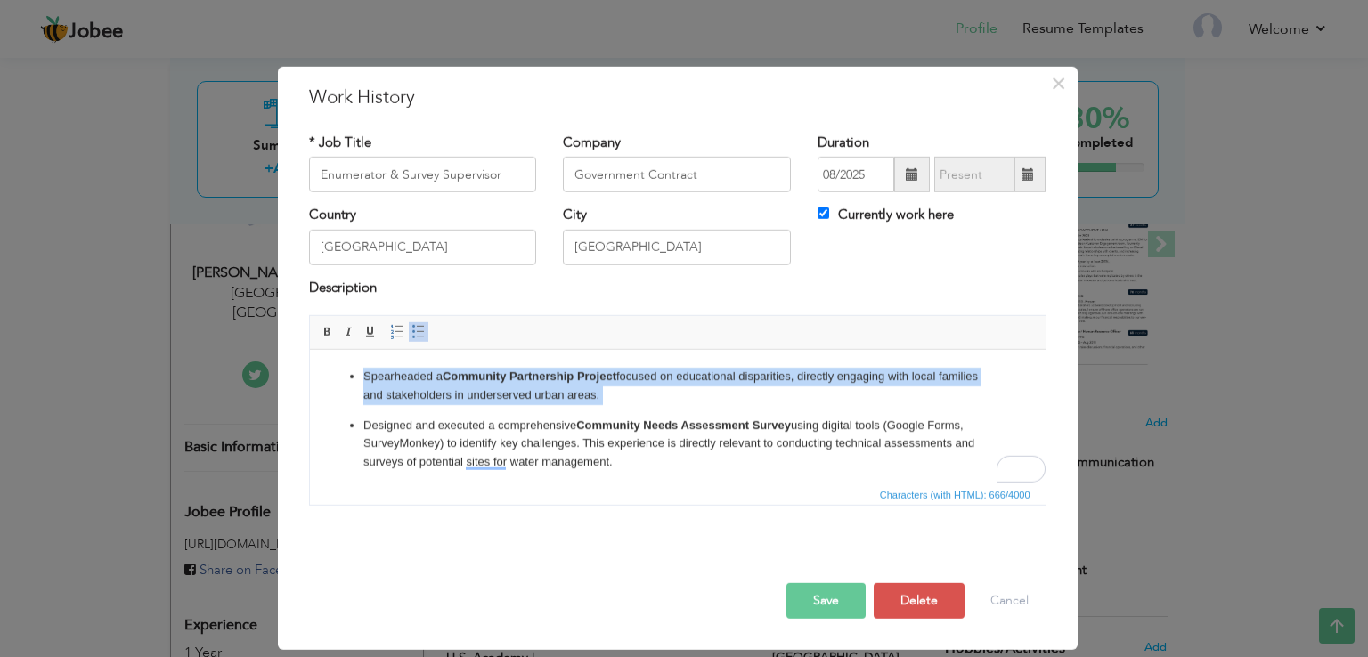
click at [473, 403] on p "Spearheaded a Community Partnership Project focused on educational disparities,…" at bounding box center [676, 386] width 629 height 37
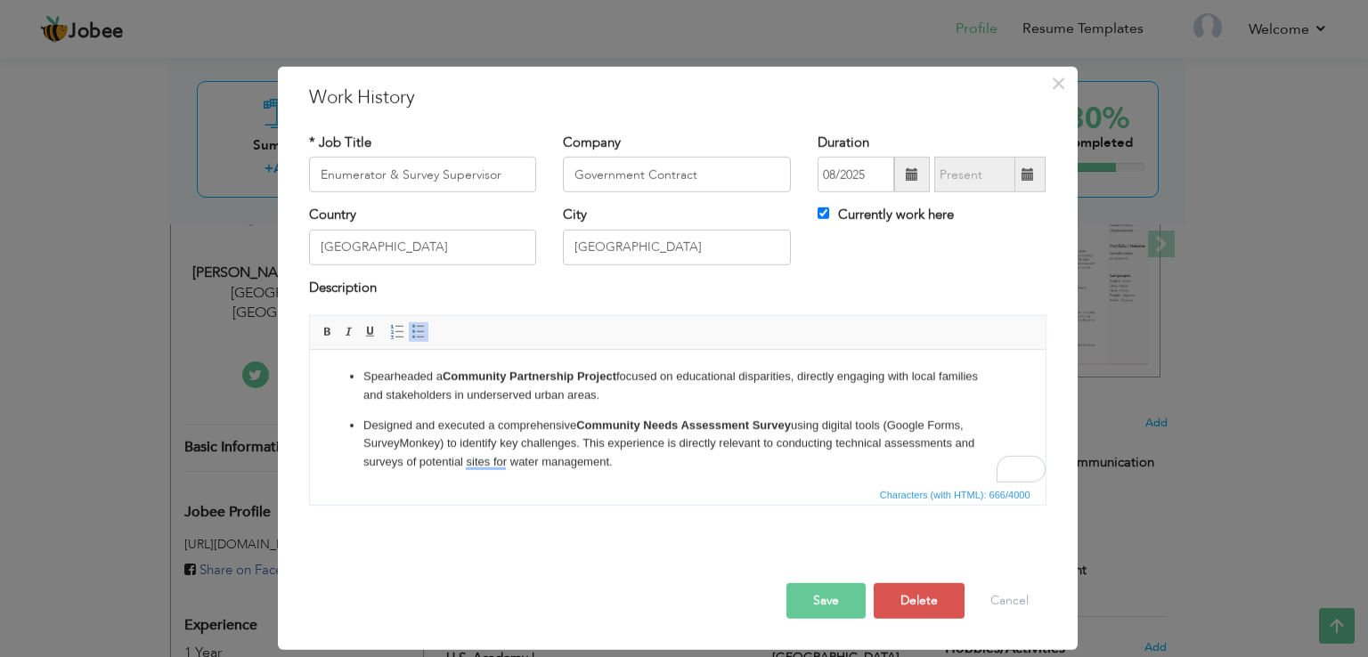
click at [419, 417] on p "Designed and executed a comprehensive Community Needs Assessment Survey using d…" at bounding box center [676, 444] width 629 height 55
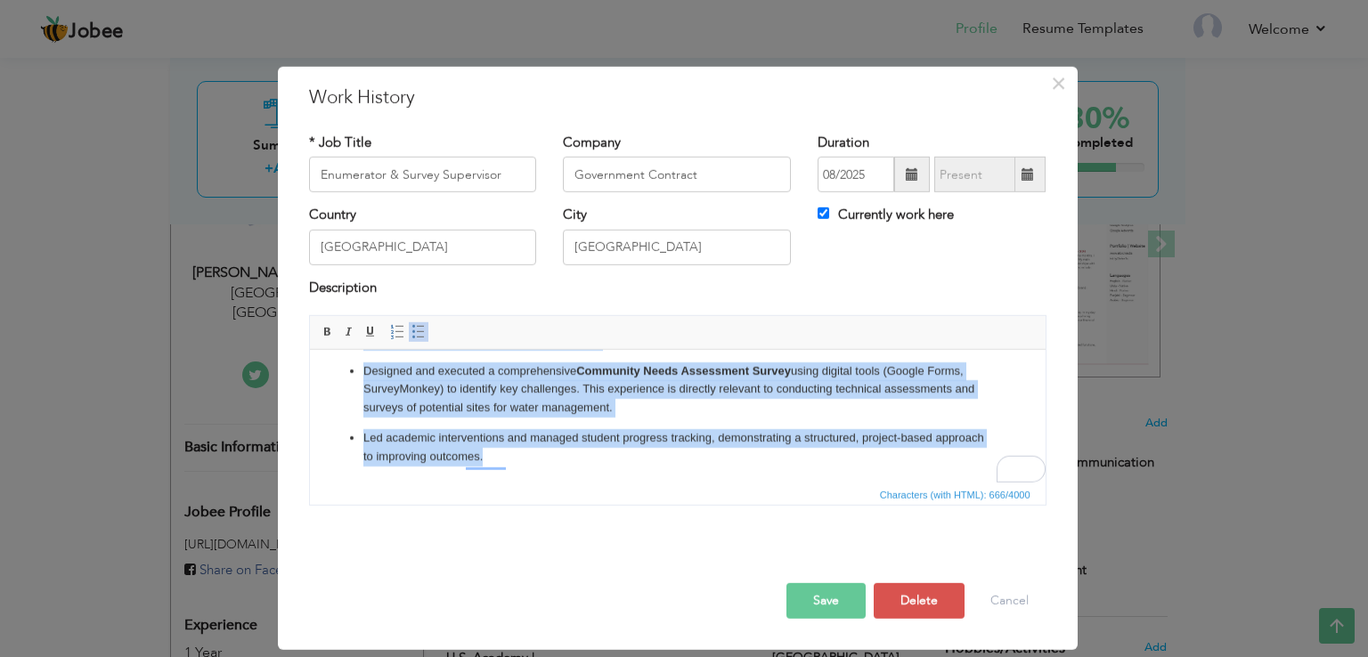
scroll to position [54, 0]
drag, startPoint x: 360, startPoint y: 375, endPoint x: 835, endPoint y: 485, distance: 488.1
click at [835, 484] on html "Spearheaded a Community Partnership Project focused on educational disparities,…" at bounding box center [676, 390] width 735 height 189
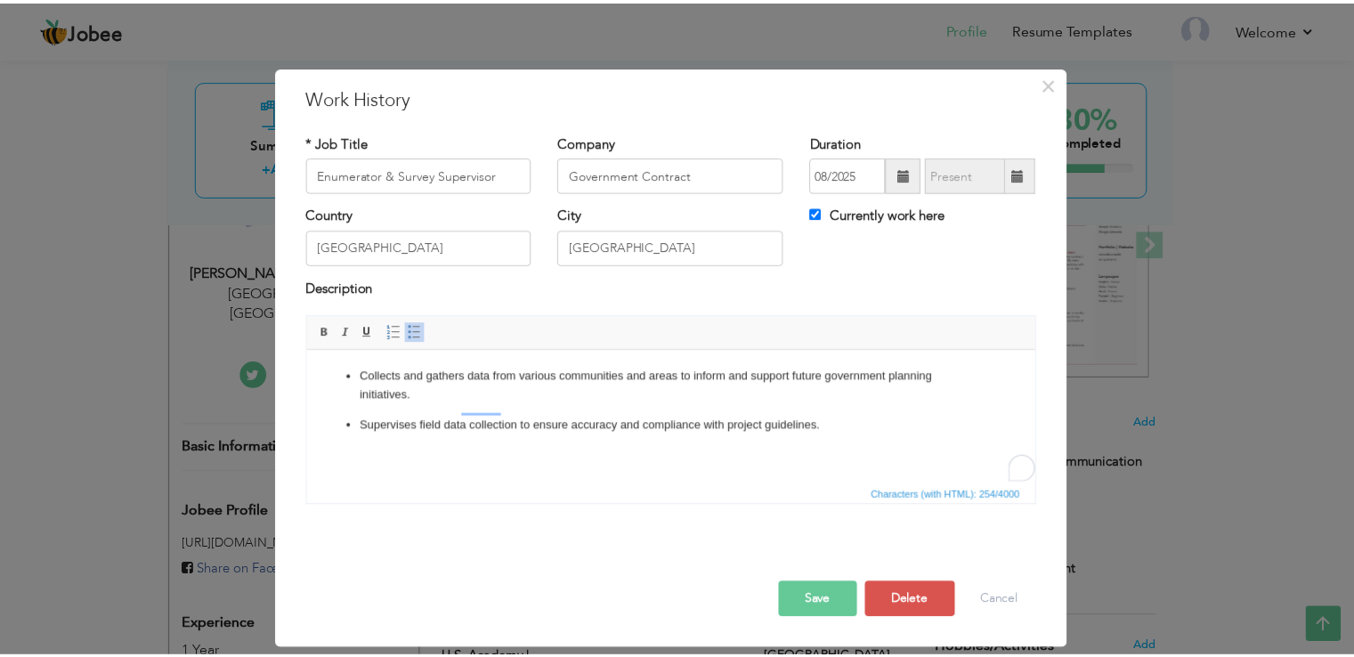
scroll to position [0, 0]
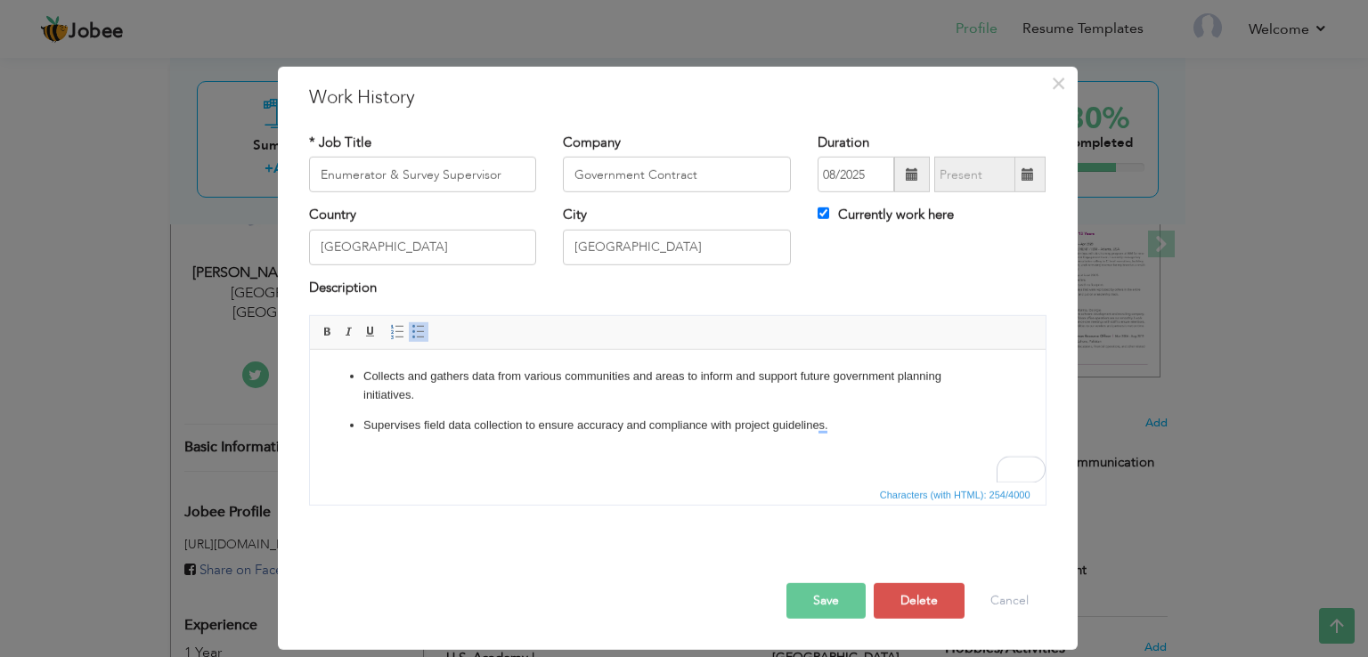
click at [0, 0] on span "button" at bounding box center [0, 0] width 0 height 0
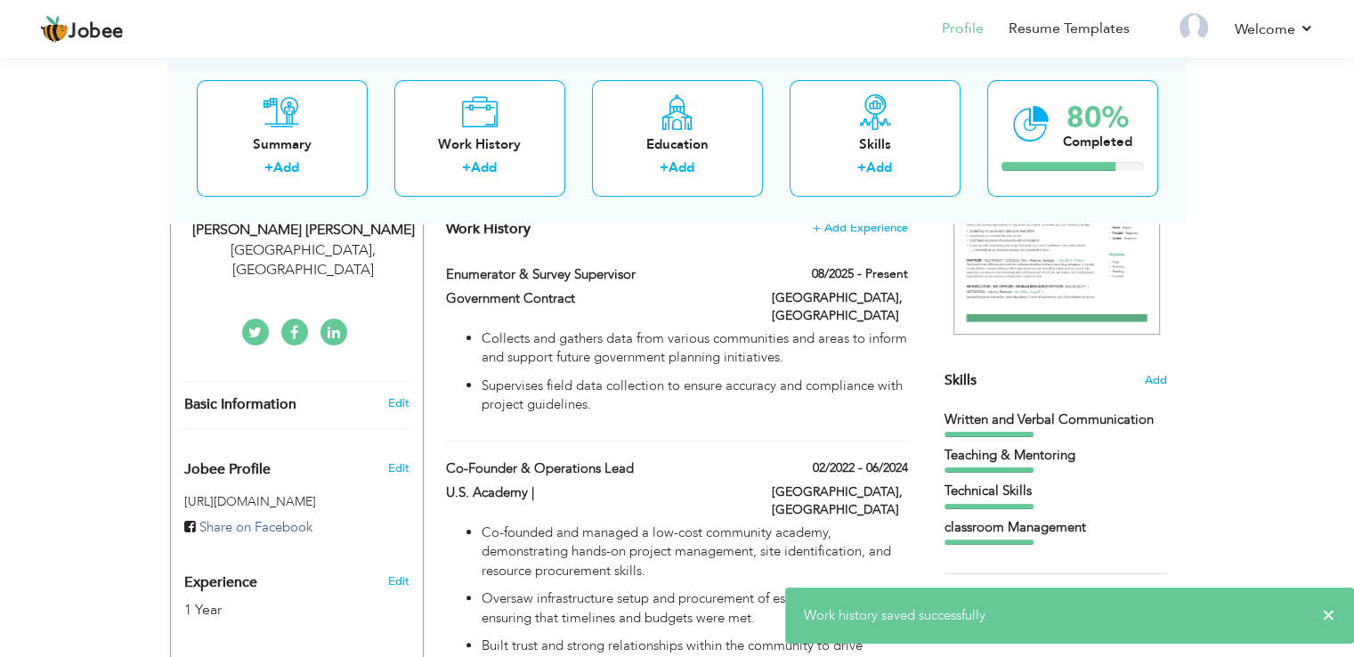
scroll to position [313, 0]
